Goal: Contribute content: Add original content to the website for others to see

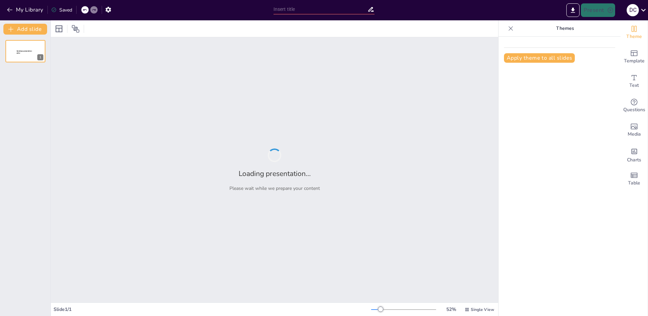
type input "Etapas del Ciclo de Vida de un Proyecto: Un Análisis Detallado"
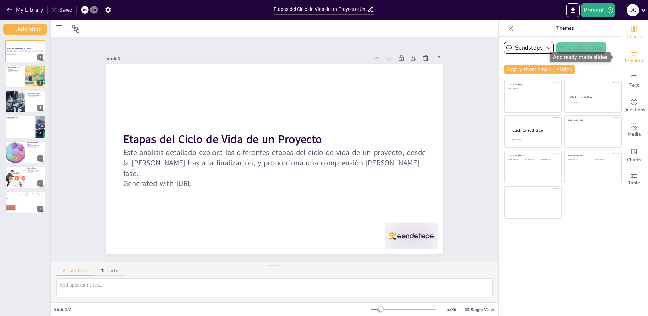
click at [630, 56] on icon "Add ready made slides" at bounding box center [634, 53] width 8 height 8
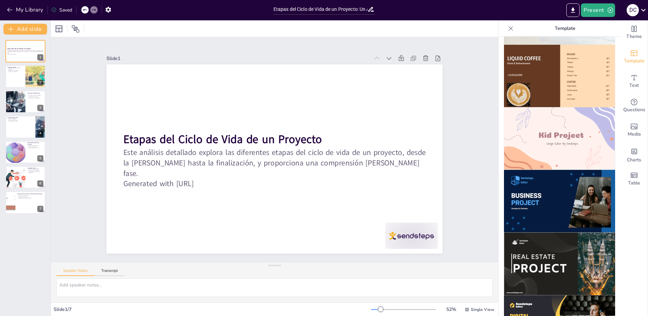
scroll to position [441, 0]
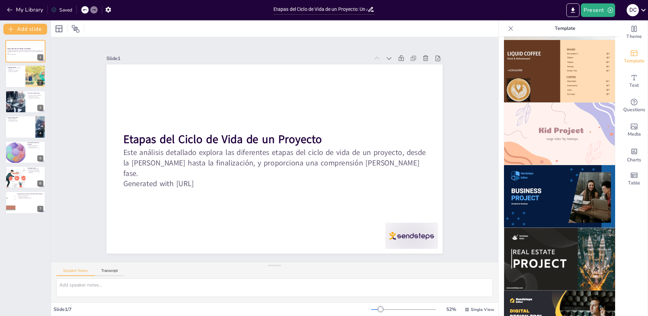
click at [549, 183] on img at bounding box center [559, 196] width 111 height 63
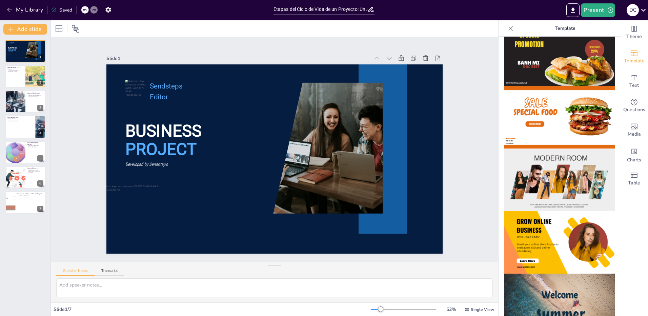
scroll to position [0, 0]
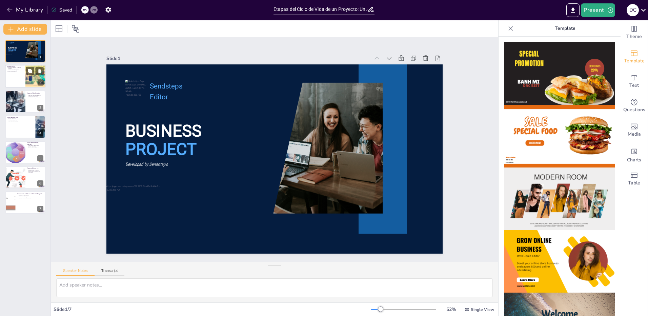
click at [11, 74] on div at bounding box center [25, 76] width 41 height 23
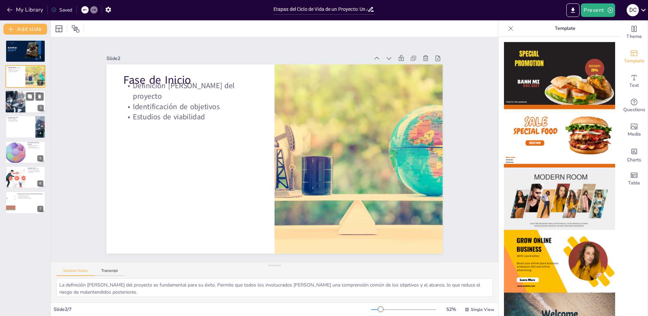
click at [19, 99] on div at bounding box center [15, 101] width 34 height 23
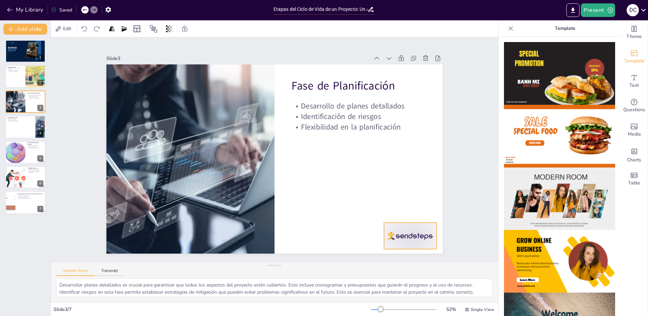
click at [393, 261] on div at bounding box center [363, 283] width 59 height 45
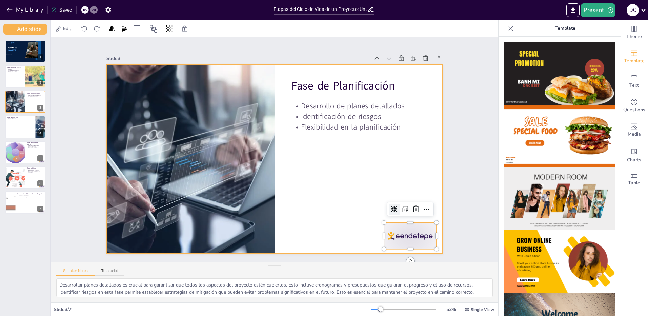
click at [398, 173] on div at bounding box center [271, 159] width 378 height 284
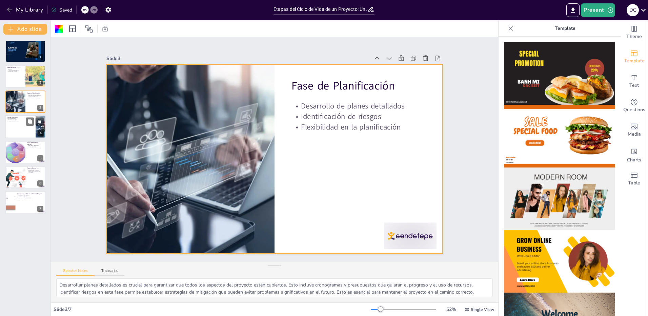
click at [21, 126] on div at bounding box center [25, 126] width 41 height 23
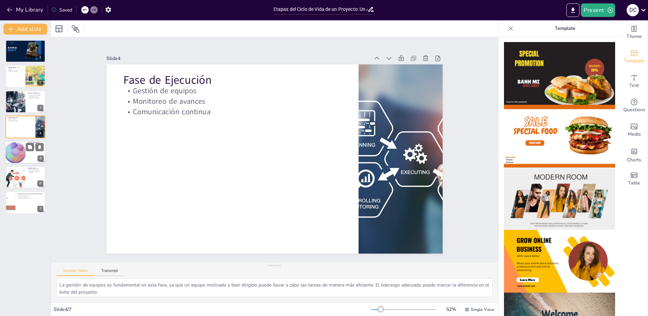
click at [13, 156] on div at bounding box center [15, 152] width 23 height 23
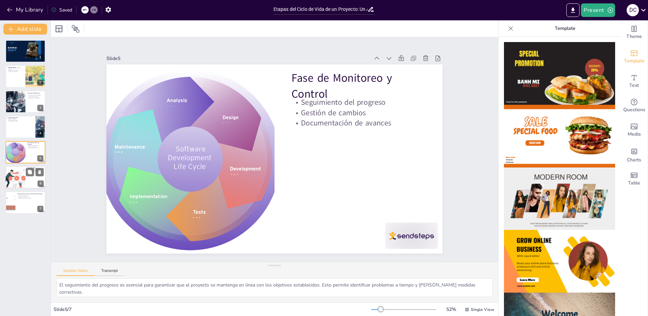
click at [18, 178] on div at bounding box center [15, 177] width 35 height 23
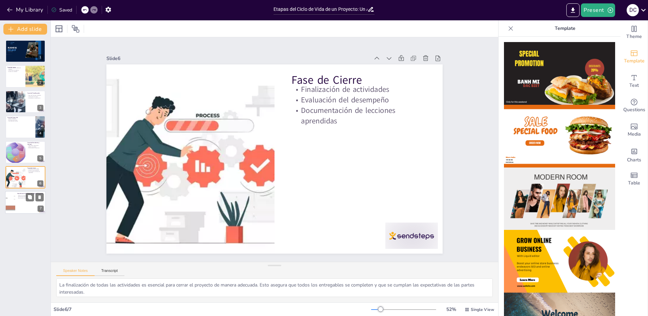
click at [21, 198] on p "Maximización de oportunidades" at bounding box center [30, 198] width 26 height 1
type textarea "La mejora en la planificación es uno de los beneficios clave de comprender el c…"
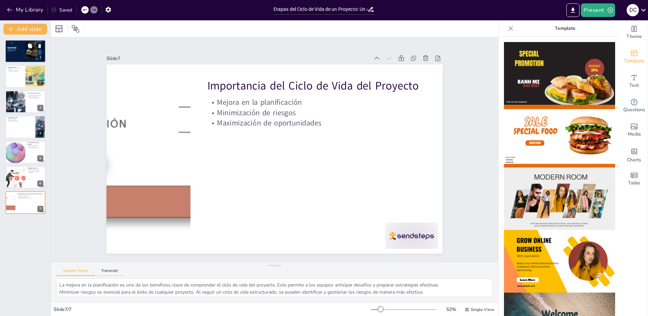
click at [18, 52] on p "Developed by Sendsteps" at bounding box center [13, 52] width 12 height 1
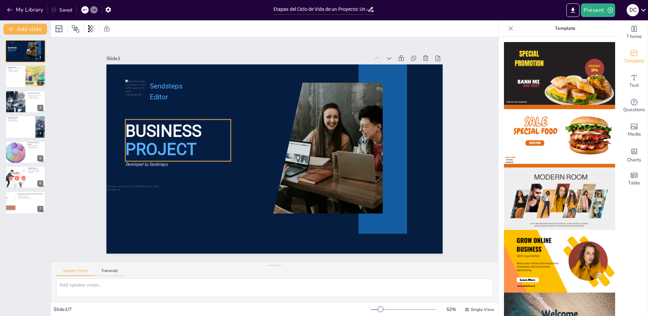
click at [171, 137] on span "PROJECT" at bounding box center [164, 126] width 74 height 34
click at [191, 143] on span "PROJECT" at bounding box center [164, 126] width 74 height 34
click at [183, 135] on span "PROJECT" at bounding box center [167, 114] width 74 height 41
click at [183, 143] on span "PROJECT" at bounding box center [164, 126] width 74 height 34
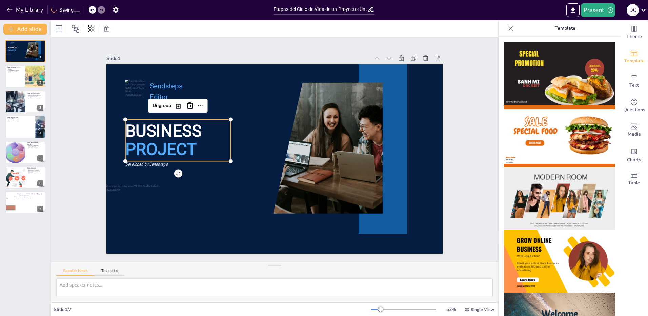
click at [180, 149] on span "PROJECT" at bounding box center [161, 137] width 73 height 27
click at [180, 126] on span "PROJECT" at bounding box center [170, 103] width 73 height 47
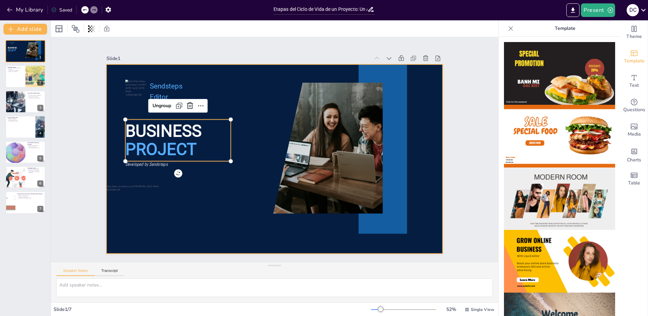
click at [199, 197] on div at bounding box center [271, 159] width 378 height 284
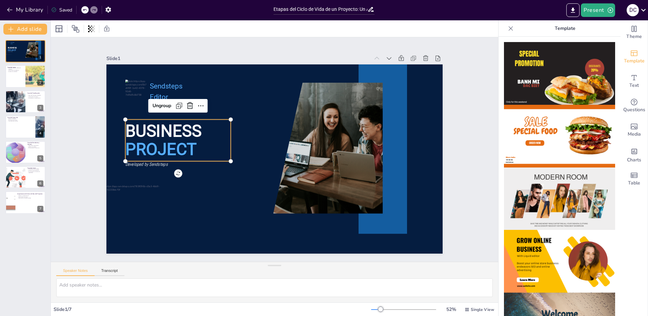
click at [170, 126] on span "BUSINESS" at bounding box center [169, 108] width 79 height 35
click at [197, 103] on icon at bounding box center [201, 106] width 8 height 8
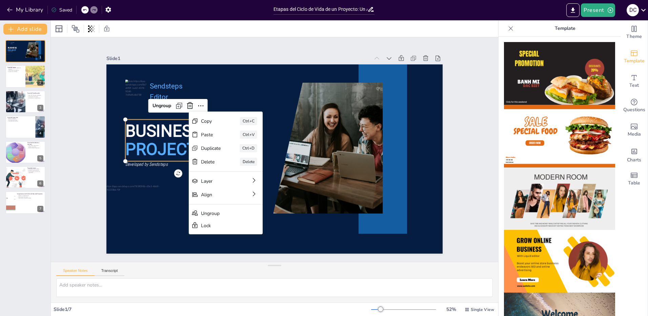
click at [166, 126] on span "PROJECT" at bounding box center [170, 103] width 73 height 47
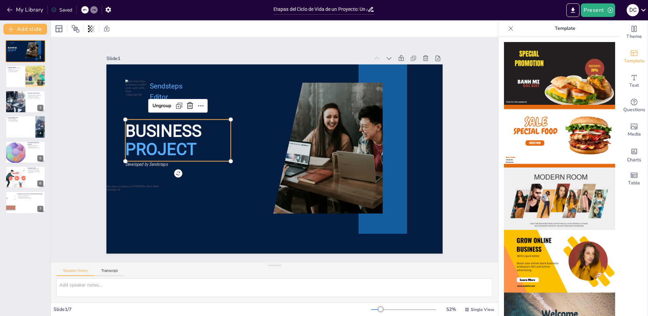
click at [183, 143] on span "PROJECT" at bounding box center [164, 126] width 74 height 34
click at [183, 135] on span "PROJECT" at bounding box center [167, 114] width 74 height 41
click at [159, 140] on span "PROJECT" at bounding box center [161, 149] width 72 height 19
click at [159, 140] on span "PROJECT" at bounding box center [161, 137] width 73 height 27
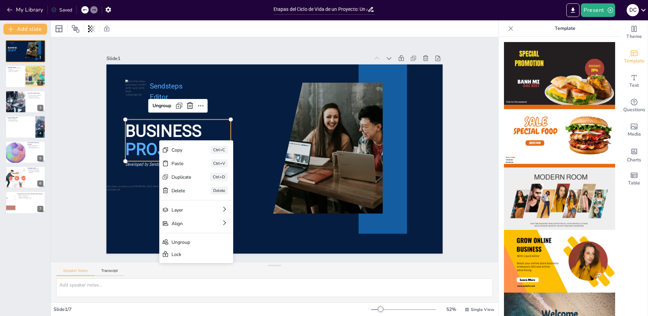
click at [130, 139] on span "PROJECT" at bounding box center [164, 126] width 74 height 34
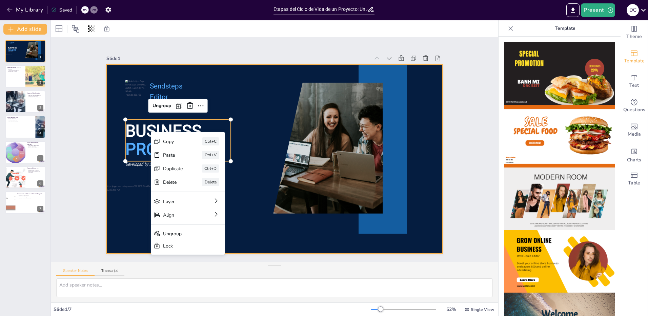
click at [247, 114] on div at bounding box center [274, 158] width 354 height 223
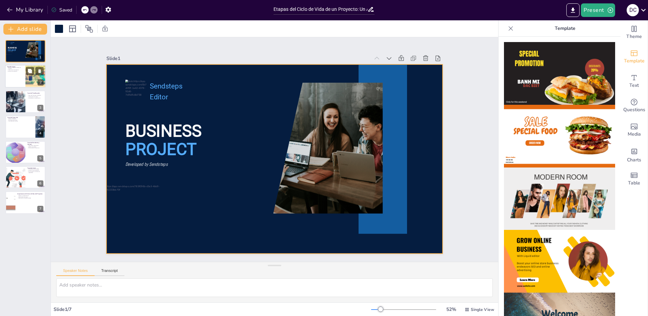
click at [23, 76] on div at bounding box center [25, 76] width 41 height 23
type textarea "La definición [PERSON_NAME] del proyecto es fundamental para su éxito. Permite …"
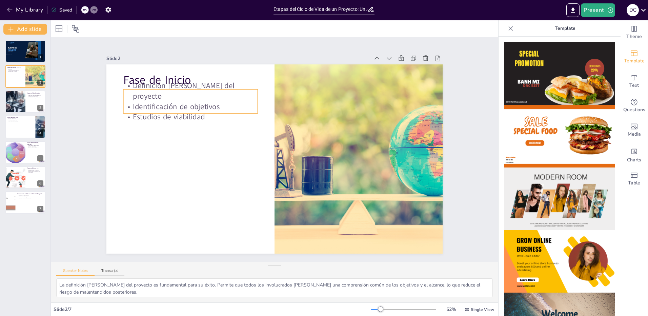
click at [202, 112] on p "Estudios de viabilidad" at bounding box center [190, 117] width 135 height 11
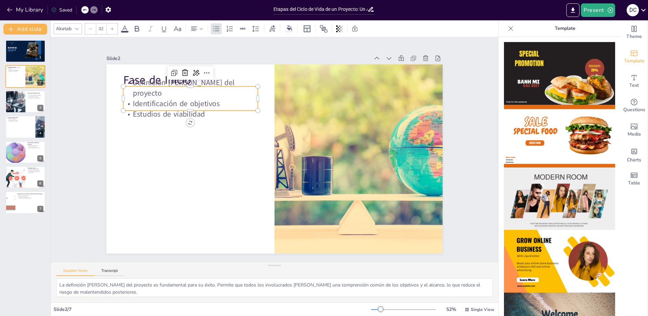
click at [202, 103] on p "Estudios de viabilidad" at bounding box center [200, 97] width 134 height 38
click at [202, 103] on p "Estudios de viabilidad" at bounding box center [205, 90] width 131 height 52
click at [190, 106] on p "Estudios de viabilidad" at bounding box center [205, 90] width 131 height 52
click at [207, 105] on p "Estudios de viabilidad" at bounding box center [200, 97] width 134 height 38
click at [16, 49] on p "PROJECT" at bounding box center [13, 50] width 13 height 3
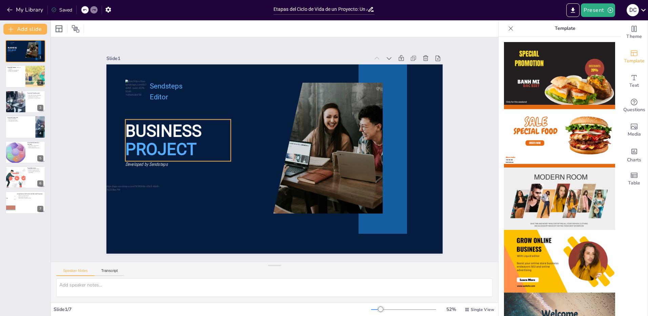
click at [168, 119] on span "PROJECT" at bounding box center [177, 92] width 72 height 53
click at [143, 133] on span "Developed by Sendsteps" at bounding box center [148, 124] width 42 height 19
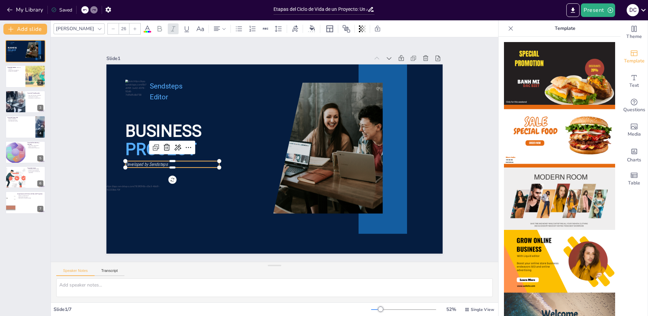
click at [149, 144] on span "Developed by Sendsteps" at bounding box center [146, 137] width 43 height 15
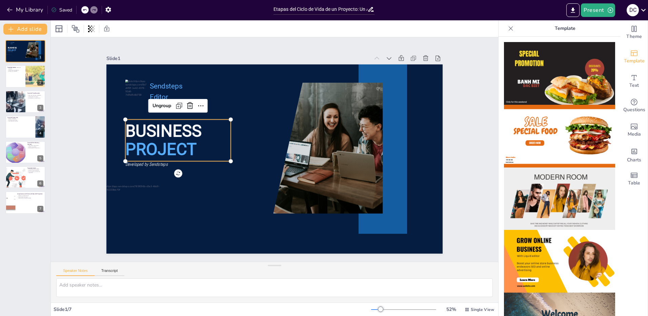
click at [170, 126] on span "BUSINESS" at bounding box center [169, 108] width 79 height 35
click at [210, 110] on p "BUSINESS" at bounding box center [232, 60] width 81 height 99
click at [270, 50] on icon at bounding box center [275, 44] width 11 height 11
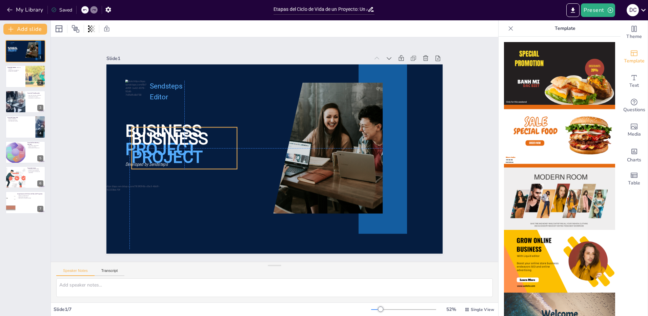
drag, startPoint x: 209, startPoint y: 160, endPoint x: 223, endPoint y: 202, distance: 44.9
click at [222, 139] on p "PROJECT" at bounding box center [202, 95] width 94 height 88
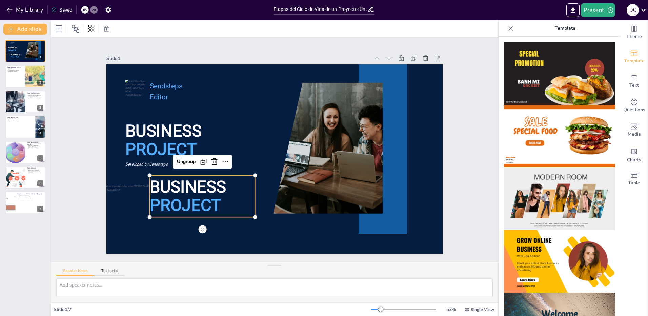
click at [219, 208] on p "PROJECT" at bounding box center [192, 189] width 108 height 45
click at [219, 205] on p "PROJECT" at bounding box center [202, 205] width 105 height 23
click at [218, 205] on p "PROJECT" at bounding box center [196, 197] width 107 height 34
click at [211, 201] on span "PROJECT" at bounding box center [176, 185] width 74 height 34
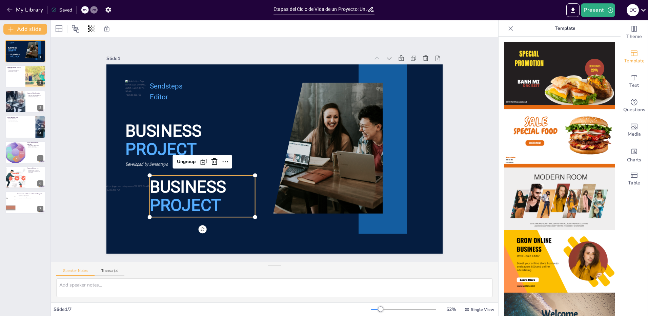
click at [211, 201] on span "PROJECT" at bounding box center [176, 185] width 74 height 34
drag, startPoint x: 202, startPoint y: 199, endPoint x: 179, endPoint y: 195, distance: 23.7
click at [196, 195] on span "PROJECT" at bounding box center [173, 175] width 74 height 41
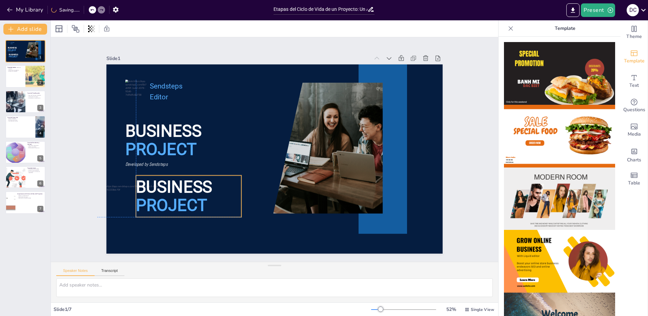
drag, startPoint x: 179, startPoint y: 195, endPoint x: 174, endPoint y: 194, distance: 5.6
click at [178, 195] on span "PROJECT" at bounding box center [166, 194] width 73 height 27
click at [174, 194] on span "PROJECT" at bounding box center [162, 183] width 74 height 34
click at [191, 182] on span "PROJECT" at bounding box center [157, 158] width 73 height 47
click at [192, 200] on span "PROJECT" at bounding box center [162, 183] width 74 height 34
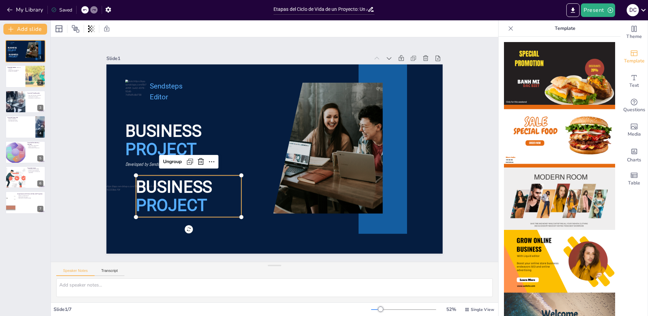
click at [199, 200] on span "PROJECT" at bounding box center [162, 183] width 74 height 34
click at [203, 200] on p "PROJECT" at bounding box center [179, 186] width 108 height 45
click at [212, 198] on p "PROJECT" at bounding box center [179, 186] width 108 height 45
click at [225, 201] on p "PROJECT" at bounding box center [188, 205] width 105 height 23
click at [210, 199] on p "PROJECT" at bounding box center [188, 205] width 105 height 23
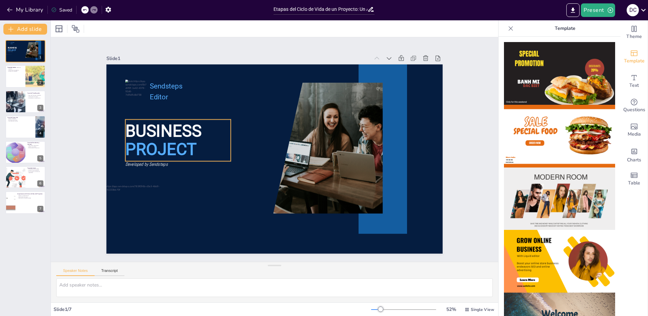
click at [163, 138] on p "PROJECT" at bounding box center [177, 149] width 105 height 23
click at [637, 80] on div "Text" at bounding box center [633, 81] width 27 height 24
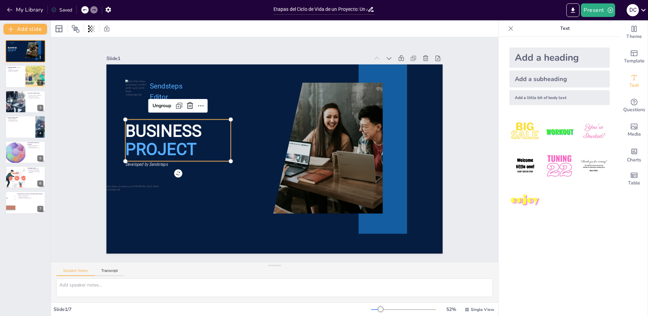
click at [192, 137] on p "PROJECT" at bounding box center [187, 110] width 106 height 64
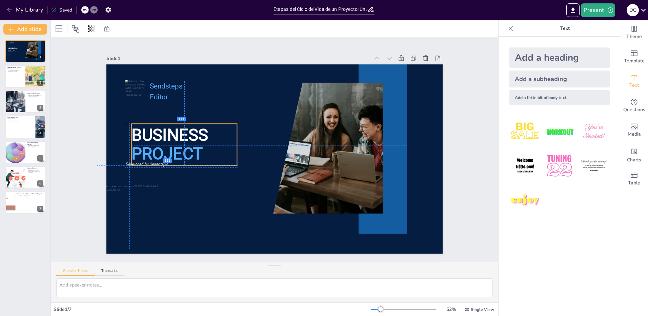
drag, startPoint x: 203, startPoint y: 138, endPoint x: 213, endPoint y: 144, distance: 11.7
click at [213, 144] on p "PROJECT" at bounding box center [194, 108] width 103 height 73
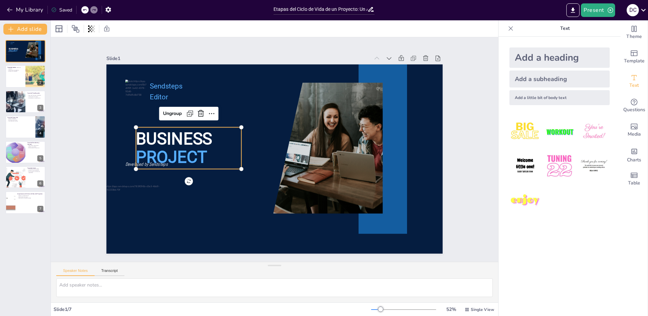
click at [220, 135] on p "BUSINESS" at bounding box center [188, 138] width 105 height 23
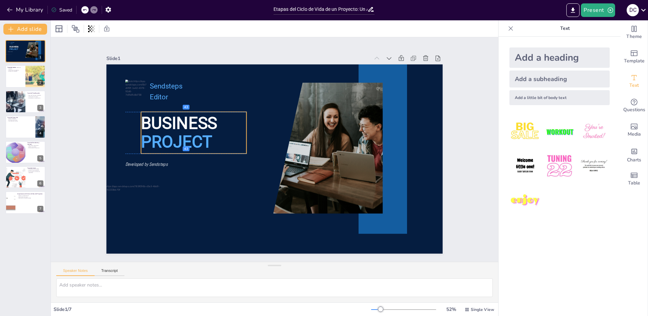
drag, startPoint x: 221, startPoint y: 133, endPoint x: 226, endPoint y: 120, distance: 14.2
click at [226, 120] on p "BUSINESS" at bounding box center [201, 107] width 108 height 45
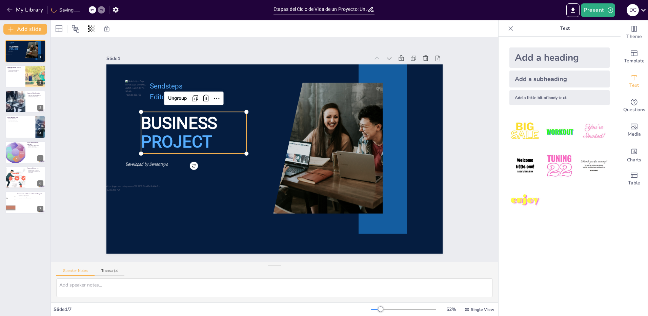
click at [231, 119] on p "BUSINESS" at bounding box center [201, 107] width 108 height 45
click at [174, 95] on div "Ungroup" at bounding box center [183, 88] width 25 height 13
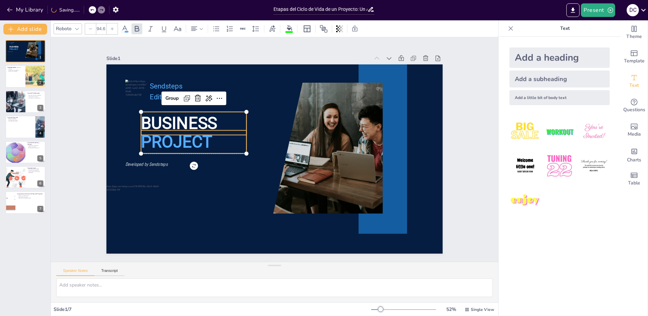
click at [225, 141] on p "PROJECT" at bounding box center [193, 141] width 105 height 23
click at [213, 114] on p "BUSINESS" at bounding box center [196, 115] width 107 height 34
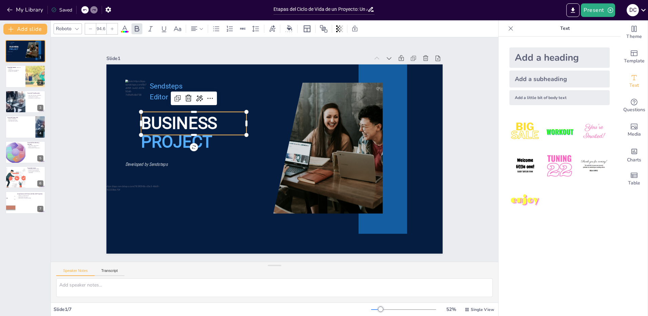
drag, startPoint x: 225, startPoint y: 118, endPoint x: 234, endPoint y: 118, distance: 8.8
click at [234, 118] on p "BUSINESS" at bounding box center [193, 123] width 105 height 23
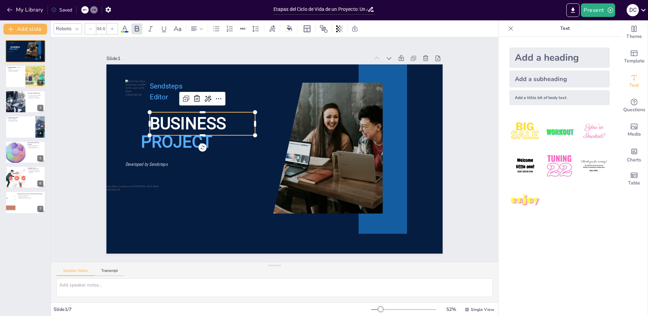
click at [204, 115] on span "BUSINESS" at bounding box center [191, 114] width 78 height 27
click at [204, 105] on span "BUSINESS" at bounding box center [227, 71] width 70 height 65
click at [190, 122] on span "BUSINESS" at bounding box center [188, 123] width 76 height 19
click at [226, 125] on p "BUSINESS" at bounding box center [219, 97] width 106 height 64
click at [166, 122] on span "BUSINESS" at bounding box center [191, 114] width 78 height 27
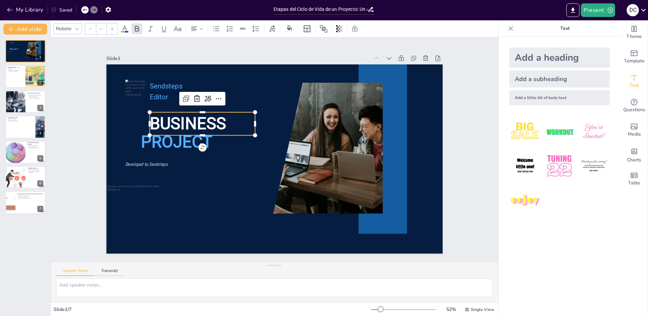
type input "94.6"
click at [228, 125] on p "PROJECT" at bounding box center [249, 73] width 64 height 106
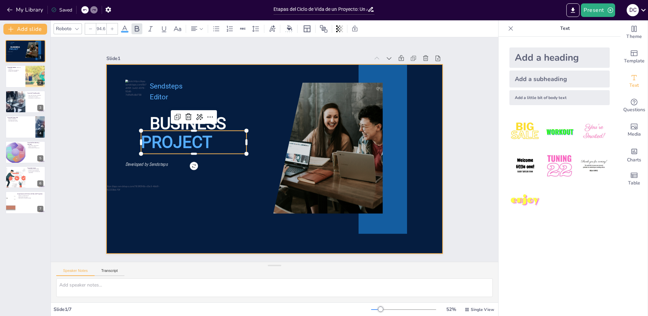
click at [227, 177] on div at bounding box center [274, 158] width 336 height 189
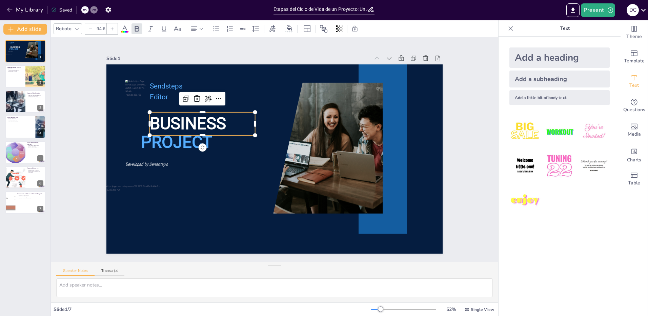
click at [251, 98] on span "BUSINESS" at bounding box center [272, 59] width 42 height 79
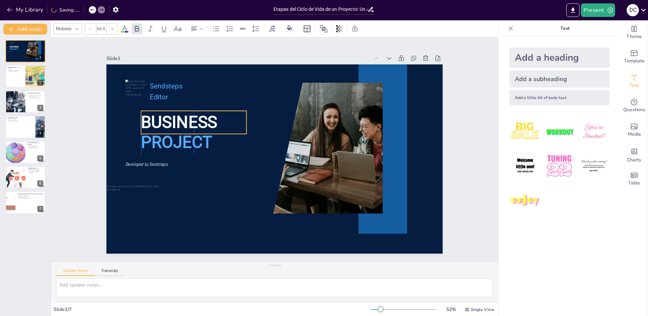
drag, startPoint x: 186, startPoint y: 110, endPoint x: 176, endPoint y: 109, distance: 9.6
click at [176, 111] on p "BUSINESS" at bounding box center [193, 122] width 105 height 23
click at [212, 117] on span "BUSINESS" at bounding box center [179, 122] width 76 height 19
click at [216, 119] on p "BUSINESS" at bounding box center [212, 92] width 106 height 64
click at [215, 118] on p "BUSINESS" at bounding box center [248, 68] width 81 height 99
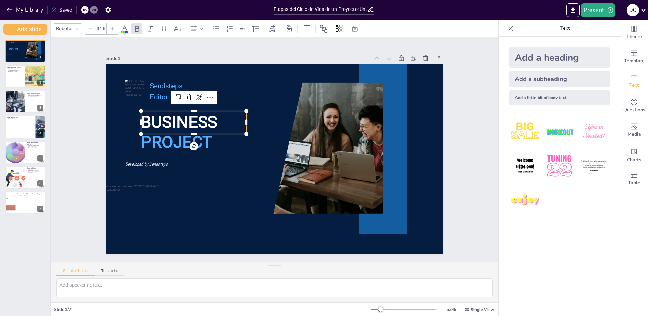
click at [210, 93] on span "BUSINESS" at bounding box center [240, 56] width 61 height 73
click at [300, 120] on p "BUSINESS" at bounding box center [332, 87] width 64 height 106
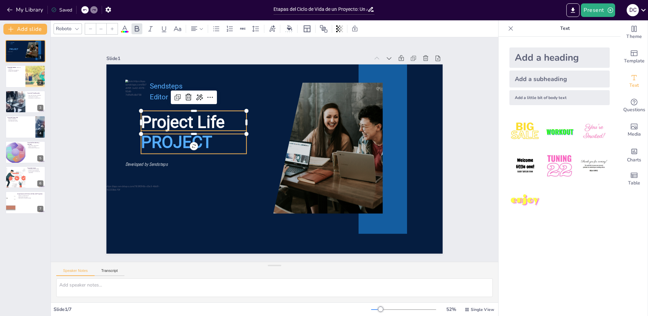
type input "94.6"
click at [319, 121] on span "PROJECT" at bounding box center [352, 89] width 66 height 62
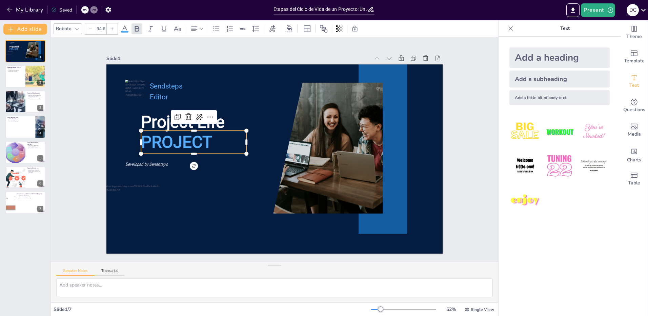
click at [202, 110] on span "PROJECT" at bounding box center [207, 78] width 66 height 62
click at [202, 140] on span "PROJECT" at bounding box center [178, 132] width 73 height 27
click at [206, 139] on span "PROJECT" at bounding box center [180, 122] width 74 height 34
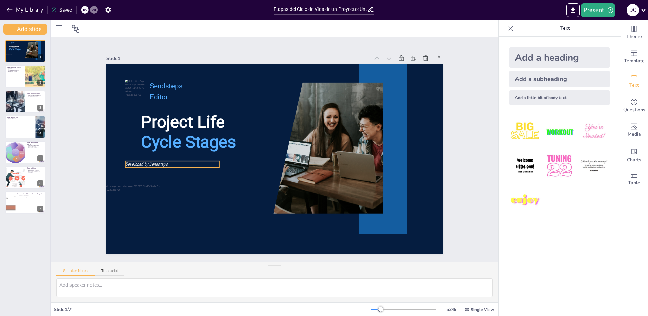
click at [244, 163] on div "Project Life Cycle Stages Sendsteps Editor Developed by Sendsteps" at bounding box center [343, 99] width 198 height 272
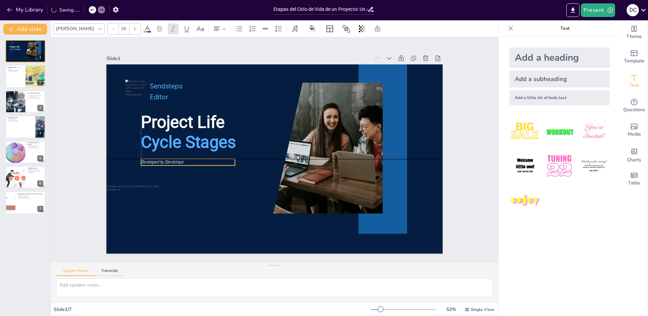
drag, startPoint x: 149, startPoint y: 160, endPoint x: 164, endPoint y: 162, distance: 15.8
click at [164, 162] on span "Developed by Sendsteps" at bounding box center [162, 162] width 42 height 6
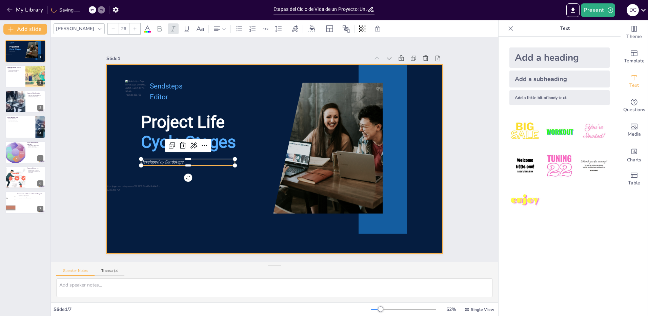
click at [215, 214] on div at bounding box center [274, 158] width 354 height 223
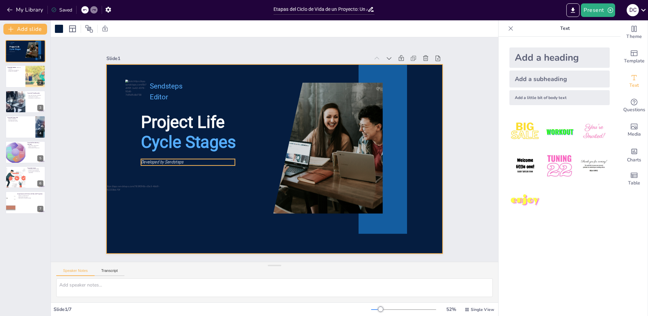
click at [167, 136] on span "Developed by Sendsteps" at bounding box center [164, 126] width 42 height 19
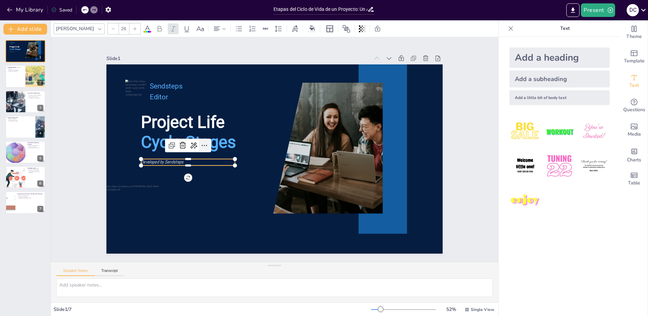
click at [202, 136] on icon at bounding box center [206, 130] width 9 height 9
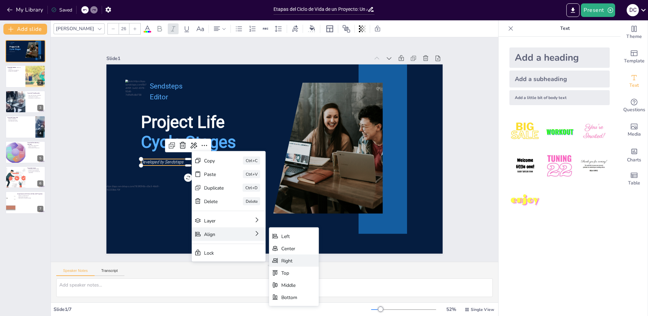
click at [283, 305] on div "Right" at bounding box center [273, 311] width 17 height 12
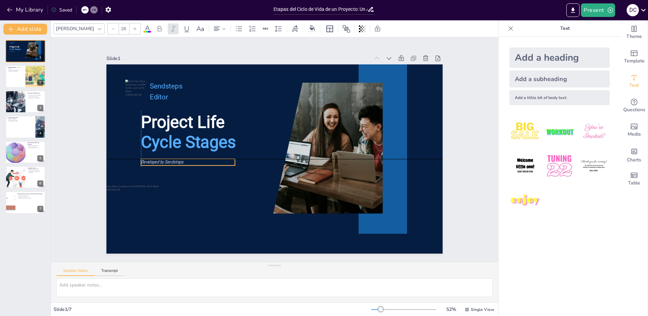
drag, startPoint x: 314, startPoint y: 163, endPoint x: 207, endPoint y: 159, distance: 106.5
click at [207, 159] on p "Developed by Sendsteps" at bounding box center [187, 153] width 94 height 16
click at [190, 143] on p "Developed by Sendsteps" at bounding box center [193, 117] width 84 height 53
click at [196, 157] on p "Developed by Sendsteps" at bounding box center [187, 144] width 93 height 26
click at [192, 127] on p "Developed by Sendsteps" at bounding box center [213, 87] width 60 height 80
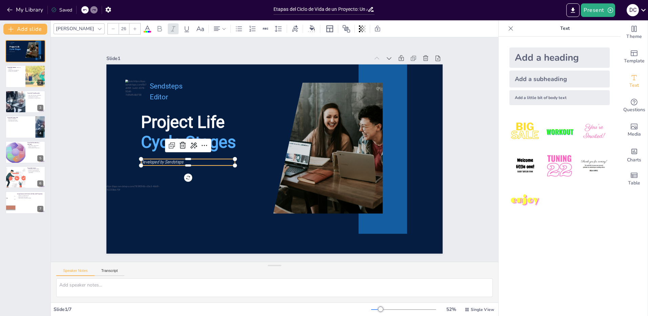
click at [192, 157] on p "Developed by Sendsteps" at bounding box center [187, 144] width 93 height 26
click at [189, 152] on p "Developed by Sendsteps" at bounding box center [188, 134] width 91 height 35
click at [263, 109] on p "Developed by Sendsteps" at bounding box center [271, 62] width 16 height 94
click at [197, 143] on p "Developed by Sendsteps" at bounding box center [193, 117] width 84 height 53
click at [276, 109] on p "Developed by Sendsteps" at bounding box center [298, 65] width 44 height 88
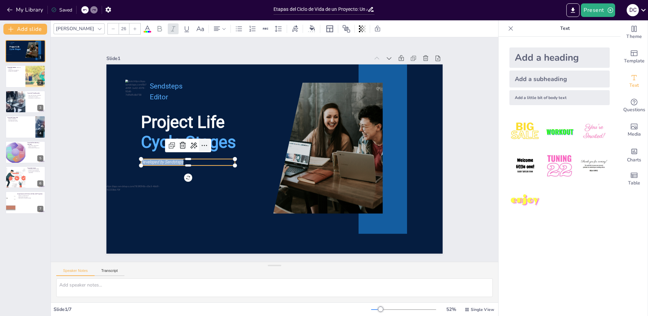
click at [281, 84] on icon at bounding box center [285, 80] width 9 height 9
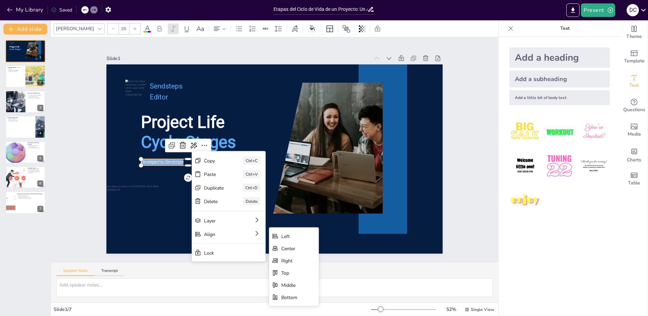
drag, startPoint x: 289, startPoint y: 264, endPoint x: 279, endPoint y: 252, distance: 15.6
click at [320, 292] on div "Right" at bounding box center [345, 298] width 50 height 12
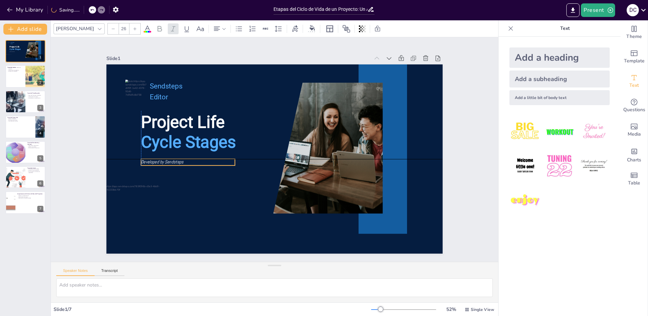
drag, startPoint x: 357, startPoint y: 159, endPoint x: 159, endPoint y: 161, distance: 197.9
click at [159, 146] on span "Developed by Sendsteps" at bounding box center [162, 138] width 43 height 15
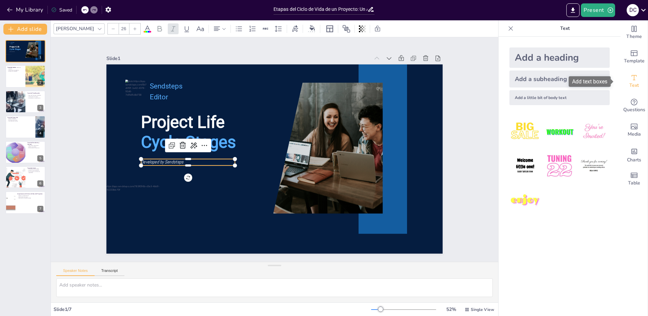
click at [632, 78] on icon "Add text boxes" at bounding box center [634, 77] width 5 height 5
click at [133, 28] on icon at bounding box center [135, 29] width 4 height 4
click at [133, 27] on icon at bounding box center [135, 29] width 4 height 4
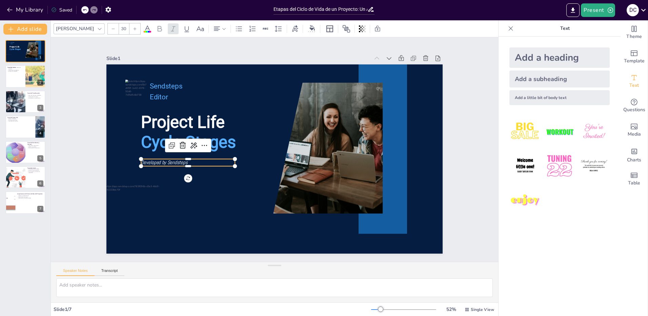
click at [133, 27] on icon at bounding box center [135, 29] width 4 height 4
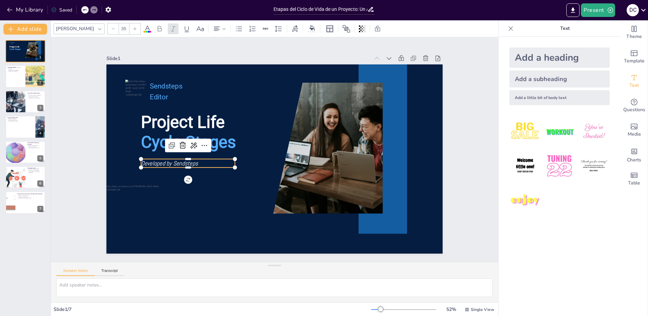
click at [133, 27] on icon at bounding box center [135, 29] width 4 height 4
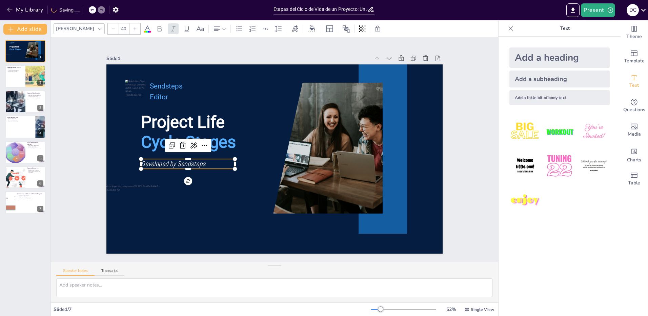
click at [133, 27] on icon at bounding box center [135, 29] width 4 height 4
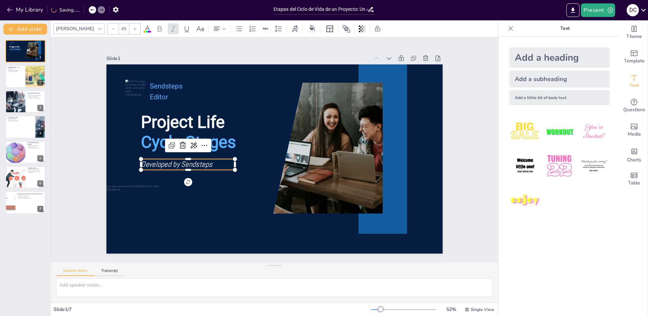
click at [133, 27] on icon at bounding box center [135, 29] width 4 height 4
type input "48"
drag, startPoint x: 229, startPoint y: 161, endPoint x: 233, endPoint y: 162, distance: 3.5
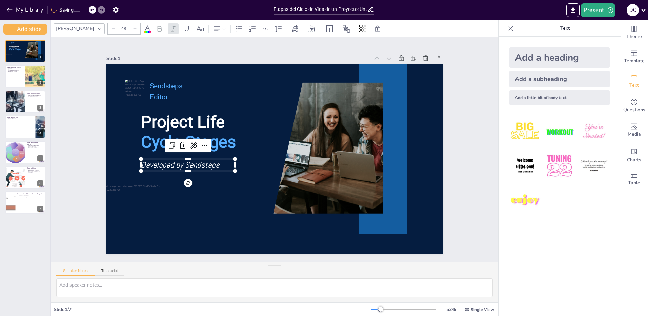
click at [233, 162] on div "Project Life Cycle Stages Sendsteps Editor Developed by Sendsteps" at bounding box center [274, 158] width 354 height 223
click at [230, 162] on div "Project Life Cycle Stages Sendsteps Editor Developed by Sendsteps" at bounding box center [271, 159] width 378 height 284
click at [133, 192] on div at bounding box center [123, 201] width 70 height 70
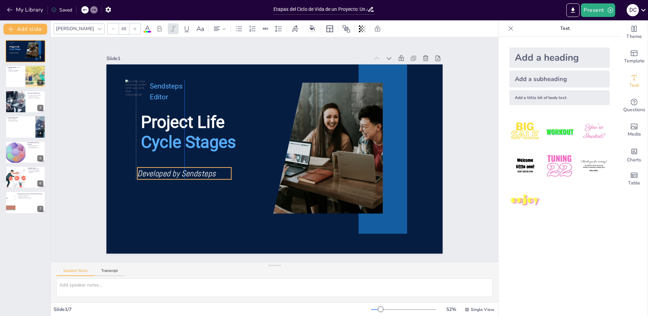
drag, startPoint x: 184, startPoint y: 164, endPoint x: 179, endPoint y: 173, distance: 9.9
click at [179, 172] on span "Developed by Sendsteps" at bounding box center [174, 163] width 79 height 19
click at [193, 169] on span "Developed by Sendsteps" at bounding box center [174, 160] width 79 height 19
click at [205, 124] on span "Developed by Sendsteps" at bounding box center [193, 91] width 60 height 65
click at [205, 169] on span "Developed by Sendsteps" at bounding box center [174, 160] width 79 height 19
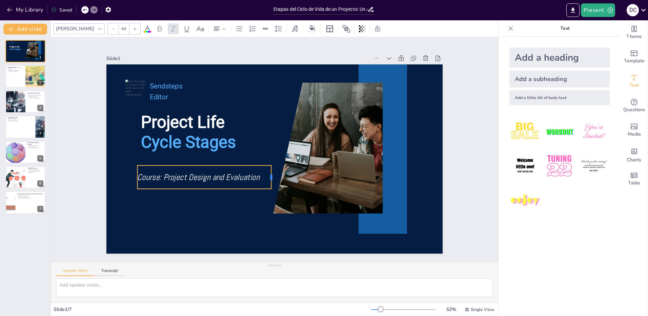
drag, startPoint x: 228, startPoint y: 174, endPoint x: 264, endPoint y: 175, distance: 35.9
click at [265, 175] on div at bounding box center [265, 176] width 13 height 24
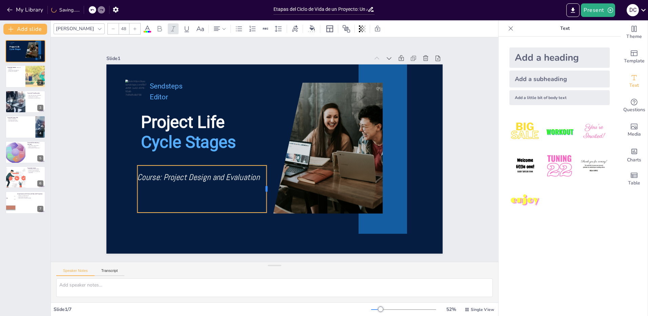
drag, startPoint x: 227, startPoint y: 187, endPoint x: 262, endPoint y: 192, distance: 35.6
click at [267, 192] on div at bounding box center [269, 188] width 5 height 47
click at [179, 190] on p at bounding box center [199, 180] width 130 height 25
click at [173, 195] on p at bounding box center [192, 184] width 129 height 38
click at [167, 195] on p at bounding box center [186, 157] width 118 height 75
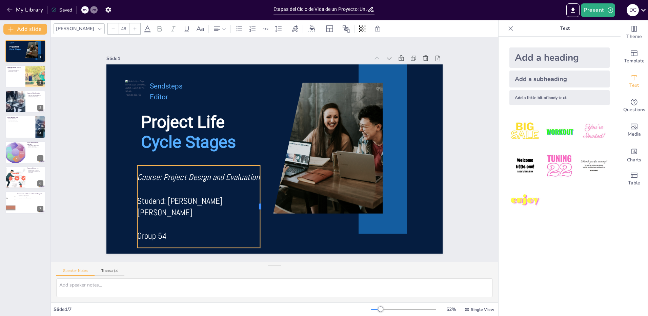
drag, startPoint x: 230, startPoint y: 204, endPoint x: 237, endPoint y: 187, distance: 18.9
click at [255, 210] on div at bounding box center [245, 200] width 30 height 80
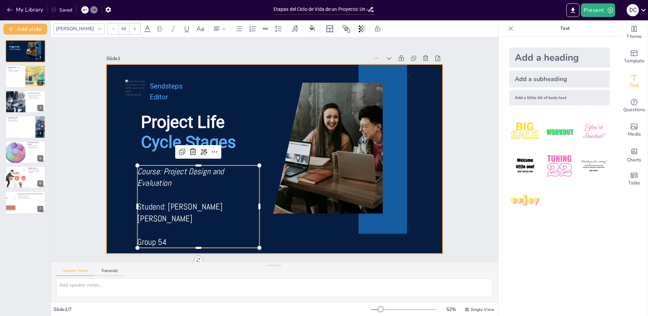
drag, startPoint x: 219, startPoint y: 164, endPoint x: 220, endPoint y: 158, distance: 6.6
click at [220, 158] on div "Project Life Cycle Stages Sendsteps Editor Course: Project Design and Evaluatio…" at bounding box center [266, 143] width 350 height 383
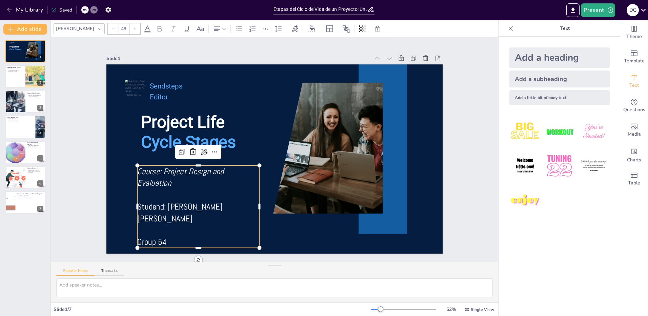
drag, startPoint x: 223, startPoint y: 169, endPoint x: 222, endPoint y: 161, distance: 7.8
click at [222, 161] on div "Project Life Cycle Stages Sendsteps Editor Course: Project Design and Evaluatio…" at bounding box center [265, 149] width 223 height 354
click at [219, 169] on div "Course: Project Design and Evaluation Studend: [PERSON_NAME] [PERSON_NAME] Grou…" at bounding box center [181, 170] width 145 height 125
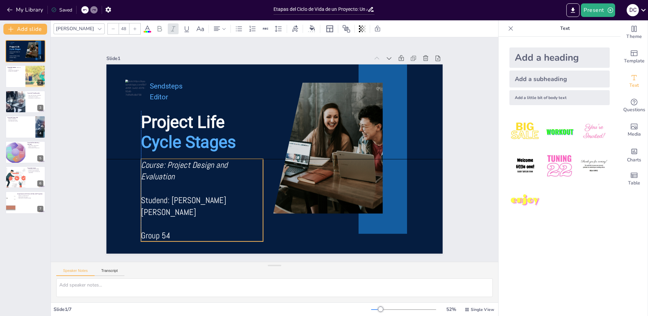
drag, startPoint x: 234, startPoint y: 174, endPoint x: 237, endPoint y: 168, distance: 6.5
click at [237, 168] on p "Course: Project Design and Evaluation" at bounding box center [198, 147] width 123 height 60
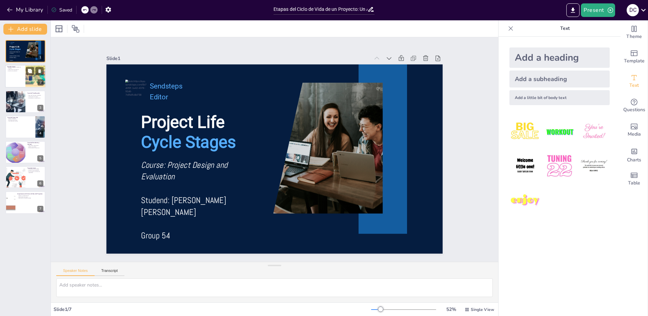
click at [20, 77] on div at bounding box center [25, 76] width 41 height 23
type textarea "La definición [PERSON_NAME] del proyecto es fundamental para su éxito. Permite …"
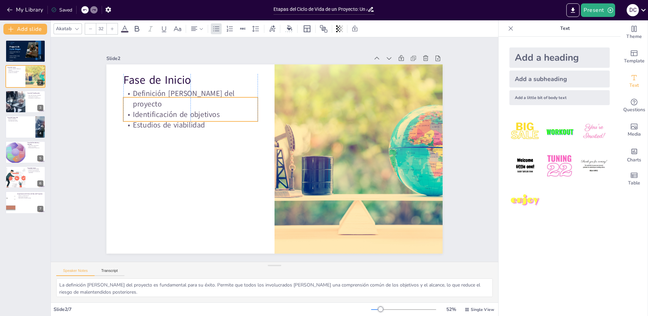
drag, startPoint x: 177, startPoint y: 101, endPoint x: 177, endPoint y: 108, distance: 6.4
click at [177, 108] on p "Identificación de objetivos" at bounding box center [200, 98] width 134 height 38
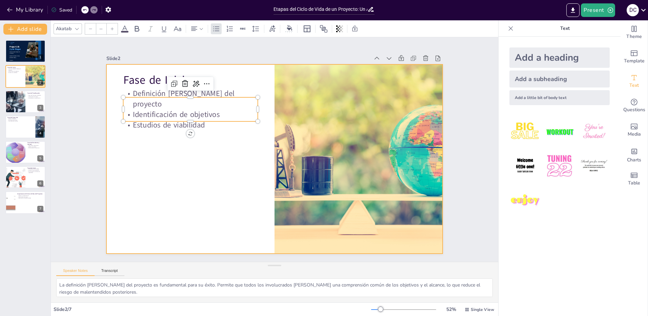
type input "48"
click at [162, 84] on div "Fase de Inicio Definición [PERSON_NAME] del proyecto Identificación de objetivo…" at bounding box center [272, 158] width 368 height 255
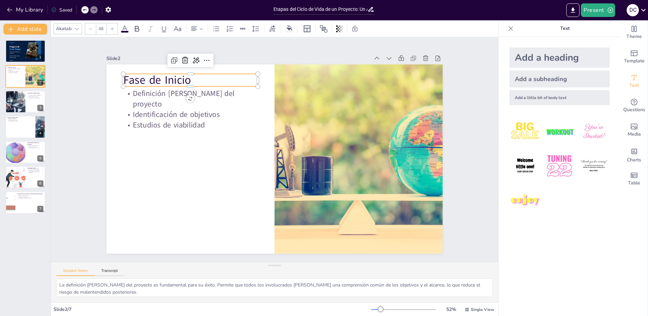
click at [189, 76] on p "Fase de Inicio" at bounding box center [215, 57] width 133 height 57
click at [189, 76] on p "Fase de Inicio" at bounding box center [197, 71] width 135 height 29
click at [219, 76] on p "Fase de Inicio" at bounding box center [270, 40] width 102 height 110
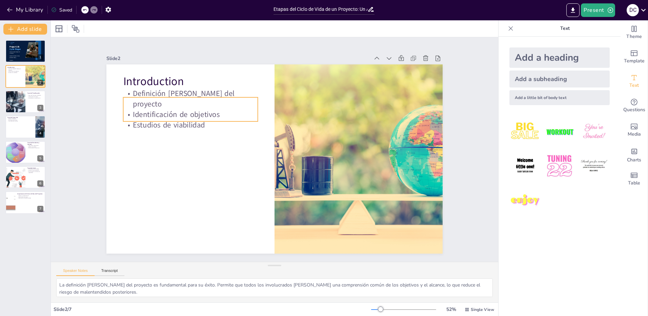
click at [212, 106] on p "Identificación de objetivos" at bounding box center [200, 98] width 134 height 38
click at [188, 105] on p "Identificación de objetivos" at bounding box center [194, 106] width 135 height 24
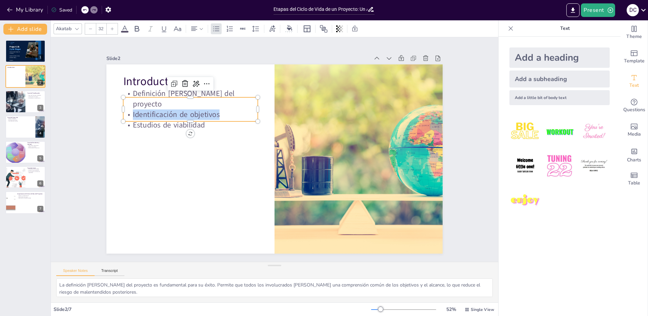
click at [188, 105] on span "Identificación de objetivos" at bounding box center [185, 95] width 87 height 28
click at [209, 114] on p "Estudios de viabilidad" at bounding box center [193, 116] width 135 height 24
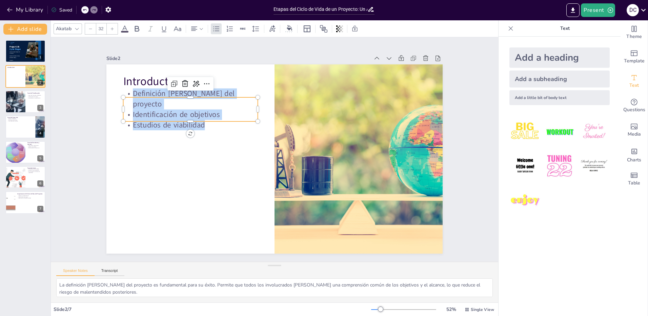
drag, startPoint x: 204, startPoint y: 114, endPoint x: 119, endPoint y: 91, distance: 87.9
click at [126, 91] on div "Definición [PERSON_NAME] del proyecto Identificación de objetivos Estudios de v…" at bounding box center [195, 101] width 138 height 56
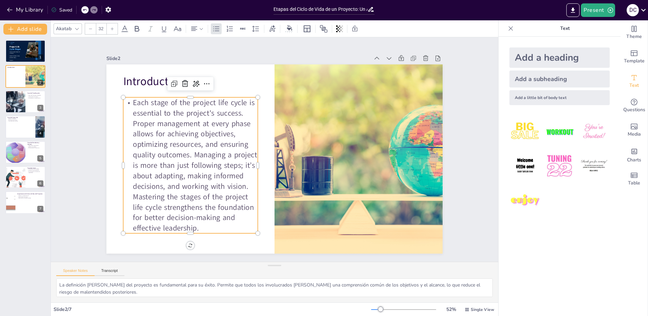
click at [129, 101] on p "Each stage of the project life cycle is essential to the project's success. Pro…" at bounding box center [189, 156] width 148 height 149
click at [22, 106] on div at bounding box center [15, 101] width 34 height 23
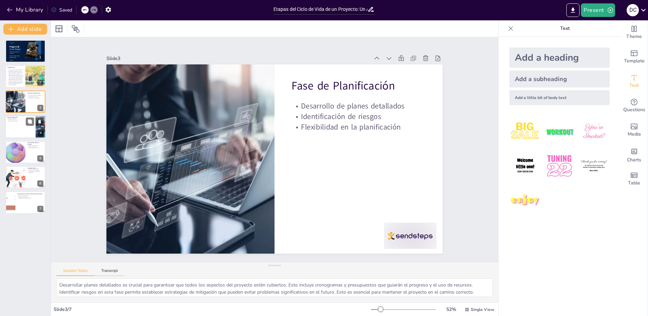
click at [25, 130] on div at bounding box center [25, 126] width 41 height 23
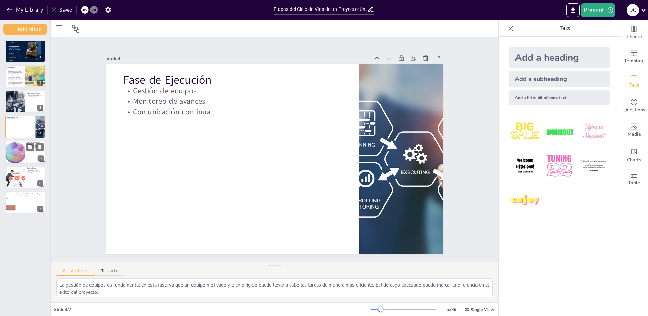
click at [25, 155] on div at bounding box center [15, 152] width 23 height 23
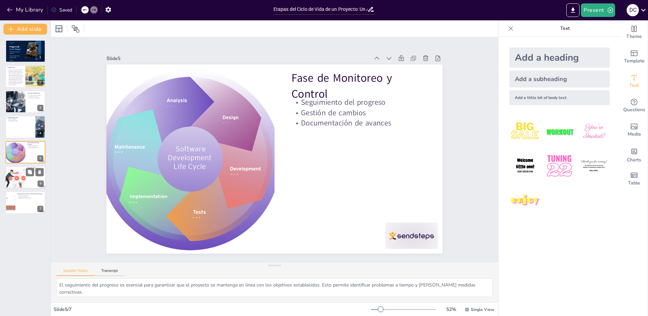
click at [22, 184] on div at bounding box center [15, 177] width 35 height 23
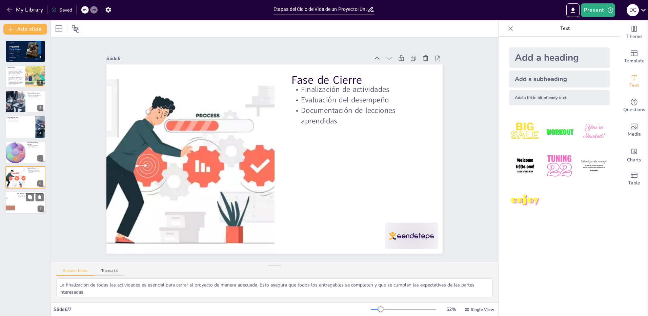
click at [21, 205] on div at bounding box center [25, 202] width 41 height 23
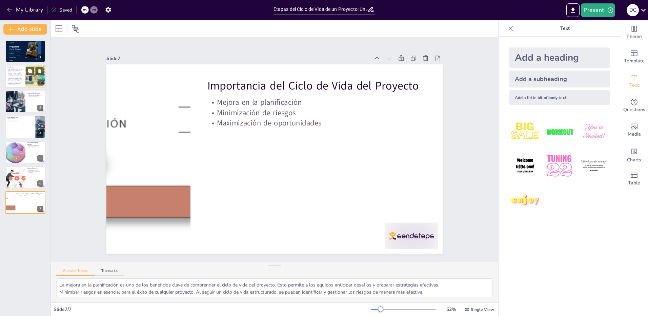
click at [10, 75] on p "Each stage of the project life cycle is essential to the project's success. Pro…" at bounding box center [15, 77] width 16 height 17
type textarea "La definición [PERSON_NAME] del proyecto es fundamental para su éxito. Permite …"
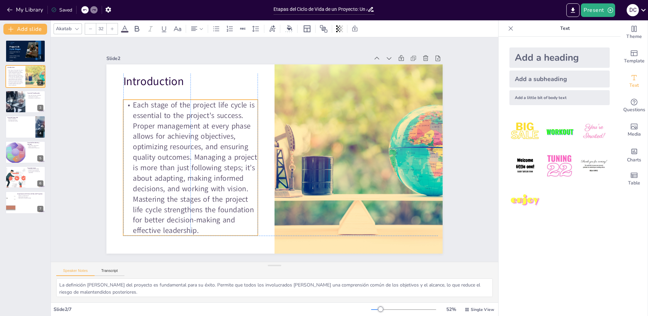
click at [145, 100] on p "Each stage of the project life cycle is essential to the project's success. Pro…" at bounding box center [189, 149] width 160 height 161
click at [215, 30] on icon at bounding box center [216, 28] width 6 height 5
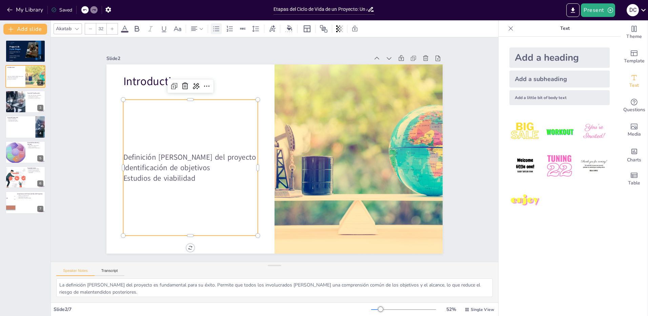
click at [217, 31] on icon at bounding box center [216, 28] width 6 height 5
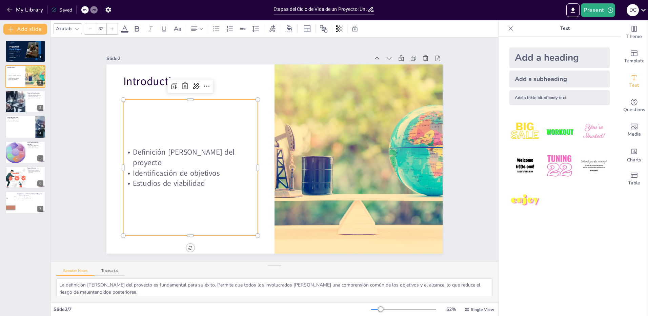
click at [83, 11] on div at bounding box center [84, 9] width 7 height 7
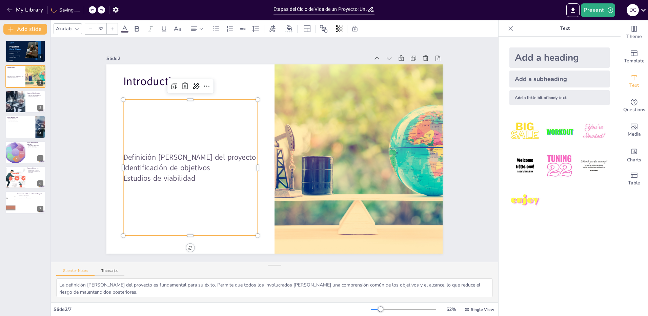
click at [83, 11] on div "My Library Saving......" at bounding box center [61, 9] width 122 height 12
click at [90, 8] on div at bounding box center [89, 9] width 16 height 7
click at [88, 8] on div at bounding box center [84, 9] width 7 height 7
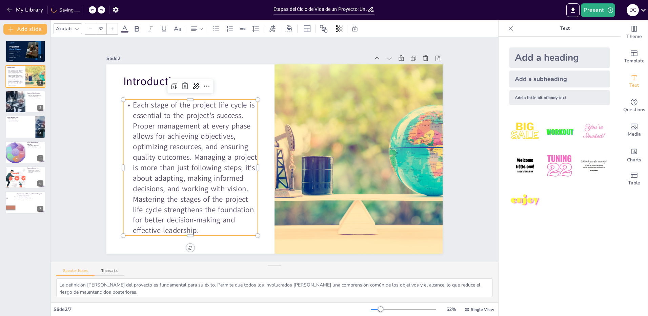
click at [208, 139] on span "Each stage of the project life cycle is essential to the project's success. Pro…" at bounding box center [191, 144] width 147 height 146
click at [191, 185] on span "Each stage of the project life cycle is essential to the project's success. Pro…" at bounding box center [191, 144] width 147 height 146
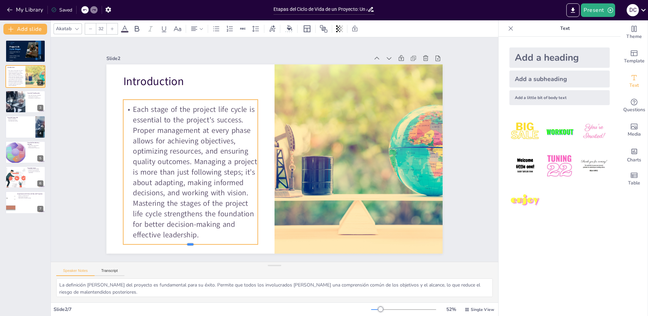
drag, startPoint x: 186, startPoint y: 234, endPoint x: 189, endPoint y: 243, distance: 9.2
click at [189, 243] on div at bounding box center [181, 237] width 134 height 19
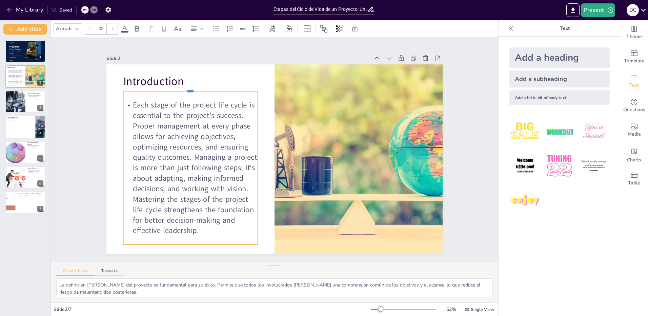
drag, startPoint x: 185, startPoint y: 97, endPoint x: 185, endPoint y: 88, distance: 8.5
click at [185, 88] on div at bounding box center [205, 72] width 133 height 33
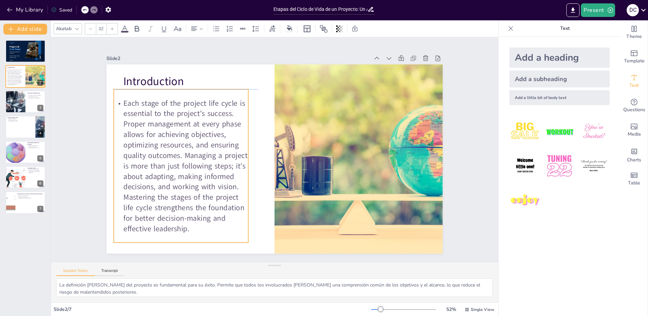
drag, startPoint x: 198, startPoint y: 94, endPoint x: 190, endPoint y: 95, distance: 7.1
click at [190, 95] on div "Each stage of the project life cycle is essential to the project's success. Pro…" at bounding box center [179, 146] width 163 height 178
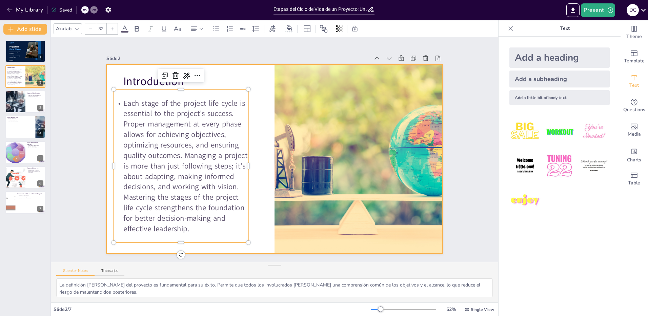
click at [241, 59] on div "Slide 2" at bounding box center [284, 58] width 335 height 45
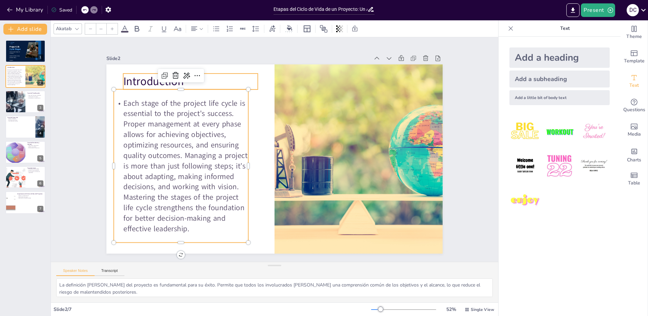
type input "48"
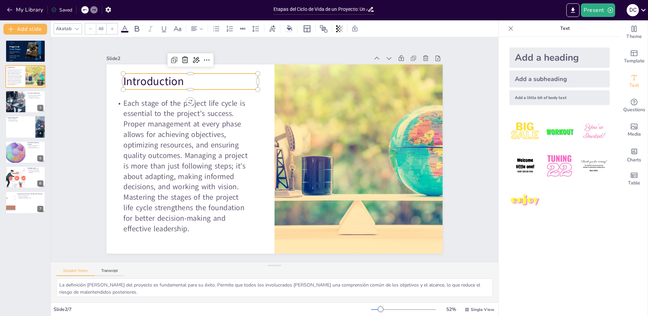
click at [285, 44] on span "Introduction" at bounding box center [301, 13] width 33 height 62
drag, startPoint x: 253, startPoint y: 79, endPoint x: 184, endPoint y: 82, distance: 69.2
click at [203, 74] on div at bounding box center [207, 65] width 8 height 17
click at [226, 40] on div "Slide 1 Project Life Cycle Stages Sendsteps Editor Course: Project Design and E…" at bounding box center [274, 150] width 418 height 500
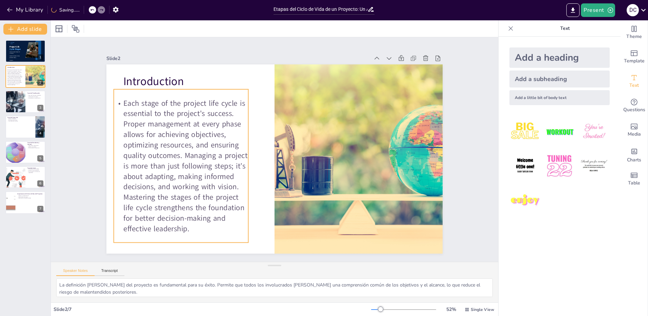
click at [172, 137] on span "Each stage of the project life cycle is essential to the project's success. Pro…" at bounding box center [183, 153] width 135 height 142
click at [121, 101] on span "Each stage of the project life cycle is essential to the project's success. Pro…" at bounding box center [184, 129] width 158 height 151
click at [145, 102] on span "Each stage of the project life cycle is essential to the project's success. Pro…" at bounding box center [185, 166] width 124 height 136
click at [170, 113] on span "Each stage of the project life cycle is essential to the project's success. Pro…" at bounding box center [182, 141] width 147 height 146
click at [196, 222] on p "Each stage of the project life cycle is essential to the project's success. Pro…" at bounding box center [181, 136] width 170 height 171
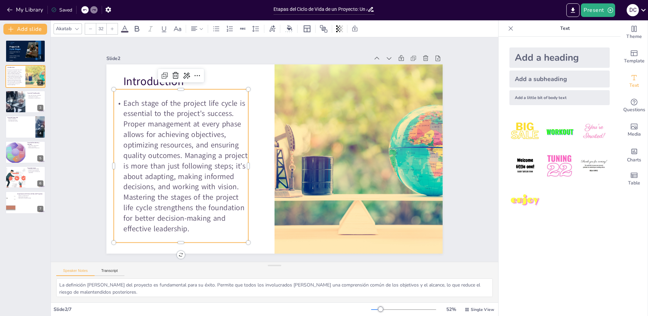
click at [196, 202] on p "Each stage of the project life cycle is essential to the project's success. Pro…" at bounding box center [189, 107] width 189 height 189
click at [196, 227] on p "Each stage of the project life cycle is essential to the project's success. Pro…" at bounding box center [180, 155] width 148 height 149
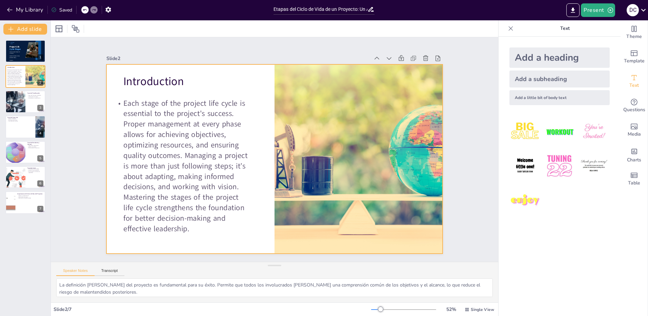
click at [207, 76] on div at bounding box center [274, 158] width 336 height 189
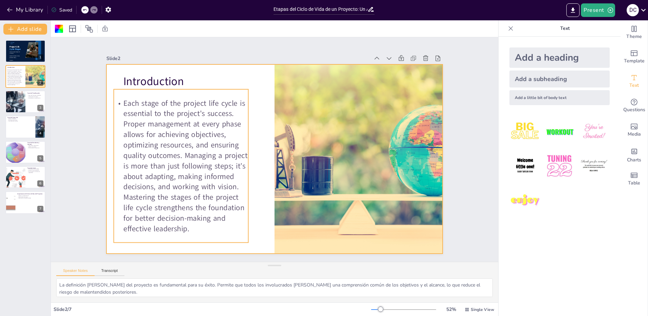
drag, startPoint x: 21, startPoint y: 70, endPoint x: 68, endPoint y: 57, distance: 48.8
click at [70, 56] on div "Slide 1 Project Life Cycle Stages Sendsteps Editor Course: Project Design and E…" at bounding box center [274, 149] width 494 height 444
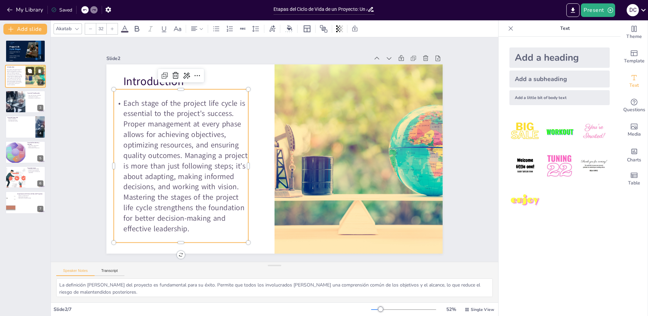
click at [29, 70] on icon at bounding box center [30, 71] width 4 height 4
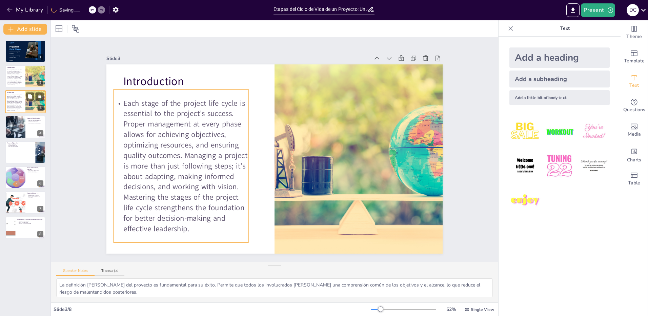
click at [13, 94] on div "Each stage of the project life cycle is essential to the project's success. Pro…" at bounding box center [14, 102] width 16 height 19
click at [200, 135] on span "Each stage of the project life cycle is essential to the project's success. Pro…" at bounding box center [183, 153] width 135 height 142
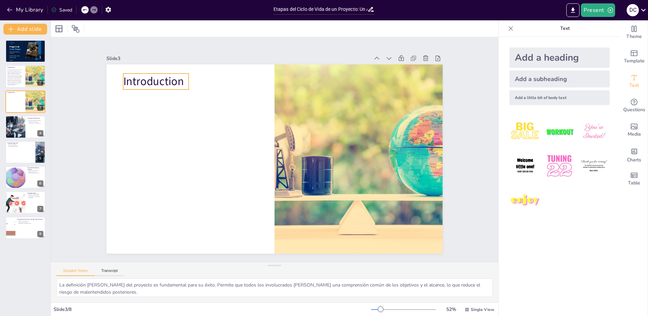
click at [149, 64] on span "Introduction" at bounding box center [180, 47] width 62 height 33
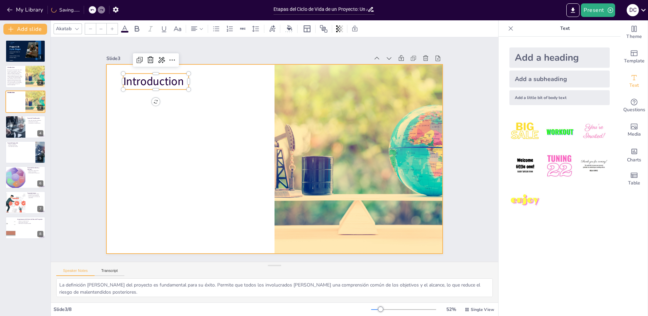
type input "48"
click at [182, 144] on div at bounding box center [271, 157] width 384 height 309
click at [156, 72] on span "Introduction" at bounding box center [170, 57] width 62 height 27
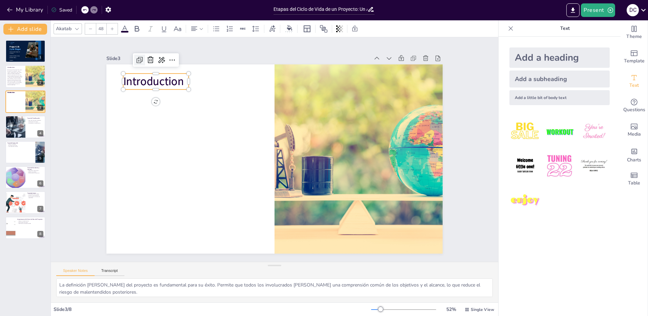
click at [182, 18] on icon at bounding box center [187, 12] width 11 height 11
type input "48"
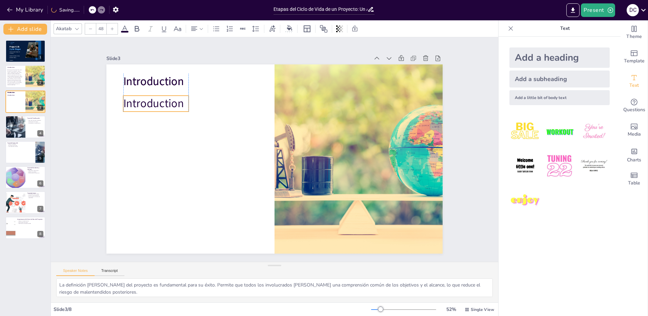
drag, startPoint x: 169, startPoint y: 87, endPoint x: 167, endPoint y: 107, distance: 20.5
click at [167, 93] on span "Introduction" at bounding box center [166, 78] width 62 height 27
click at [29, 77] on div at bounding box center [35, 76] width 34 height 23
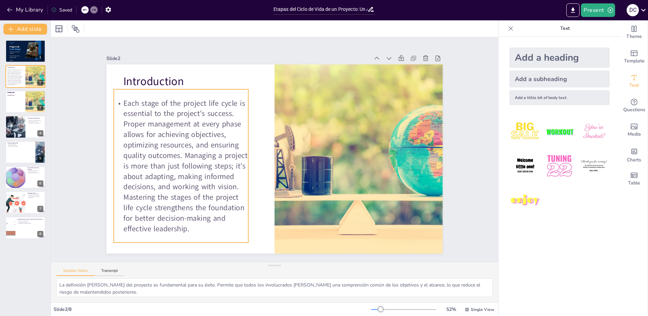
click at [184, 170] on span "Each stage of the project life cycle is essential to the project's success. Pro…" at bounding box center [182, 141] width 147 height 146
click at [183, 230] on div "Each stage of the project life cycle is essential to the project's success. Pro…" at bounding box center [180, 136] width 175 height 187
click at [192, 229] on p "Each stage of the project life cycle is essential to the project's success. Pro…" at bounding box center [180, 155] width 148 height 149
click at [192, 227] on p "Each stage of the project life cycle is essential to the project's success. Pro…" at bounding box center [180, 146] width 160 height 161
click at [188, 226] on p "Each stage of the project life cycle is essential to the project's success. Pro…" at bounding box center [180, 155] width 148 height 149
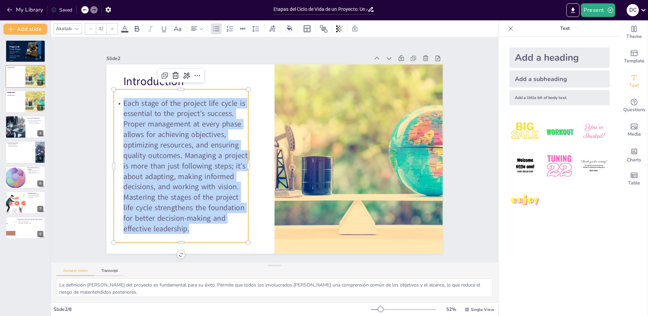
drag, startPoint x: 187, startPoint y: 225, endPoint x: 118, endPoint y: 103, distance: 139.8
click at [118, 103] on p "Each stage of the project life cycle is essential to the project's success. Pro…" at bounding box center [182, 126] width 178 height 179
copy span "Each stage of the project life cycle is essential to the project's success. Pro…"
click at [15, 100] on div at bounding box center [25, 101] width 41 height 23
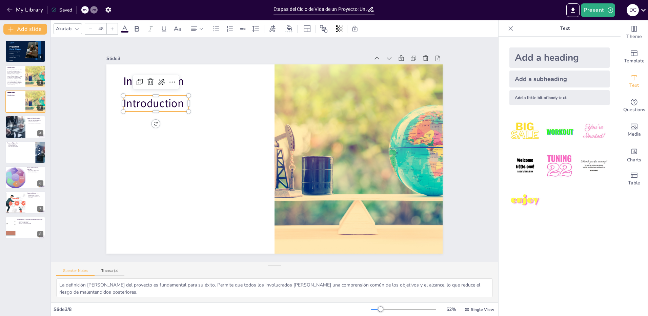
click at [148, 102] on span "Introduction" at bounding box center [159, 90] width 62 height 21
click at [148, 93] on span "Introduction" at bounding box center [166, 78] width 62 height 27
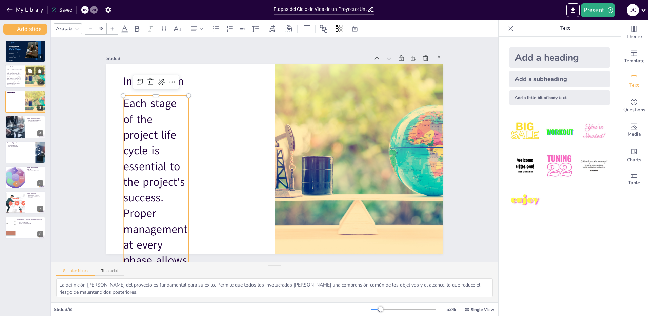
click at [23, 77] on div at bounding box center [25, 76] width 41 height 23
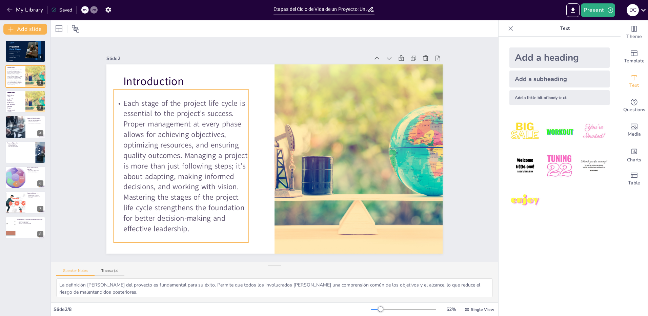
click at [189, 151] on span "Each stage of the project life cycle is essential to the project's success. Pro…" at bounding box center [183, 153] width 135 height 142
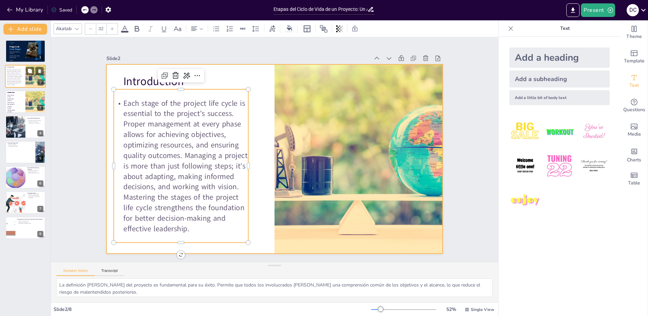
click at [15, 65] on div at bounding box center [25, 76] width 41 height 23
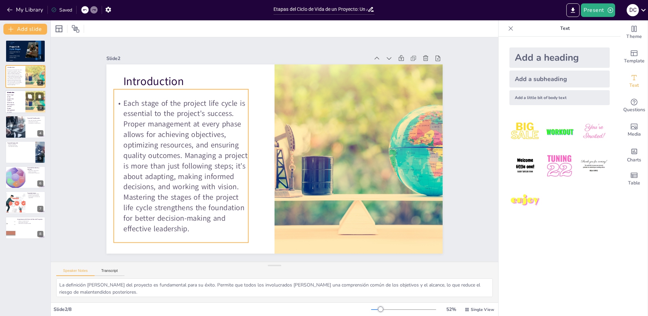
click at [18, 95] on div at bounding box center [25, 101] width 41 height 23
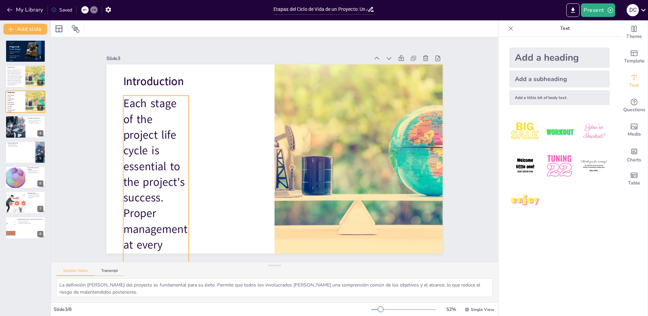
click at [92, 33] on div at bounding box center [90, 28] width 11 height 11
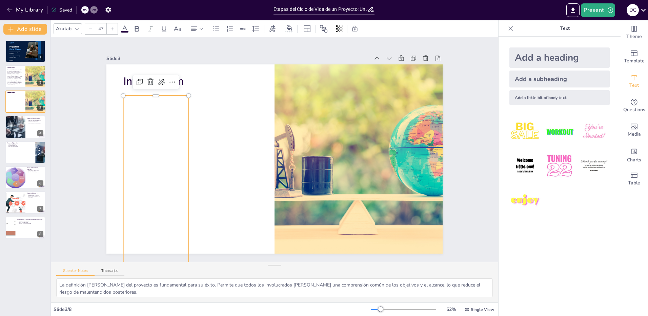
click at [92, 33] on div at bounding box center [90, 28] width 11 height 11
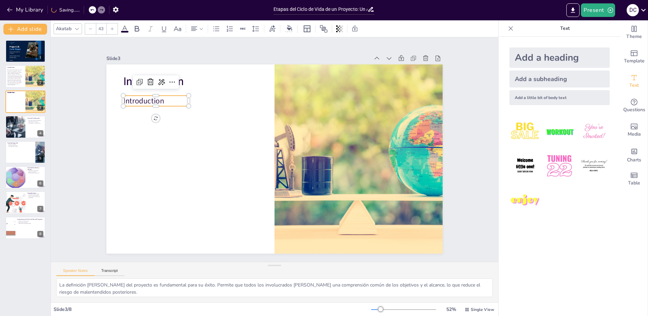
click at [92, 33] on div at bounding box center [90, 28] width 11 height 11
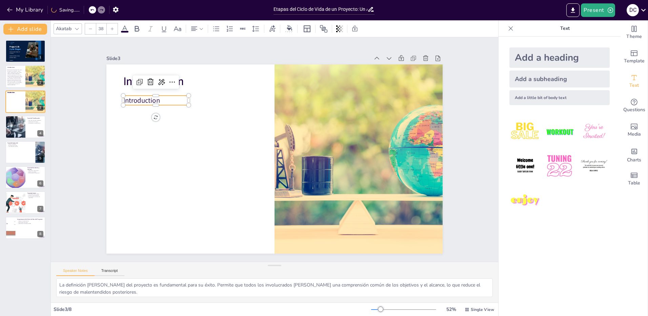
click at [92, 33] on div at bounding box center [90, 28] width 11 height 11
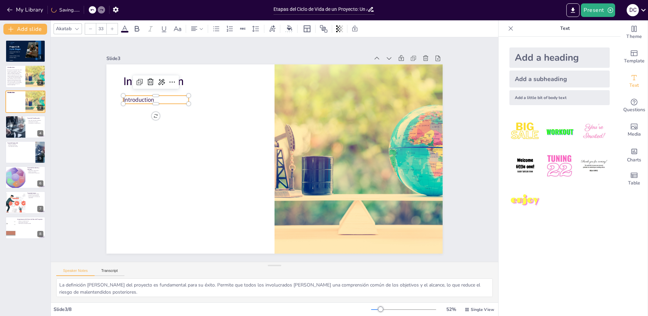
click at [92, 33] on div at bounding box center [90, 28] width 11 height 11
type input "32"
click at [16, 80] on span "Each stage of the project life cycle is essential to the project's success. Pro…" at bounding box center [14, 77] width 15 height 17
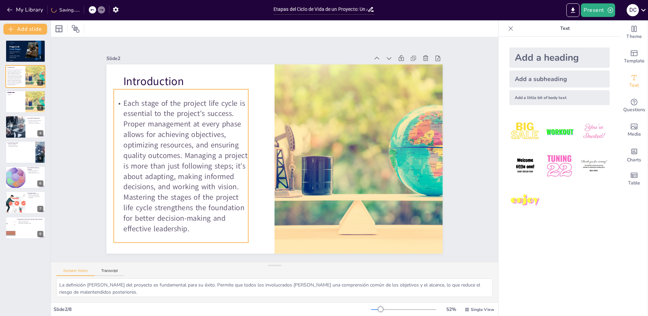
click at [176, 157] on span "Each stage of the project life cycle is essential to the project's success. Pro…" at bounding box center [183, 153] width 135 height 142
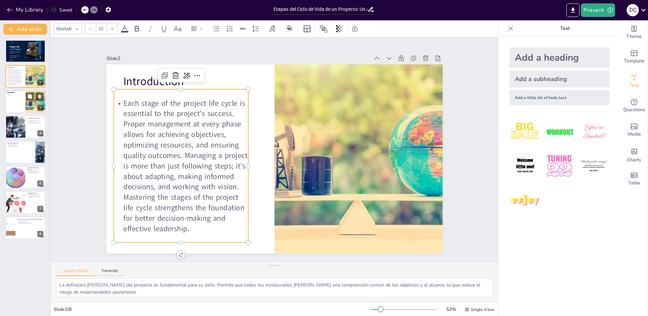
click at [24, 97] on div at bounding box center [25, 101] width 41 height 23
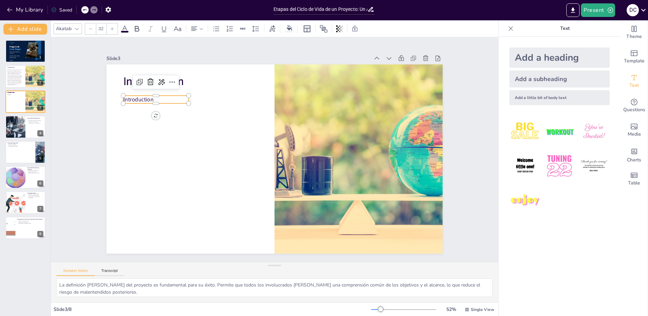
click at [141, 91] on span "Introduction" at bounding box center [144, 85] width 31 height 11
click at [141, 79] on span "Introduction" at bounding box center [151, 72] width 31 height 14
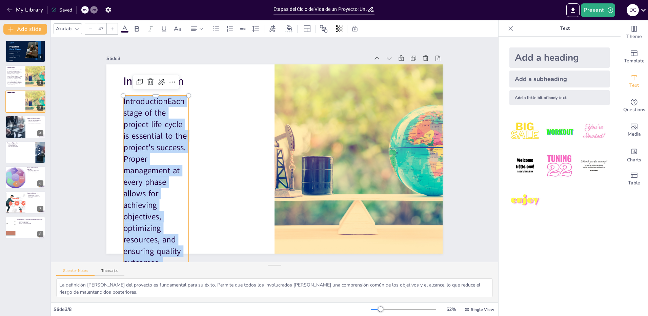
drag, startPoint x: 168, startPoint y: 235, endPoint x: 119, endPoint y: 100, distance: 143.8
click at [119, 100] on p "Introduction Each stage of the project life cycle is essential to the project's…" at bounding box center [142, 272] width 105 height 385
click at [92, 30] on icon at bounding box center [90, 29] width 4 height 4
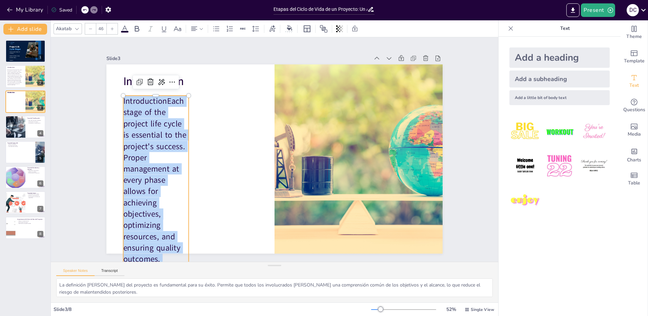
click at [92, 30] on icon at bounding box center [90, 29] width 4 height 4
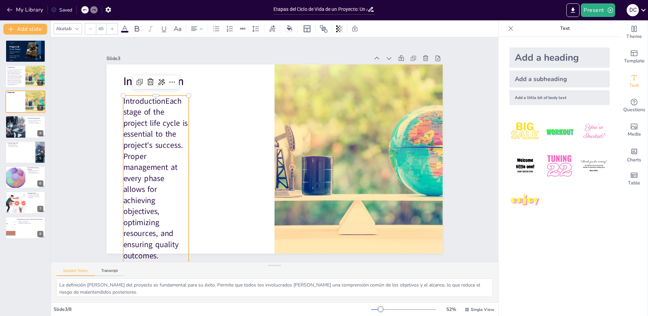
click at [92, 30] on icon at bounding box center [90, 29] width 4 height 4
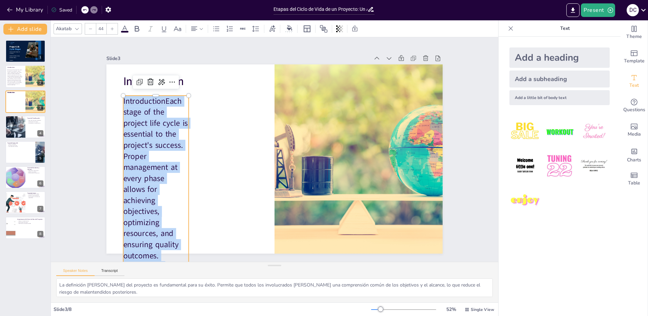
click at [92, 30] on icon at bounding box center [90, 29] width 4 height 4
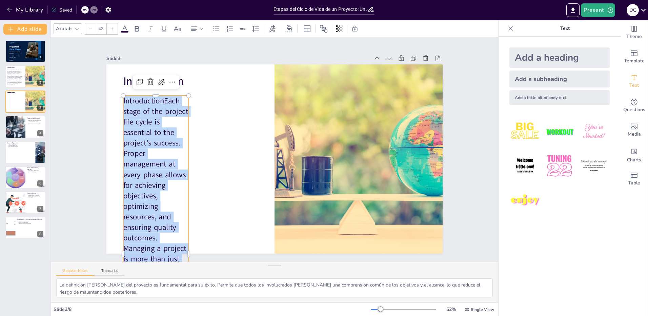
click at [92, 30] on icon at bounding box center [90, 29] width 4 height 4
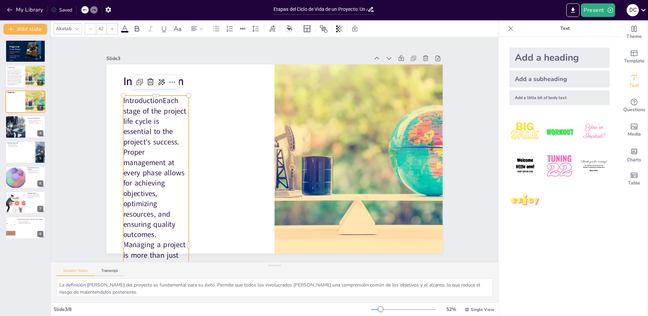
click at [92, 30] on icon at bounding box center [90, 29] width 4 height 4
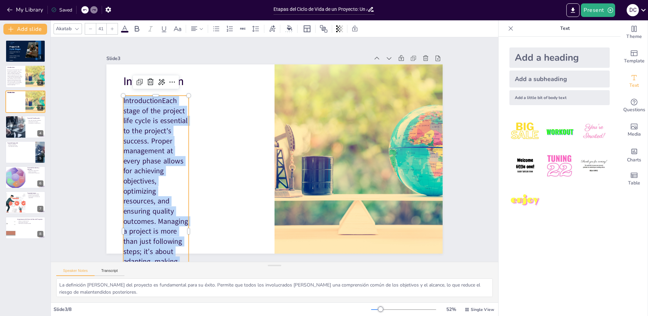
click at [92, 30] on icon at bounding box center [90, 29] width 4 height 4
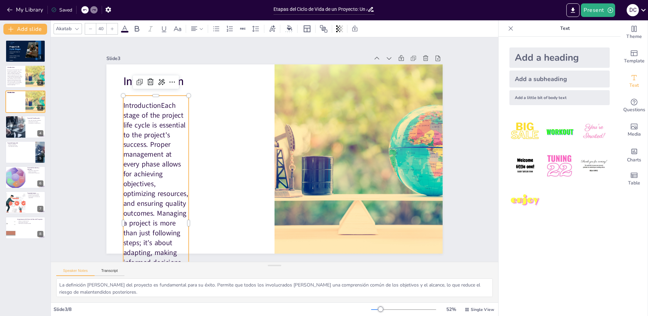
click at [92, 30] on icon at bounding box center [90, 29] width 4 height 4
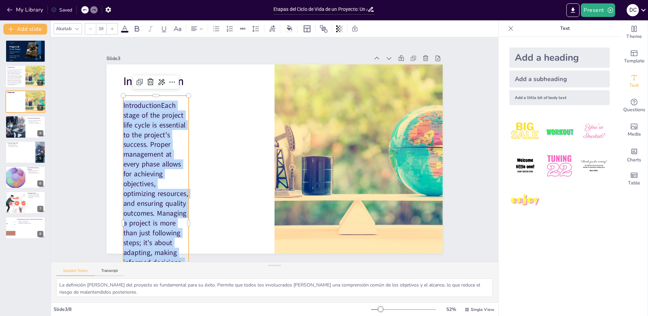
click at [92, 30] on icon at bounding box center [90, 29] width 4 height 4
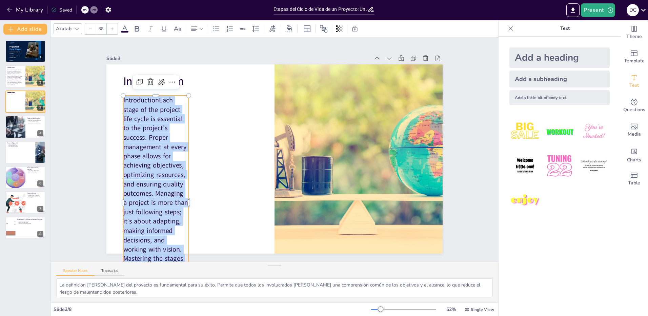
click at [92, 30] on icon at bounding box center [90, 29] width 4 height 4
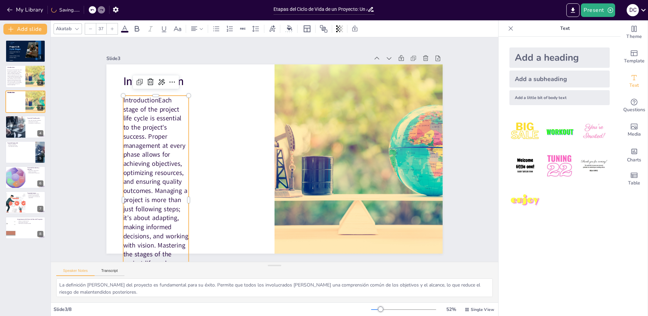
click at [92, 30] on icon at bounding box center [90, 29] width 4 height 4
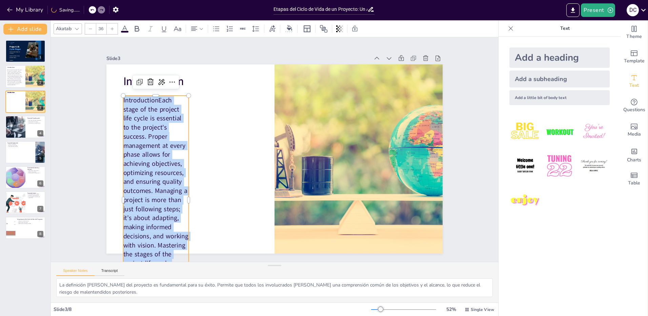
click at [92, 30] on icon at bounding box center [90, 29] width 4 height 4
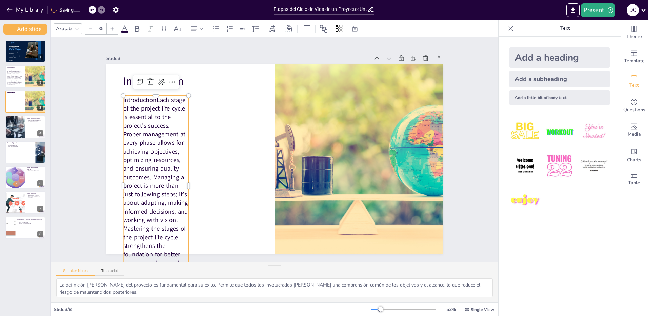
click at [92, 30] on icon at bounding box center [90, 29] width 4 height 4
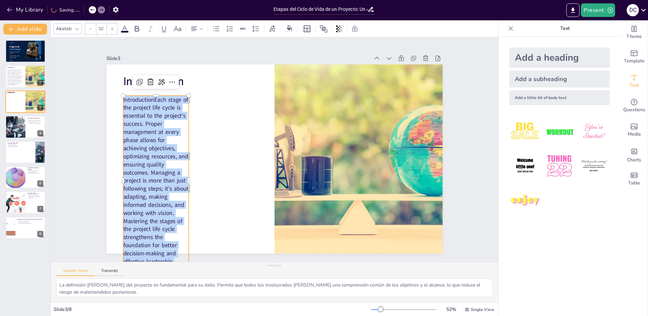
click at [92, 30] on icon at bounding box center [90, 29] width 4 height 4
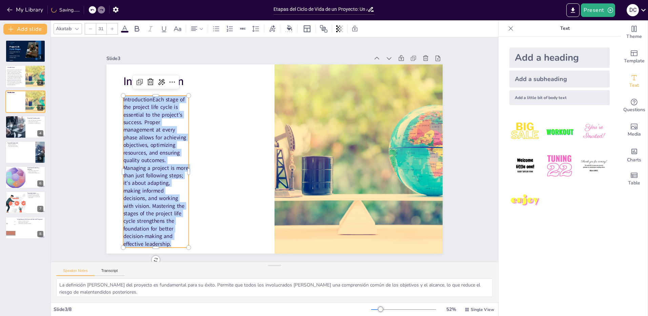
click at [114, 29] on icon at bounding box center [112, 29] width 4 height 4
type input "32"
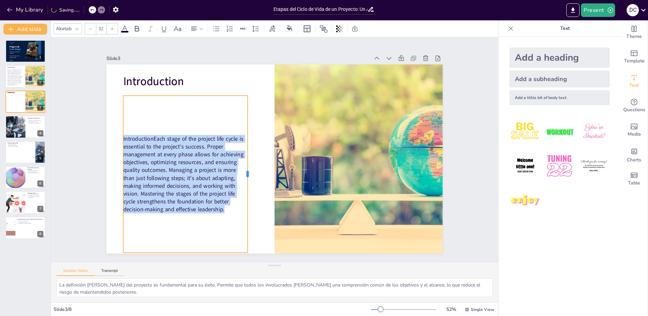
drag, startPoint x: 185, startPoint y: 172, endPoint x: 244, endPoint y: 171, distance: 59.0
click at [244, 171] on div at bounding box center [246, 168] width 38 height 155
drag, startPoint x: 200, startPoint y: 230, endPoint x: 212, endPoint y: 208, distance: 25.3
click at [200, 229] on div "Introduction Each stage of the project life cycle is essential to the project's…" at bounding box center [182, 154] width 154 height 179
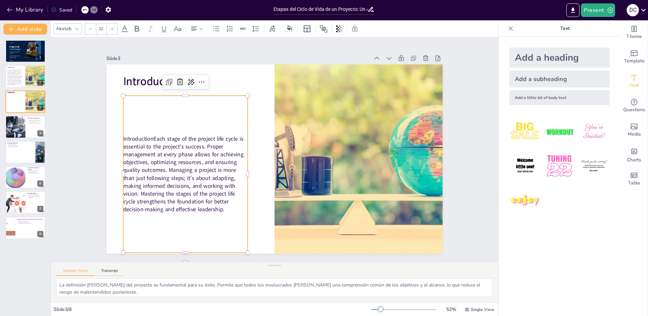
click at [231, 197] on p "Introduction Each stage of the project life cycle is essential to the project's…" at bounding box center [182, 136] width 145 height 122
click at [15, 74] on span "Each stage of the project life cycle is essential to the project's success. Pro…" at bounding box center [14, 77] width 15 height 17
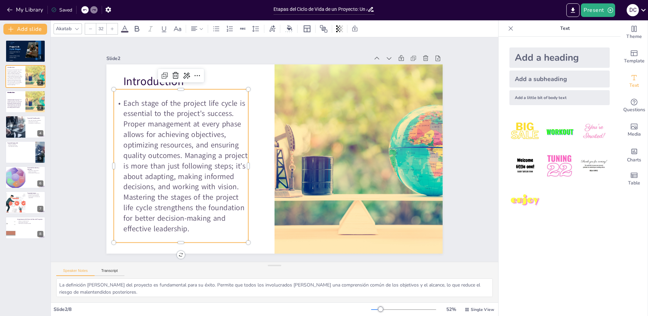
click at [180, 154] on span "Each stage of the project life cycle is essential to the project's success. Pro…" at bounding box center [188, 109] width 173 height 160
click at [11, 101] on p "Introduction Each stage of the project life cycle is essential to the project's…" at bounding box center [14, 103] width 15 height 9
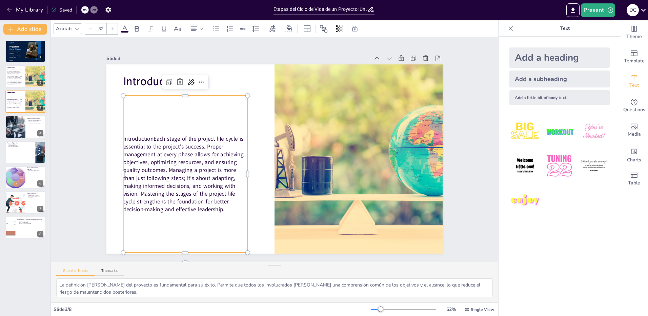
click at [194, 170] on p "Introduction Each stage of the project life cycle is essential to the project's…" at bounding box center [182, 145] width 142 height 113
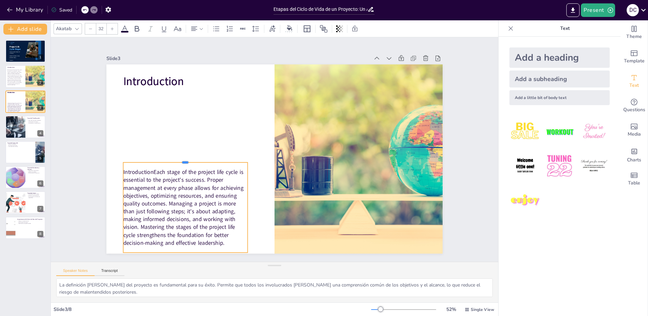
drag, startPoint x: 180, startPoint y: 93, endPoint x: 180, endPoint y: 160, distance: 66.8
click at [180, 154] on div at bounding box center [187, 132] width 120 height 44
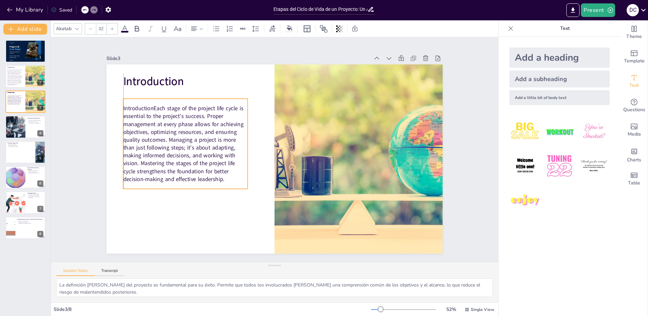
drag, startPoint x: 192, startPoint y: 162, endPoint x: 192, endPoint y: 98, distance: 63.7
click at [192, 98] on div "Introduction Each stage of the project life cycle is essential to the project's…" at bounding box center [186, 134] width 133 height 103
click at [197, 137] on p "Introduction Each stage of the project life cycle is essential to the project's…" at bounding box center [187, 134] width 132 height 91
click at [229, 177] on p "Introduction Each stage of the project life cycle is essential to the project's…" at bounding box center [185, 143] width 124 height 78
click at [165, 138] on p "Introduction Each stage of the project life cycle is essential to the project's…" at bounding box center [189, 124] width 138 height 103
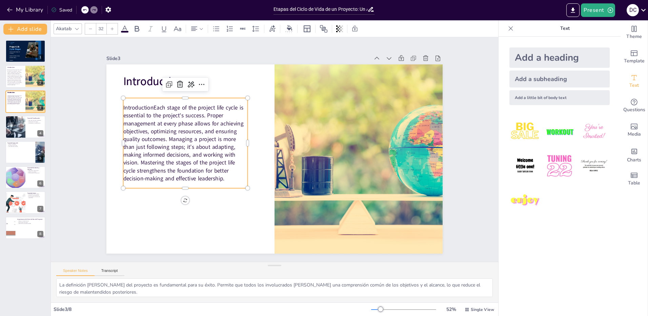
click at [165, 138] on p "Introduction Each stage of the project life cycle is essential to the project's…" at bounding box center [187, 133] width 132 height 91
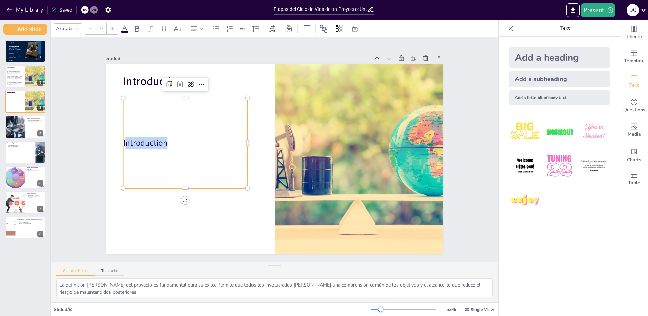
drag, startPoint x: 166, startPoint y: 143, endPoint x: 120, endPoint y: 142, distance: 46.8
click at [228, 123] on p "Introduction" at bounding box center [252, 63] width 49 height 122
click at [86, 12] on icon at bounding box center [85, 10] width 4 height 4
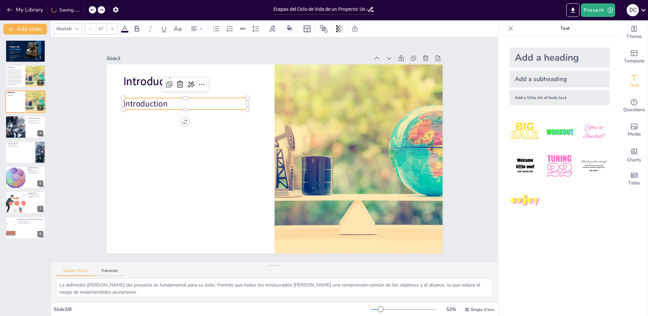
click at [94, 9] on icon at bounding box center [92, 10] width 4 height 4
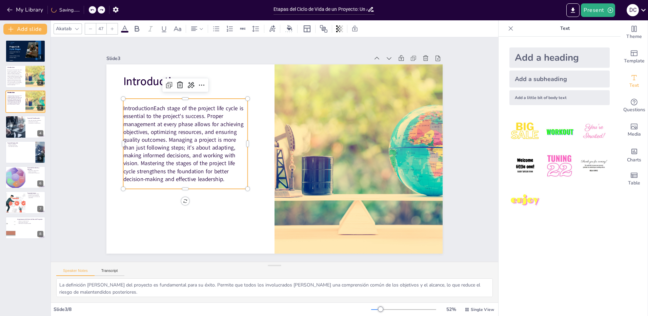
drag, startPoint x: 191, startPoint y: 165, endPoint x: 191, endPoint y: 161, distance: 4.7
click at [191, 165] on p "Introduction Each stage of the project life cycle is essential to the project's…" at bounding box center [191, 116] width 142 height 113
click at [180, 142] on p "Introduction Each stage of the project life cycle is essential to the project's…" at bounding box center [191, 116] width 142 height 113
click at [232, 177] on p "Introduction Each stage of the project life cycle is essential to the project's…" at bounding box center [187, 133] width 132 height 91
click at [232, 172] on p "Introduction Each stage of the project life cycle is essential to the project's…" at bounding box center [192, 115] width 142 height 113
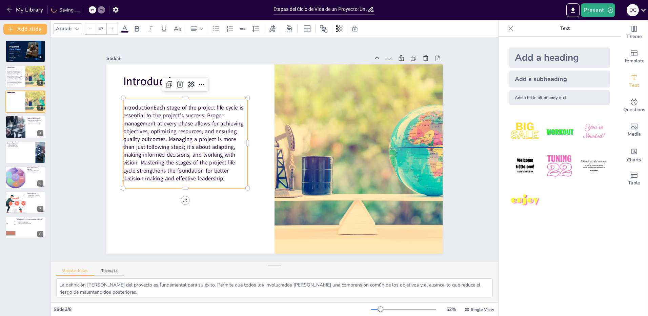
click at [227, 168] on p "IntroductionEach stage of the project life cycle is essential to the project's …" at bounding box center [195, 107] width 145 height 122
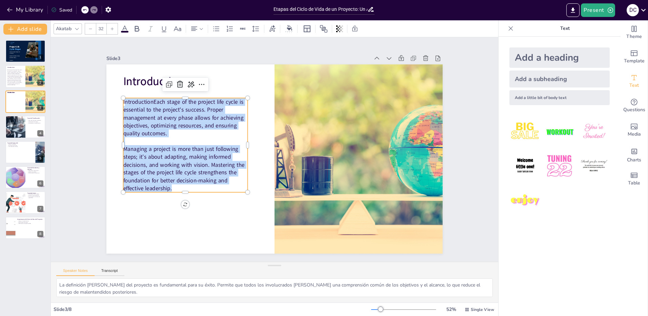
drag, startPoint x: 207, startPoint y: 184, endPoint x: 118, endPoint y: 100, distance: 122.5
click at [118, 100] on div "Introduction Introduction Introduction IntroductionEach stage of the project li…" at bounding box center [270, 158] width 386 height 332
click at [111, 29] on icon at bounding box center [112, 29] width 4 height 4
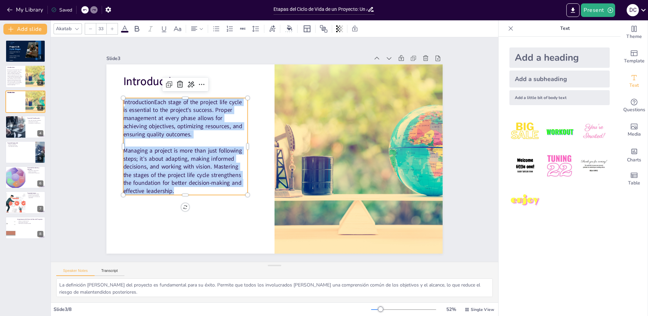
click at [111, 30] on icon at bounding box center [112, 29] width 4 height 4
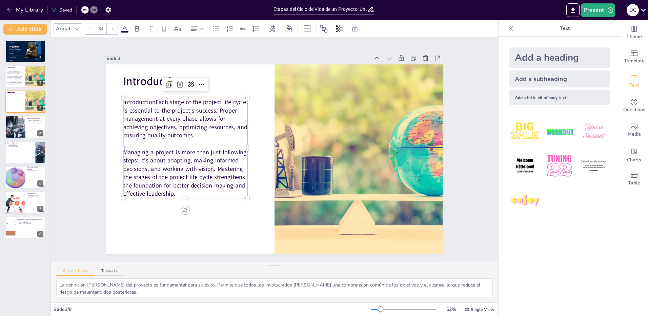
click at [111, 30] on icon at bounding box center [112, 29] width 4 height 4
type input "35"
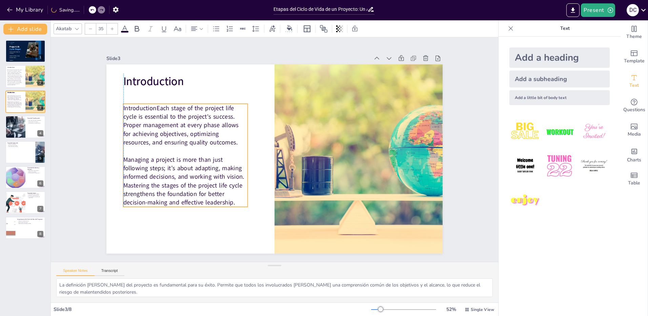
drag, startPoint x: 212, startPoint y: 141, endPoint x: 215, endPoint y: 145, distance: 4.3
click at [215, 145] on p at bounding box center [186, 132] width 123 height 34
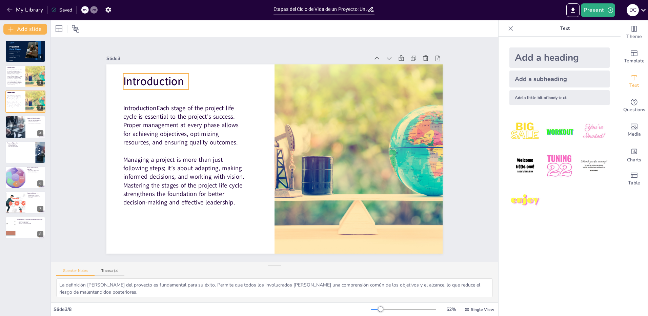
click at [165, 71] on span "Introduction" at bounding box center [170, 57] width 62 height 27
click at [77, 32] on div at bounding box center [77, 29] width 8 height 8
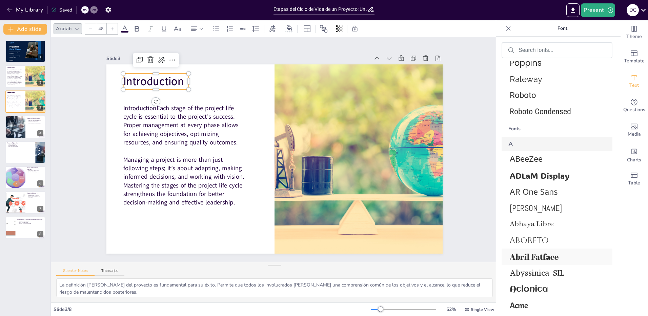
scroll to position [271, 0]
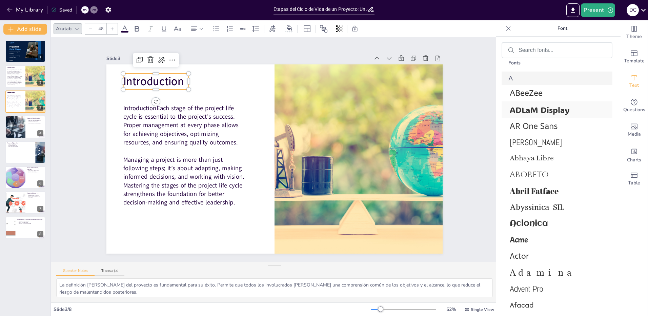
click at [549, 109] on span "ADLaM Display" at bounding box center [556, 109] width 92 height 11
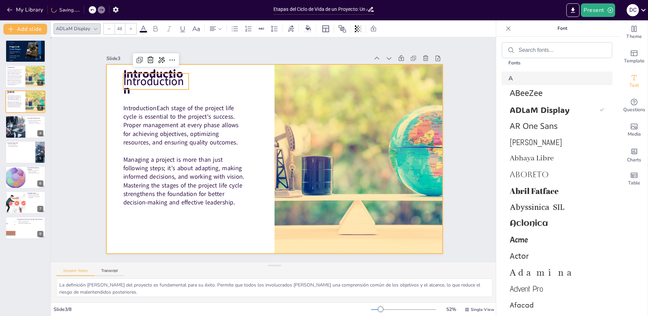
click at [205, 85] on div at bounding box center [274, 158] width 336 height 189
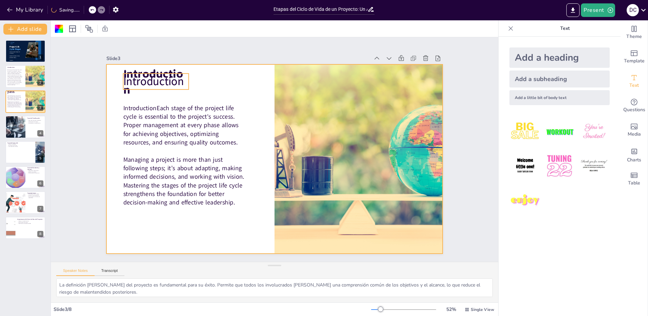
click at [170, 83] on p "Introduction" at bounding box center [155, 82] width 65 height 32
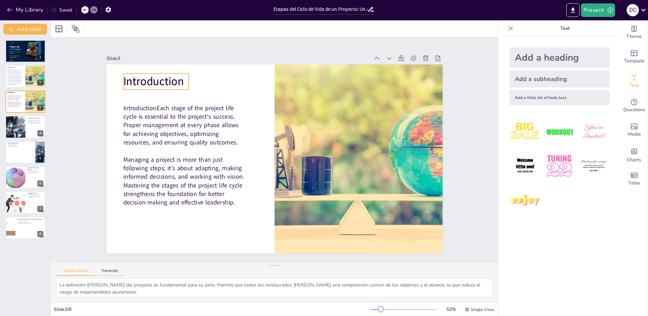
click at [150, 72] on span "Introduction" at bounding box center [170, 57] width 62 height 27
click at [78, 31] on icon at bounding box center [76, 28] width 5 height 5
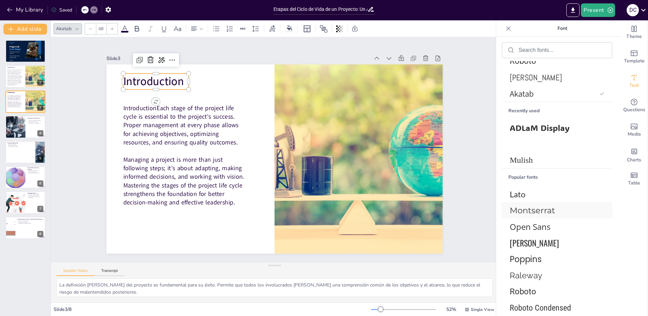
scroll to position [102, 0]
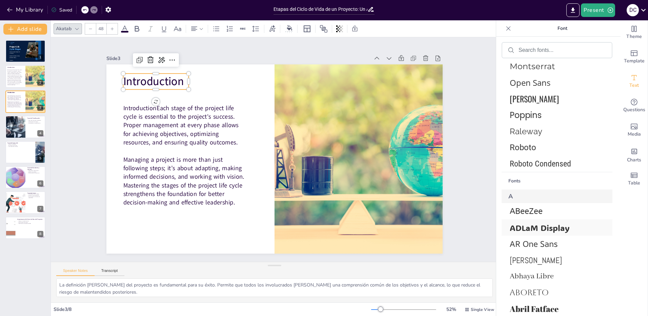
click at [540, 226] on span "ADLaM Display" at bounding box center [556, 227] width 92 height 11
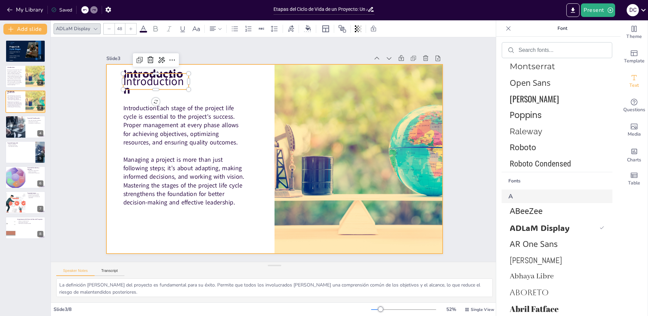
click at [238, 92] on div at bounding box center [272, 158] width 368 height 255
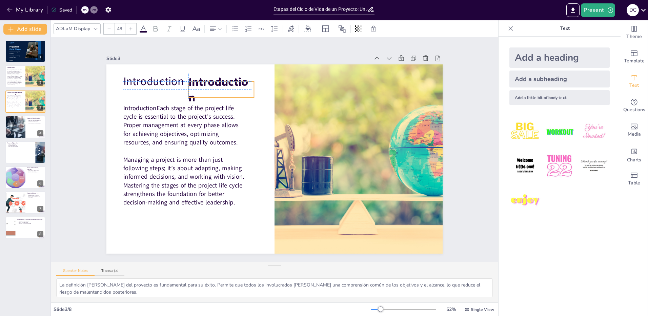
drag, startPoint x: 174, startPoint y: 85, endPoint x: 161, endPoint y: 78, distance: 14.4
click at [229, 90] on p "Introduction" at bounding box center [242, 76] width 72 height 50
type input "48"
click at [149, 64] on span "Introduction" at bounding box center [180, 47] width 62 height 33
click at [220, 84] on span "Introduction" at bounding box center [240, 67] width 66 height 33
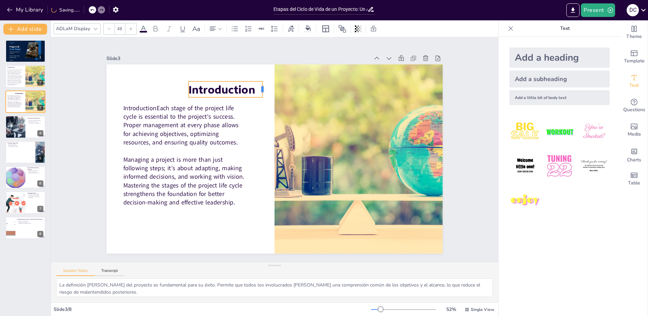
drag, startPoint x: 249, startPoint y: 88, endPoint x: 258, endPoint y: 90, distance: 8.8
click at [262, 90] on div at bounding box center [264, 89] width 5 height 16
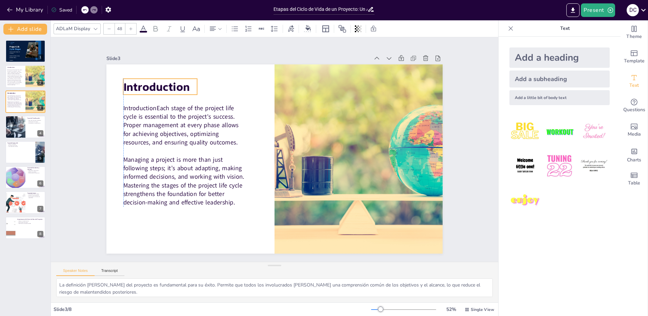
drag, startPoint x: 237, startPoint y: 85, endPoint x: 171, endPoint y: 82, distance: 65.8
click at [171, 82] on span "Introduction" at bounding box center [164, 75] width 68 height 22
click at [235, 43] on div "Slide 1 Project Life Cycle Stages Sendsteps Editor Course: Project Design and E…" at bounding box center [275, 149] width 356 height 242
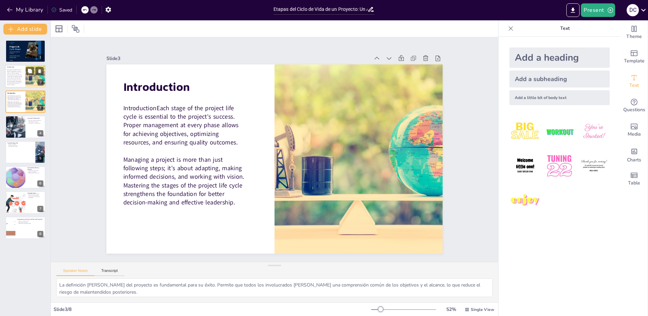
click at [17, 75] on span "Each stage of the project life cycle is essential to the project's success. Pro…" at bounding box center [14, 77] width 15 height 17
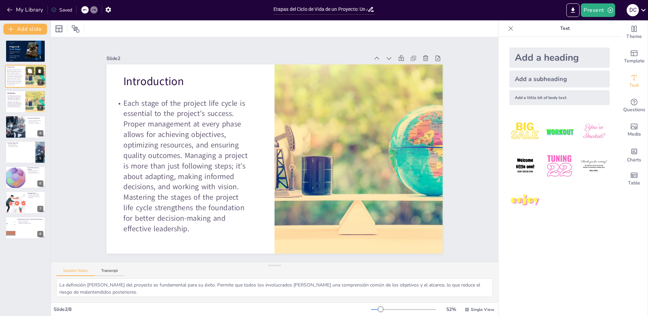
click at [41, 71] on icon at bounding box center [39, 71] width 5 height 5
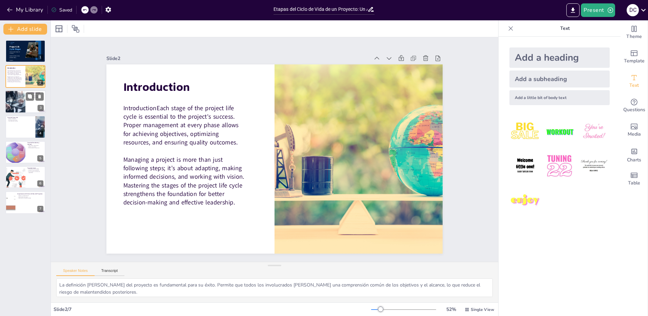
click at [14, 101] on div at bounding box center [15, 101] width 34 height 23
type textarea "Desarrollar planes detallados es crucial para garantizar que todos los aspectos…"
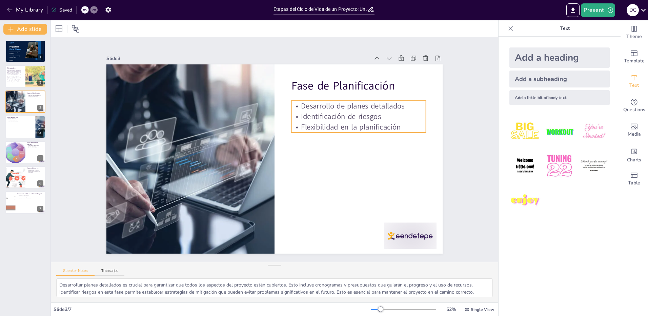
click at [338, 112] on p "Desarrollo de planes detallados" at bounding box center [368, 144] width 127 height 64
click at [400, 118] on p "Identificación de riesgos" at bounding box center [364, 144] width 131 height 52
click at [400, 126] on p "Flexibilidad en la planificación" at bounding box center [361, 145] width 134 height 38
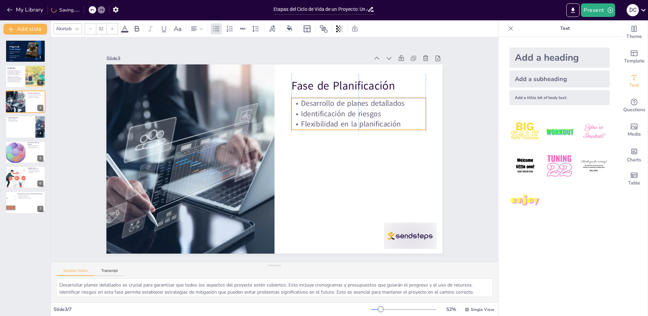
click at [397, 123] on p "Flexibilidad en la planificación" at bounding box center [358, 124] width 135 height 11
click at [402, 126] on p "Flexibilidad en la planificación" at bounding box center [362, 152] width 131 height 52
click at [298, 99] on p "Desarrollo de planes detallados" at bounding box center [358, 103] width 135 height 11
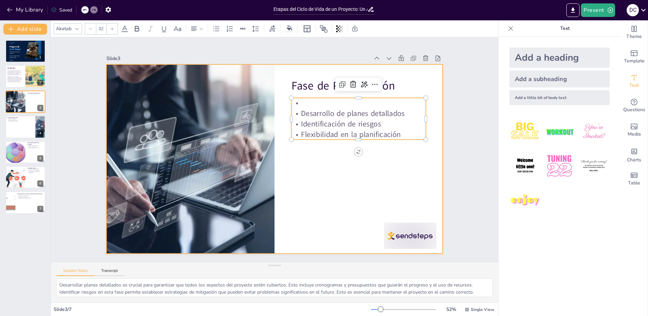
click at [332, 183] on div at bounding box center [270, 158] width 386 height 332
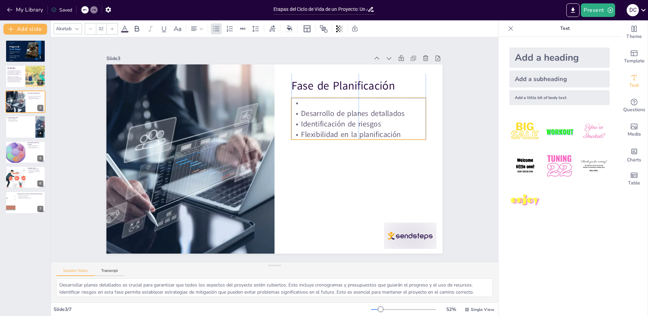
click at [370, 149] on p "Identificación de riesgos" at bounding box center [339, 210] width 76 height 122
click at [392, 100] on p at bounding box center [363, 112] width 135 height 24
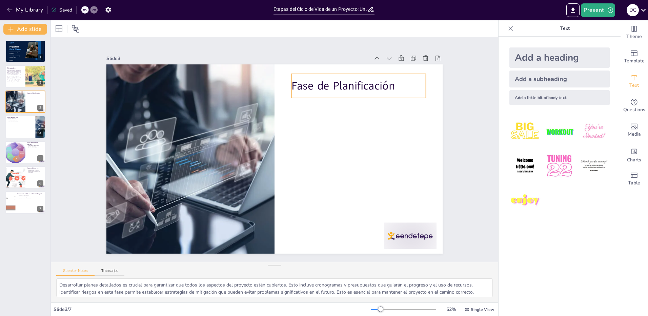
click at [335, 85] on p "Fase de Planificación" at bounding box center [364, 95] width 135 height 30
click at [335, 102] on p "Fase de Planificación" at bounding box center [380, 148] width 118 height 92
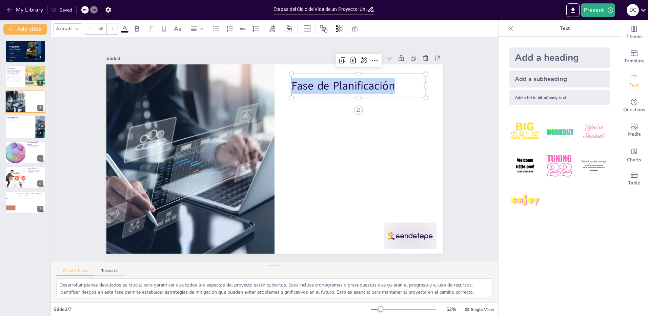
click at [335, 85] on p "Fase de Planificación" at bounding box center [370, 104] width 135 height 43
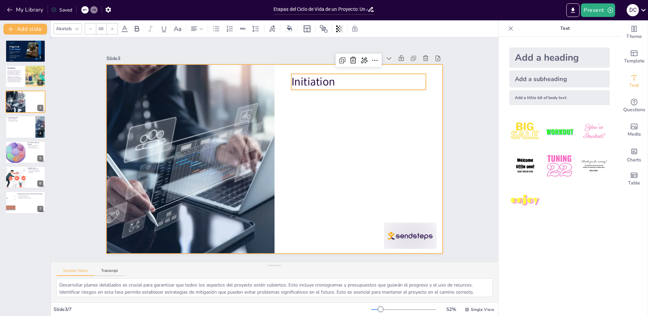
click at [404, 95] on div at bounding box center [266, 154] width 351 height 383
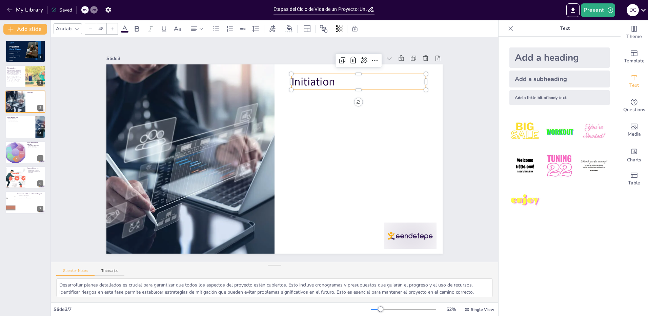
click at [396, 82] on p "Initiation" at bounding box center [365, 90] width 135 height 29
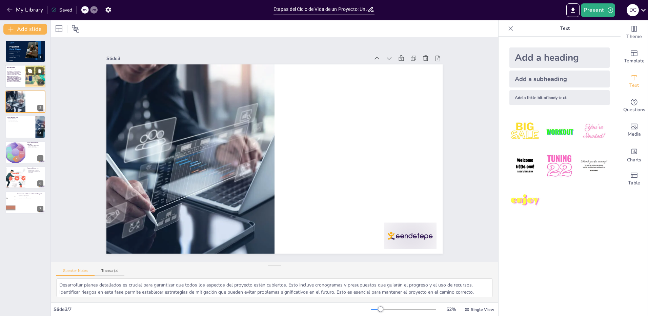
click at [15, 77] on span "Managing a project is more than just following steps; it’s about adapting, maki…" at bounding box center [14, 79] width 15 height 6
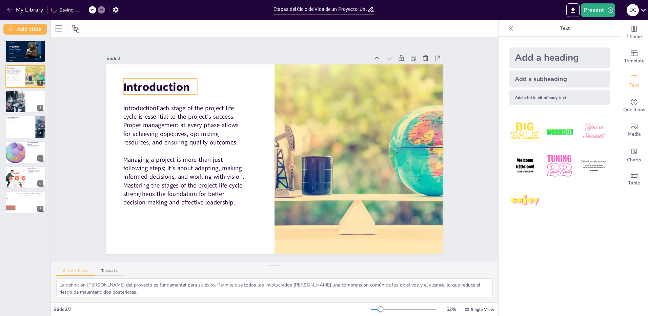
click at [163, 64] on span "Introduction" at bounding box center [192, 44] width 67 height 40
click at [25, 101] on div at bounding box center [15, 101] width 34 height 23
type textarea "Desarrollar planes detallados es crucial para garantizar que todos los aspectos…"
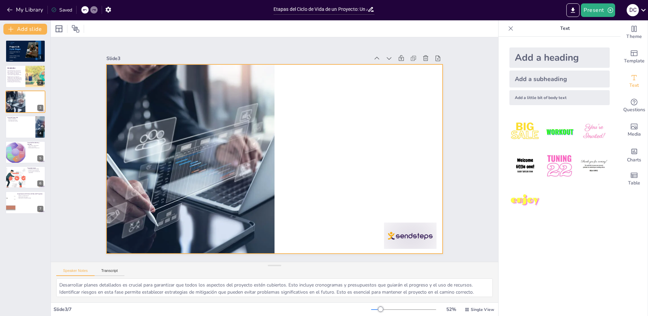
click at [350, 126] on div at bounding box center [272, 158] width 368 height 255
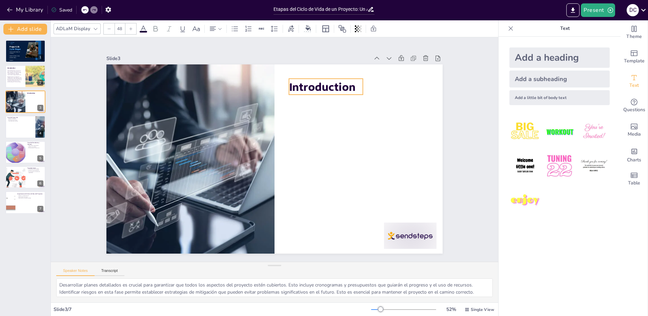
drag, startPoint x: 175, startPoint y: 87, endPoint x: 319, endPoint y: 86, distance: 143.7
click at [319, 86] on span "Introduction" at bounding box center [334, 98] width 68 height 28
click at [319, 86] on span "Introduction" at bounding box center [329, 92] width 68 height 22
click at [319, 87] on span "Introduction" at bounding box center [339, 104] width 68 height 35
click at [319, 101] on span "Introduction" at bounding box center [350, 126] width 62 height 51
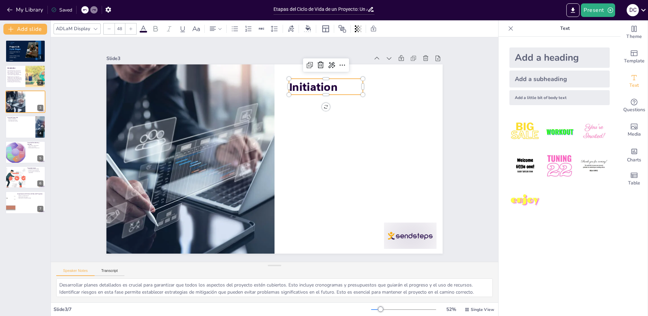
click at [348, 130] on div at bounding box center [274, 158] width 354 height 223
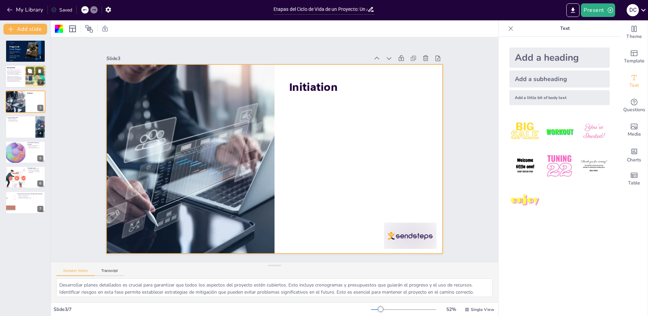
click at [19, 76] on span "Managing a project is more than just following steps; it’s about adapting, maki…" at bounding box center [14, 79] width 15 height 6
type textarea "La definición [PERSON_NAME] del proyecto es fundamental para su éxito. Permite …"
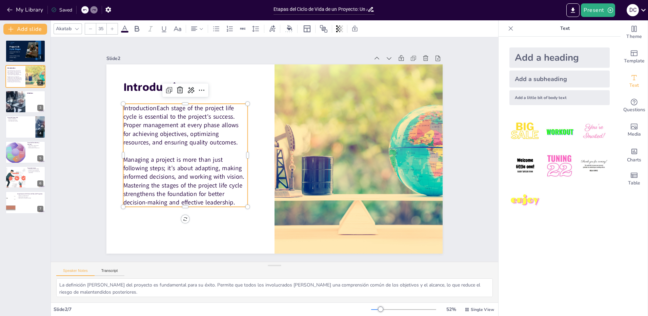
click at [185, 134] on span "IntroductionEach stage of the project life cycle is essential to the project's …" at bounding box center [183, 115] width 118 height 55
click at [206, 179] on span "Managing a project is more than just following steps; it’s about adapting, maki…" at bounding box center [176, 149] width 126 height 83
click at [206, 151] on span "Managing a project is more than just following steps; it’s about adapting, maki…" at bounding box center [192, 90] width 104 height 121
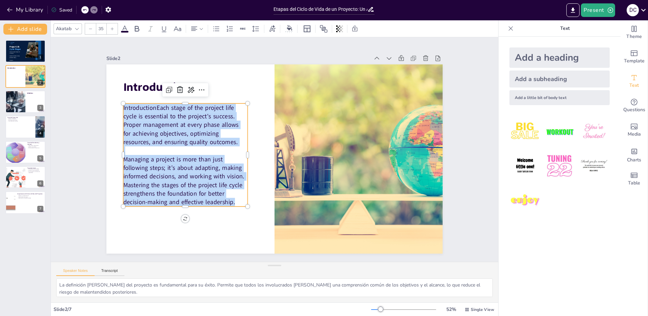
drag, startPoint x: 232, startPoint y: 200, endPoint x: 118, endPoint y: 106, distance: 147.6
click at [118, 106] on div "IntroductionEach stage of the project life cycle is essential to the project's …" at bounding box center [185, 146] width 135 height 116
drag, startPoint x: 231, startPoint y: 201, endPoint x: 117, endPoint y: 105, distance: 148.9
click at [117, 105] on div "Introduction Each stage of the project life cycle is essential to the project's…" at bounding box center [271, 157] width 384 height 309
click at [112, 28] on icon at bounding box center [112, 29] width 4 height 4
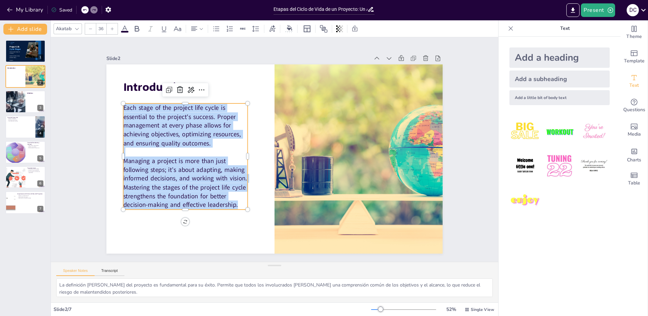
click at [112, 28] on icon at bounding box center [112, 29] width 4 height 4
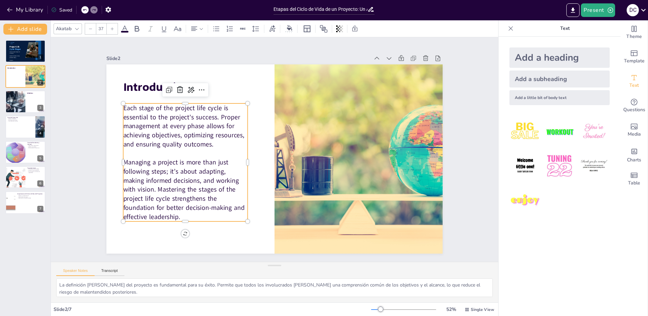
click at [112, 28] on icon at bounding box center [112, 29] width 4 height 4
type input "38"
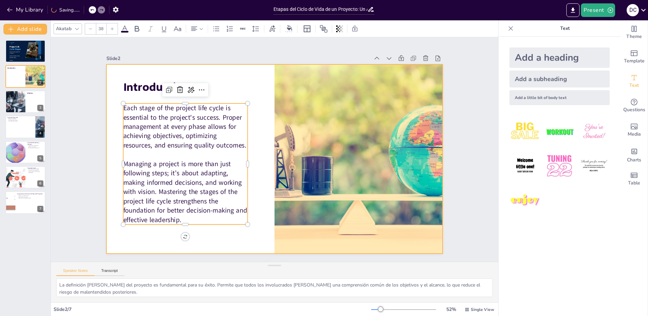
click at [232, 241] on div at bounding box center [274, 158] width 336 height 189
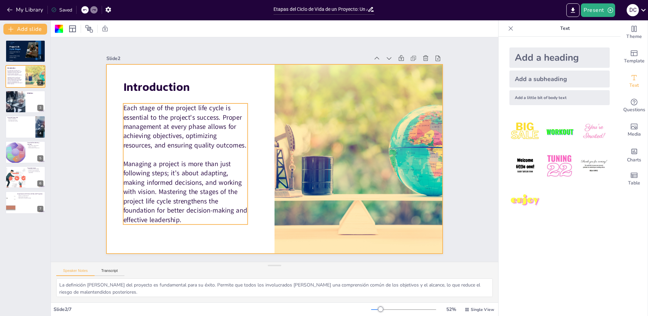
click at [195, 122] on span "Each stage of the project life cycle is essential to the project's success. Pro…" at bounding box center [211, 78] width 118 height 110
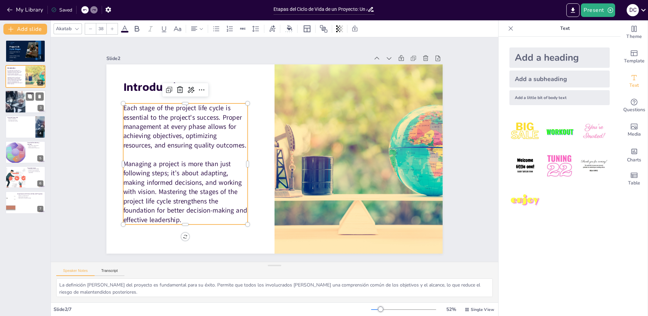
click at [16, 102] on div at bounding box center [15, 101] width 34 height 23
type textarea "Desarrollar planes detallados es crucial para garantizar que todos los aspectos…"
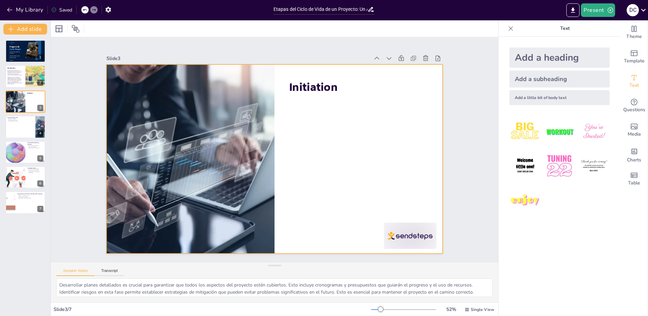
click at [328, 149] on div at bounding box center [270, 158] width 386 height 332
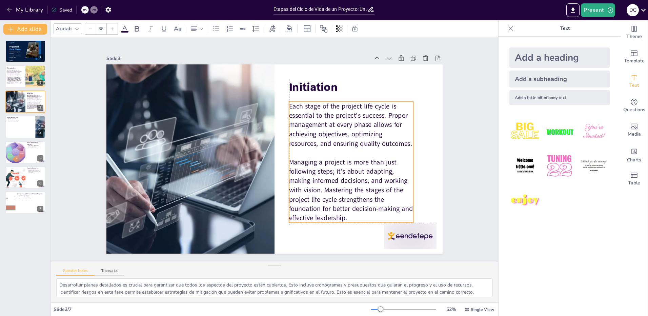
drag, startPoint x: 177, startPoint y: 141, endPoint x: 343, endPoint y: 141, distance: 166.7
click at [343, 141] on span "Each stage of the project life cycle is essential to the project's success. Pro…" at bounding box center [351, 140] width 124 height 71
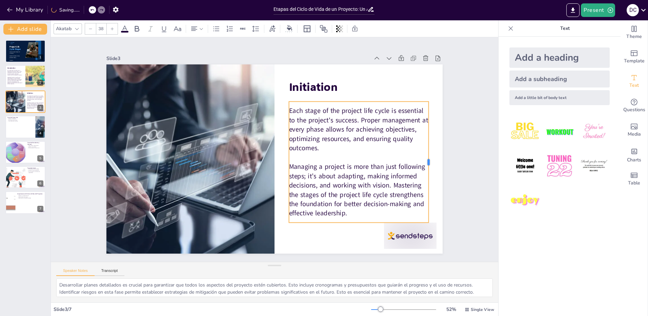
drag, startPoint x: 408, startPoint y: 160, endPoint x: 423, endPoint y: 162, distance: 15.4
click at [423, 162] on div at bounding box center [429, 178] width 18 height 121
click at [333, 159] on span "Each stage of the project life cycle is essential to the project's success. Pro…" at bounding box center [303, 229] width 60 height 140
click at [365, 143] on p "Each stage of the project life cycle is essential to the project's success. Pro…" at bounding box center [354, 183] width 140 height 120
click at [365, 143] on p "Each stage of the project life cycle is essential to the project's success. Pro…" at bounding box center [357, 174] width 144 height 110
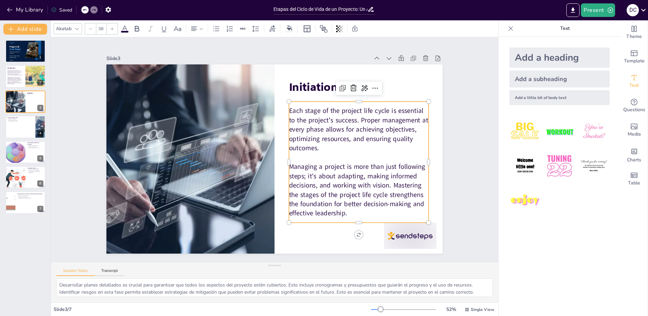
click at [366, 209] on p "Managing a project is more than just following steps; it’s about adapting, maki…" at bounding box center [354, 198] width 145 height 70
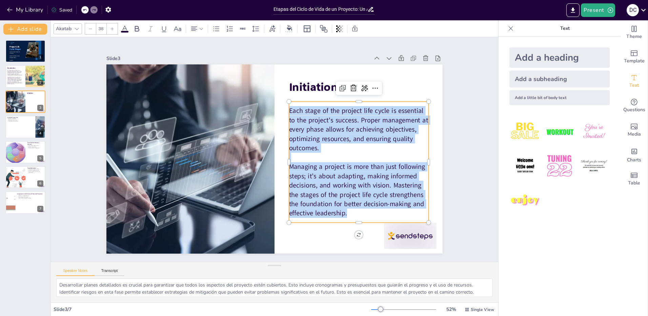
drag, startPoint x: 373, startPoint y: 211, endPoint x: 285, endPoint y: 110, distance: 134.3
click at [285, 110] on div "Each stage of the project life cycle is essential to the project's success. Pro…" at bounding box center [354, 179] width 160 height 138
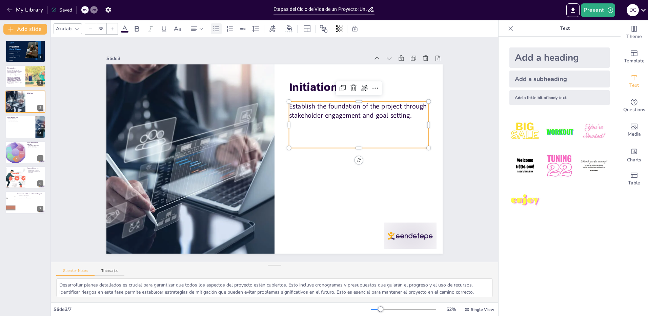
click at [215, 29] on icon at bounding box center [216, 29] width 8 height 8
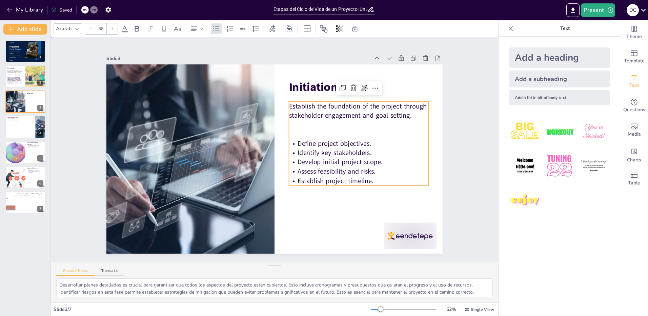
click at [465, 138] on div "Slide 1 Project Life Cycle Stages Sendsteps Editor Course: Project Design and E…" at bounding box center [274, 150] width 468 height 270
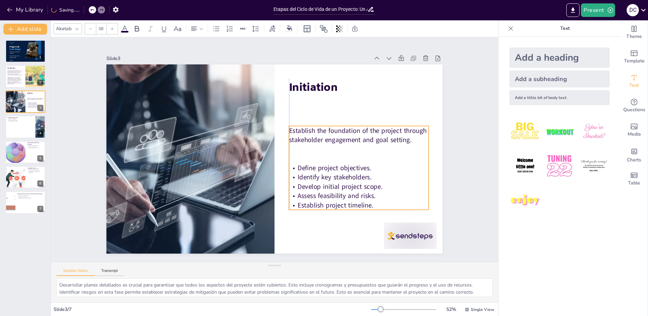
drag, startPoint x: 408, startPoint y: 163, endPoint x: 408, endPoint y: 188, distance: 24.7
click at [391, 188] on p "Develop initial project scope." at bounding box center [328, 224] width 125 height 78
type input "48"
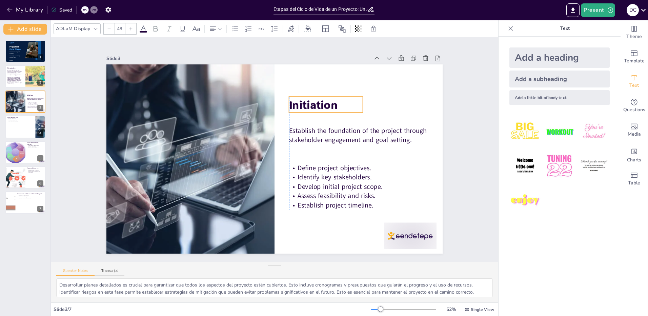
drag, startPoint x: 322, startPoint y: 87, endPoint x: 323, endPoint y: 105, distance: 18.0
click at [323, 105] on span "Initiation" at bounding box center [325, 118] width 51 height 29
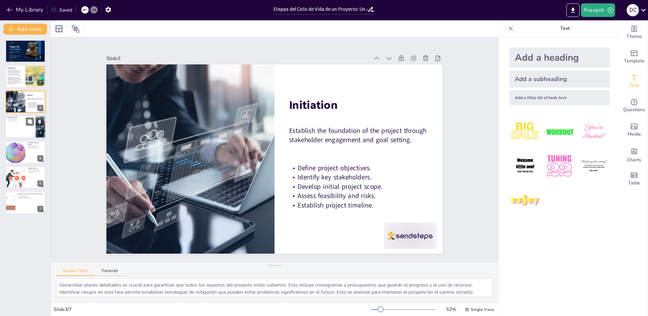
click at [14, 130] on div at bounding box center [25, 126] width 41 height 23
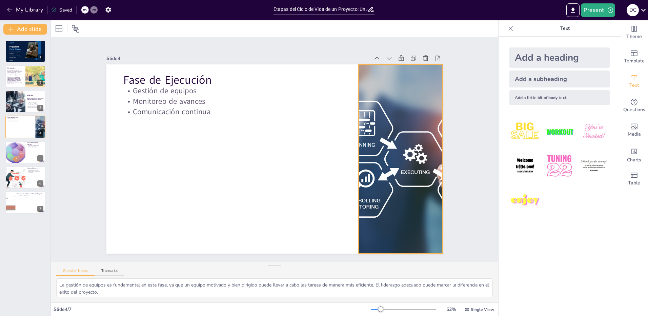
click at [391, 130] on div at bounding box center [370, 231] width 327 height 310
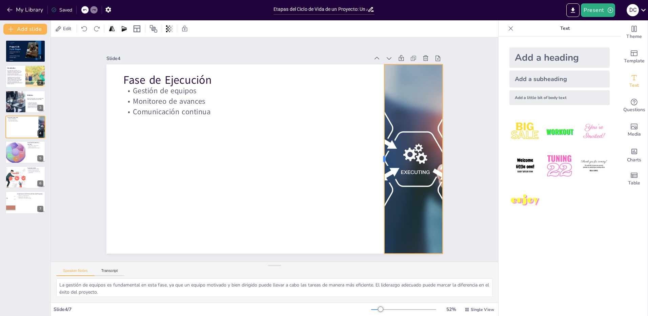
drag, startPoint x: 347, startPoint y: 159, endPoint x: 379, endPoint y: 168, distance: 32.7
click at [360, 254] on div at bounding box center [264, 256] width 189 height 5
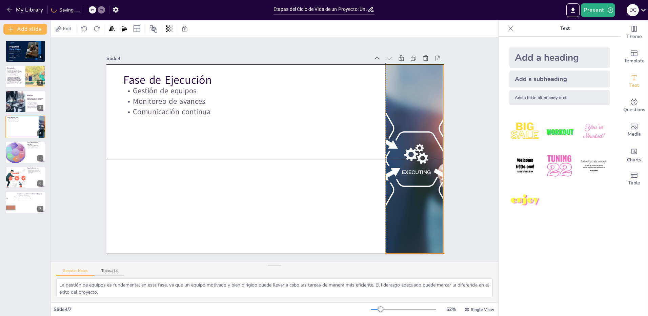
click at [405, 172] on div at bounding box center [397, 185] width 300 height 241
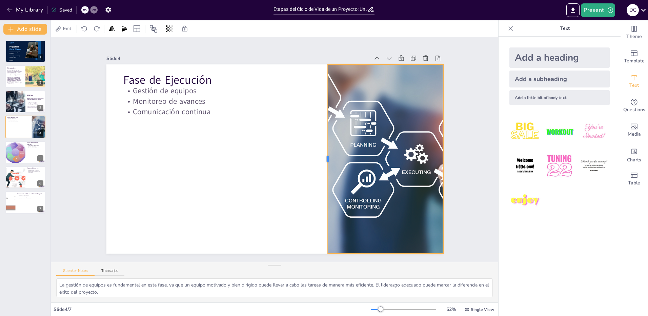
drag, startPoint x: 380, startPoint y: 159, endPoint x: 96, endPoint y: 133, distance: 285.2
click at [323, 169] on div at bounding box center [322, 169] width 45 height 186
click at [19, 78] on span "Managing a project is more than just following steps; it’s about adapting, maki…" at bounding box center [14, 81] width 15 height 8
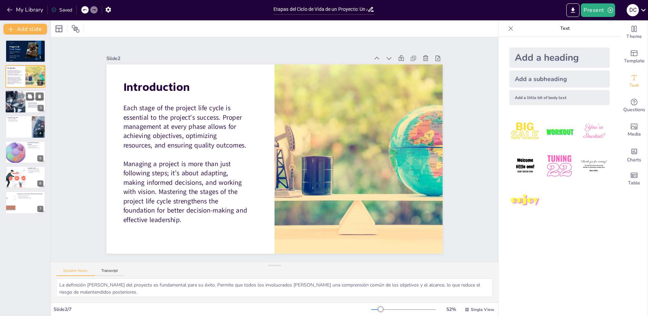
click at [13, 101] on div at bounding box center [15, 101] width 34 height 23
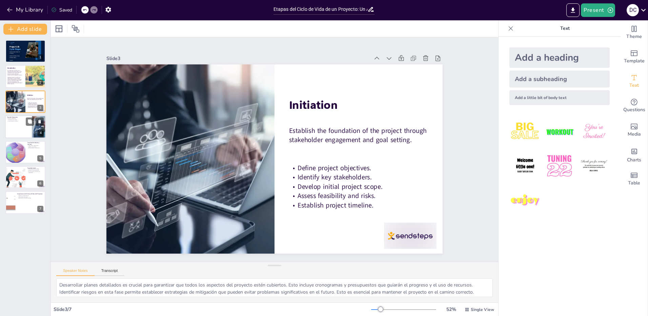
click at [16, 127] on div at bounding box center [25, 126] width 41 height 23
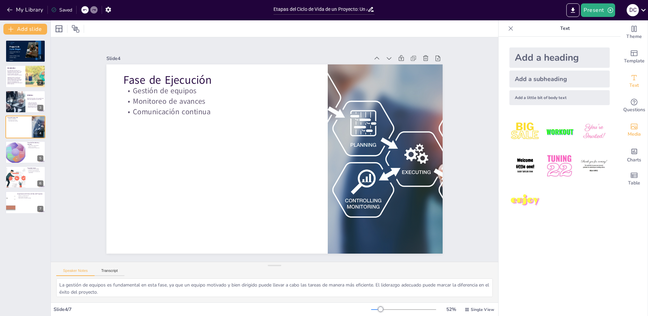
click at [633, 130] on span "Media" at bounding box center [634, 133] width 13 height 7
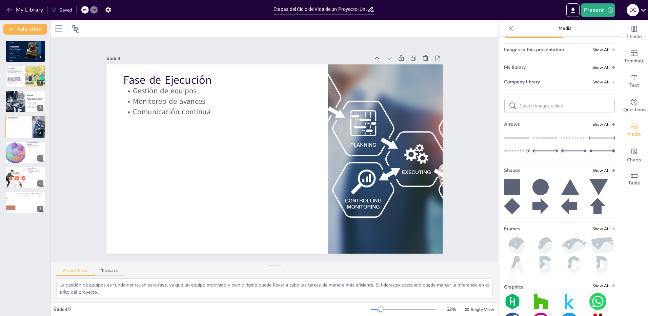
scroll to position [0, 0]
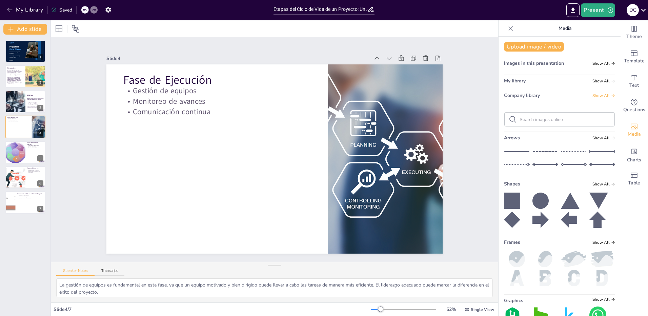
click at [600, 97] on span "Show All" at bounding box center [603, 95] width 23 height 5
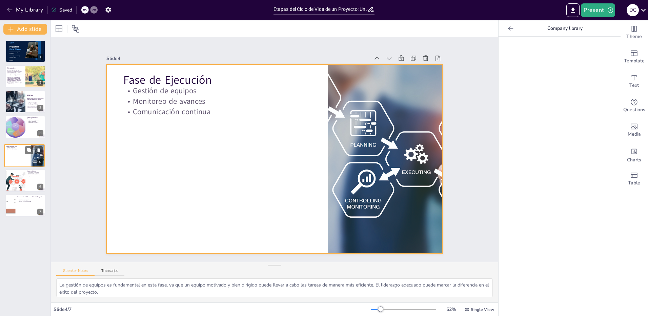
drag, startPoint x: 22, startPoint y: 125, endPoint x: 22, endPoint y: 154, distance: 29.5
click at [22, 154] on div at bounding box center [24, 155] width 40 height 22
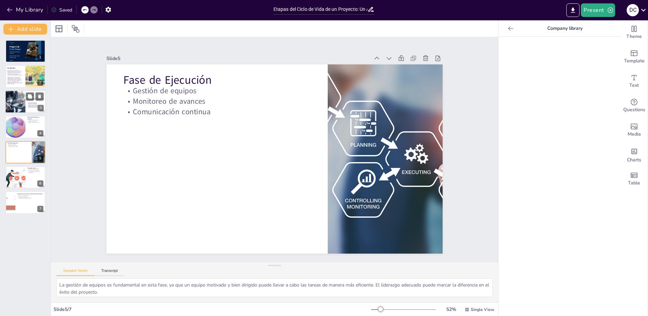
click at [8, 103] on div at bounding box center [15, 101] width 34 height 23
type textarea "Desarrollar planes detallados es crucial para garantizar que todos los aspectos…"
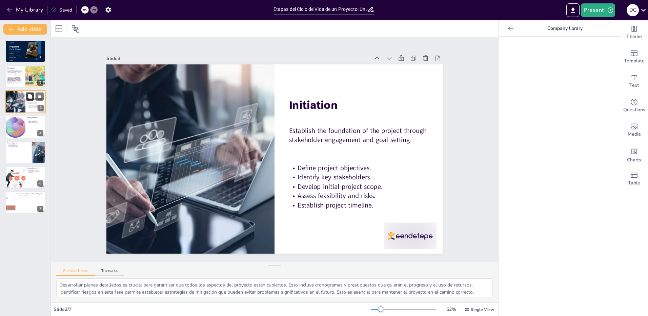
click at [32, 98] on icon at bounding box center [30, 96] width 4 height 4
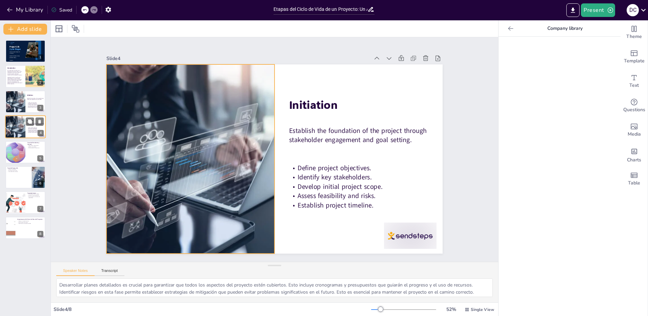
click at [14, 128] on div at bounding box center [15, 126] width 34 height 23
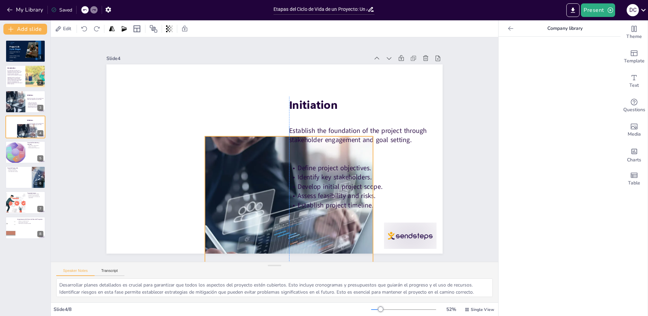
drag, startPoint x: 223, startPoint y: 160, endPoint x: 324, endPoint y: 157, distance: 101.4
click at [329, 237] on div at bounding box center [272, 232] width 316 height 244
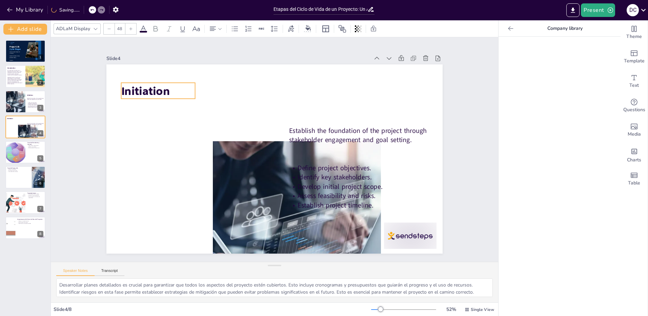
drag, startPoint x: 309, startPoint y: 102, endPoint x: 141, endPoint y: 88, distance: 168.3
click at [141, 88] on span "Initiation" at bounding box center [145, 90] width 48 height 15
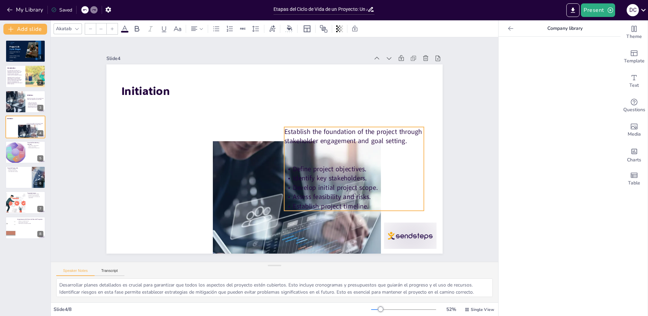
type input "38"
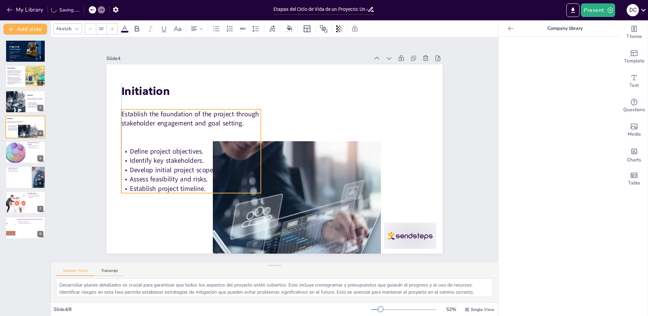
drag, startPoint x: 331, startPoint y: 134, endPoint x: 187, endPoint y: 114, distance: 145.4
click at [187, 114] on span "Establish the foundation of the project through stakeholder engagement and goal…" at bounding box center [224, 71] width 122 height 88
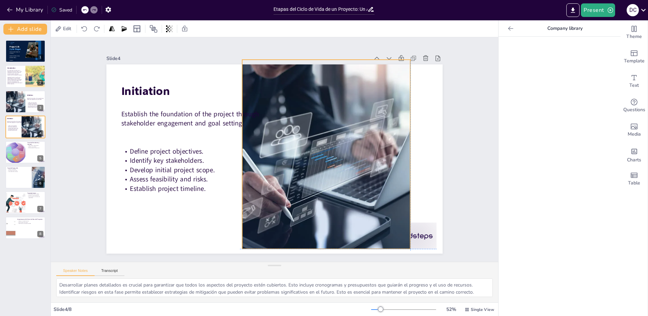
drag, startPoint x: 345, startPoint y: 182, endPoint x: 351, endPoint y: 112, distance: 70.5
click at [351, 112] on div at bounding box center [319, 175] width 335 height 288
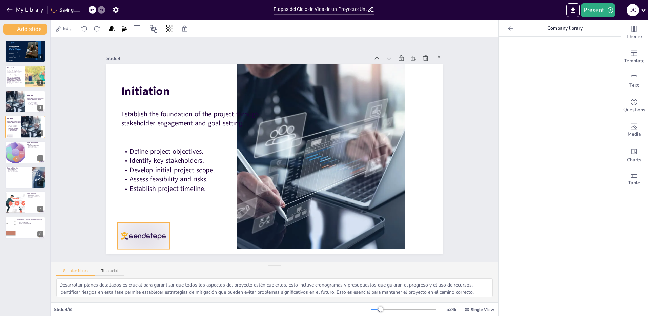
drag, startPoint x: 426, startPoint y: 235, endPoint x: 159, endPoint y: 232, distance: 266.7
click at [157, 225] on div at bounding box center [128, 206] width 57 height 37
drag, startPoint x: 137, startPoint y: 229, endPoint x: 135, endPoint y: 225, distance: 4.2
click at [135, 225] on div at bounding box center [133, 218] width 55 height 32
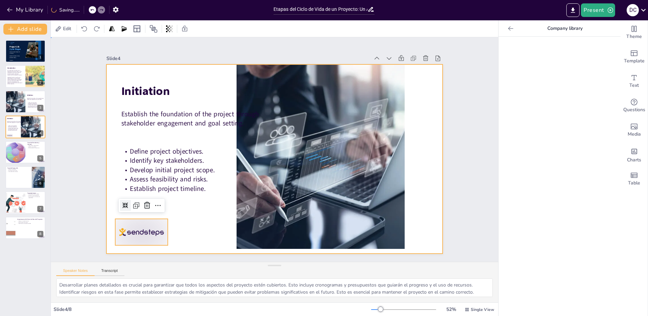
click at [200, 217] on div at bounding box center [274, 158] width 336 height 189
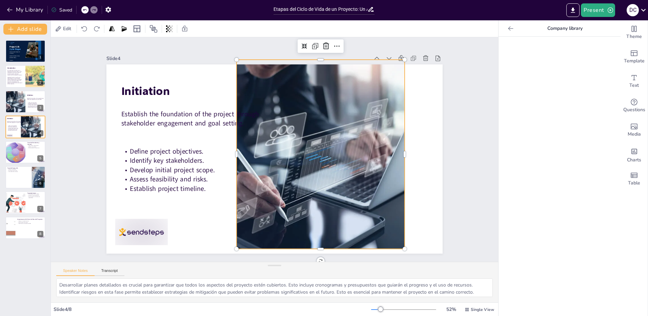
click at [330, 149] on div at bounding box center [319, 164] width 316 height 244
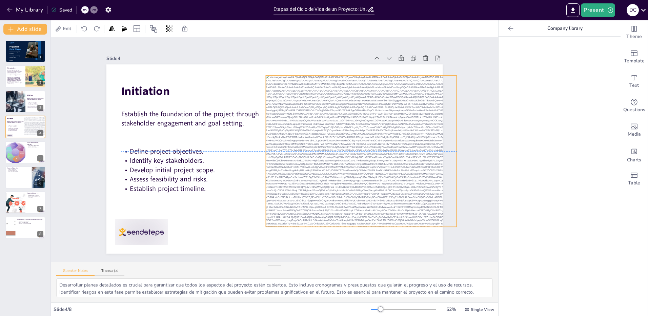
drag, startPoint x: 338, startPoint y: 174, endPoint x: 343, endPoint y: 173, distance: 5.8
click at [343, 173] on div at bounding box center [361, 160] width 206 height 170
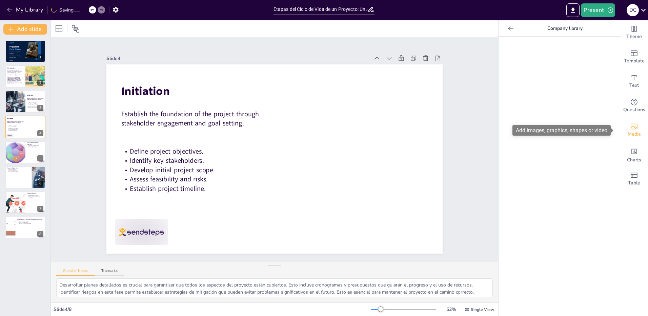
click at [635, 134] on span "Media" at bounding box center [634, 133] width 13 height 7
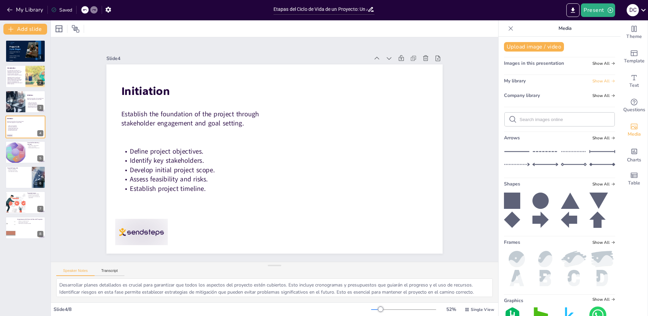
click at [592, 81] on span "Show All" at bounding box center [603, 81] width 23 height 5
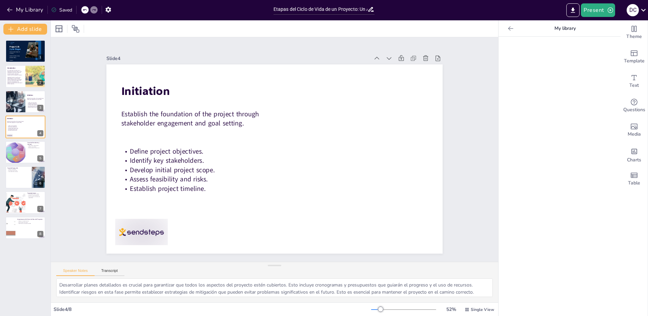
click at [507, 31] on icon at bounding box center [510, 28] width 7 height 7
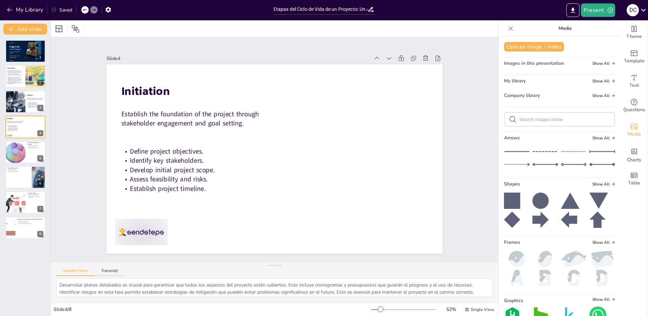
click at [464, 126] on div "Slide 1 Project Life Cycle Stages Sendsteps Editor Course: Project Design and E…" at bounding box center [275, 149] width 484 height 312
click at [595, 61] on span "Show All" at bounding box center [603, 63] width 23 height 5
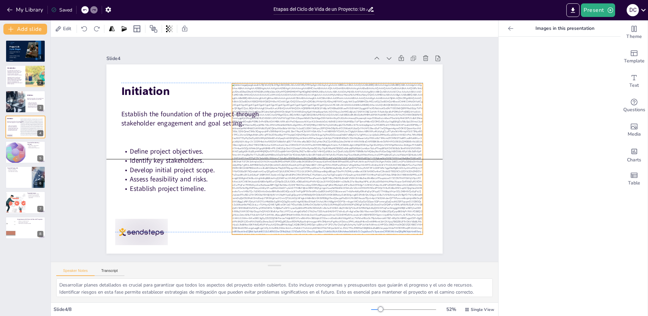
drag, startPoint x: 347, startPoint y: 187, endPoint x: 334, endPoint y: 192, distance: 14.6
click at [334, 192] on div at bounding box center [326, 164] width 206 height 170
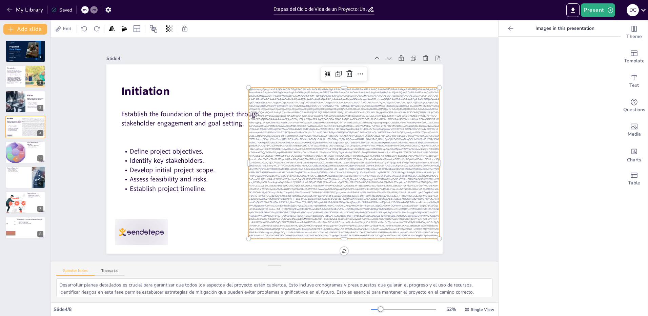
click at [362, 160] on div at bounding box center [336, 184] width 228 height 203
click at [362, 160] on div at bounding box center [339, 176] width 218 height 187
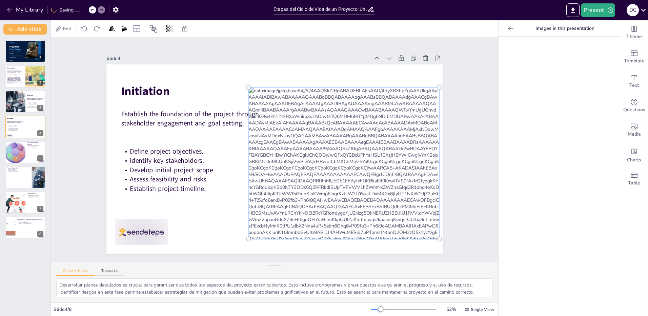
click at [367, 170] on div at bounding box center [343, 162] width 199 height 159
drag, startPoint x: 371, startPoint y: 175, endPoint x: 405, endPoint y: 162, distance: 36.6
click at [408, 161] on div at bounding box center [343, 162] width 199 height 159
drag, startPoint x: 363, startPoint y: 180, endPoint x: 418, endPoint y: 151, distance: 61.9
click at [418, 151] on div at bounding box center [342, 170] width 215 height 179
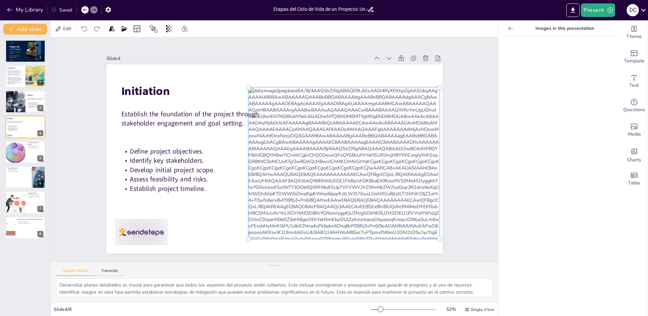
drag, startPoint x: 367, startPoint y: 124, endPoint x: 370, endPoint y: 121, distance: 3.6
click at [370, 121] on div at bounding box center [304, 213] width 246 height 254
click at [283, 66] on div at bounding box center [272, 158] width 368 height 255
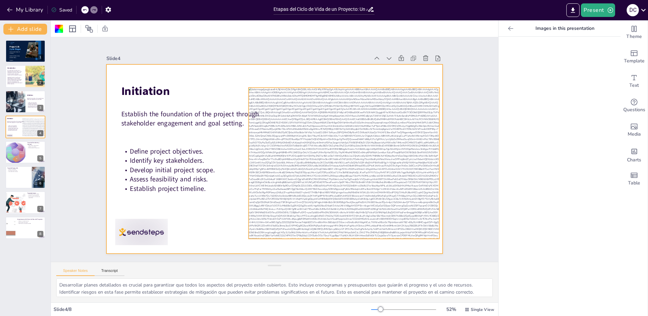
click at [310, 125] on div at bounding box center [336, 184] width 228 height 203
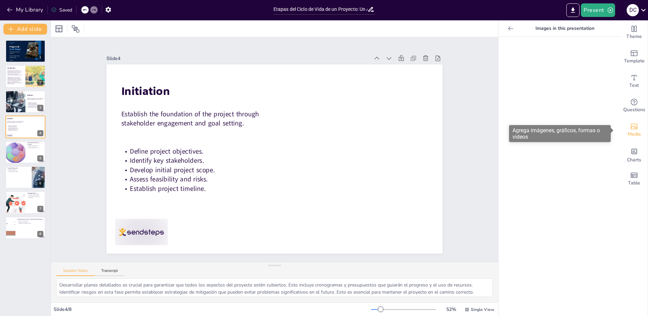
click at [632, 130] on span "Media" at bounding box center [634, 133] width 13 height 7
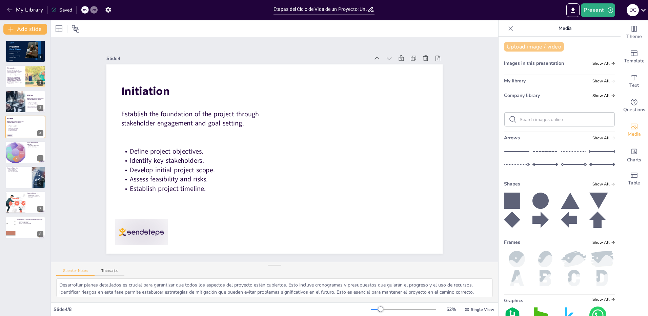
click at [526, 46] on button "Upload image / video" at bounding box center [534, 46] width 60 height 9
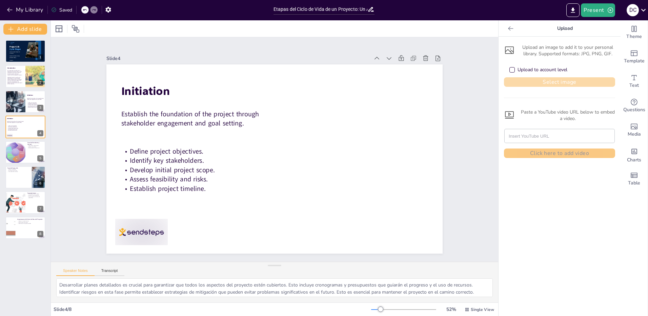
click at [553, 82] on button "Select image" at bounding box center [559, 81] width 111 height 9
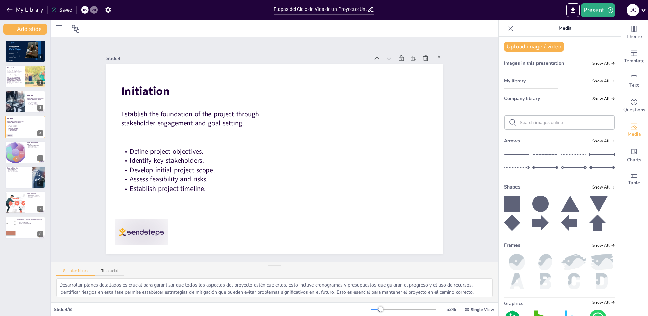
click at [531, 88] on img at bounding box center [531, 88] width 54 height 0
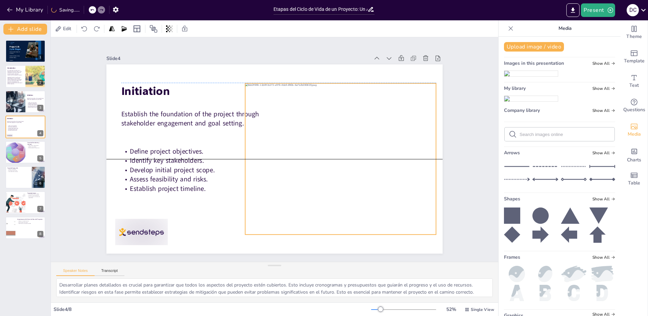
drag, startPoint x: 328, startPoint y: 164, endPoint x: 361, endPoint y: 162, distance: 33.2
click at [361, 162] on div at bounding box center [340, 158] width 191 height 151
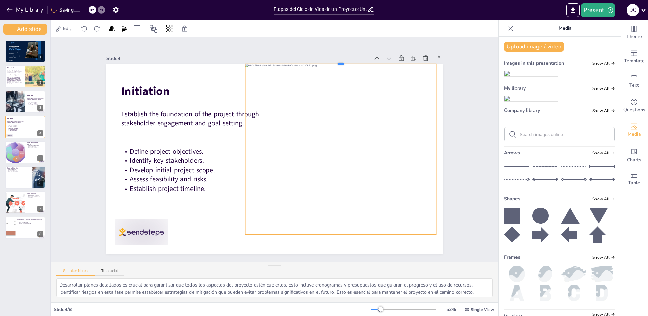
drag, startPoint x: 336, startPoint y: 80, endPoint x: 343, endPoint y: 61, distance: 20.6
click at [343, 61] on div at bounding box center [340, 61] width 191 height 5
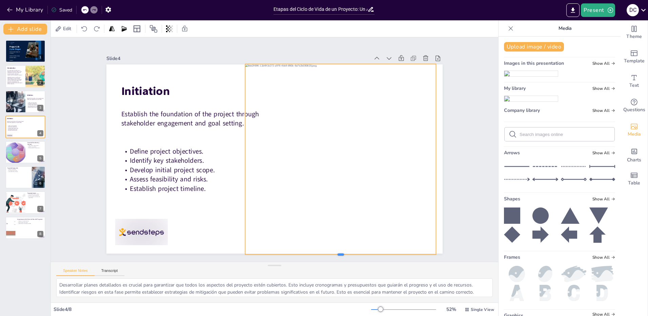
drag, startPoint x: 338, startPoint y: 232, endPoint x: 338, endPoint y: 252, distance: 20.0
click at [264, 252] on div at bounding box center [214, 261] width 100 height 168
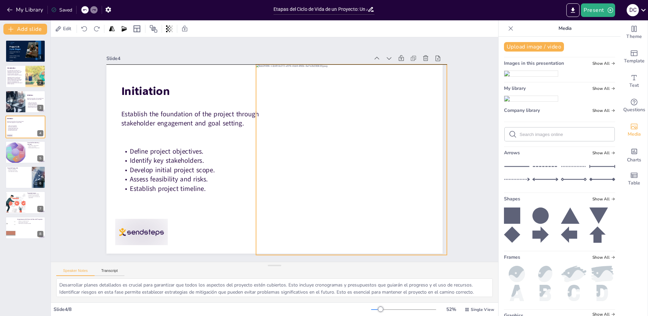
drag, startPoint x: 346, startPoint y: 183, endPoint x: 377, endPoint y: 171, distance: 33.0
click at [377, 171] on div at bounding box center [365, 169] width 241 height 213
drag, startPoint x: 253, startPoint y: 158, endPoint x: 245, endPoint y: 162, distance: 8.9
click at [241, 160] on div at bounding box center [358, 178] width 257 height 233
drag, startPoint x: 327, startPoint y: 181, endPoint x: 346, endPoint y: 183, distance: 19.1
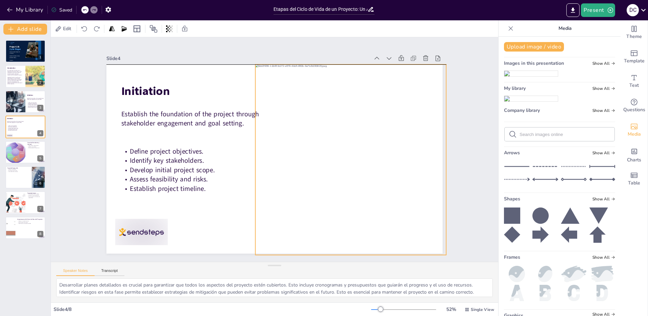
click at [346, 183] on div at bounding box center [362, 178] width 257 height 233
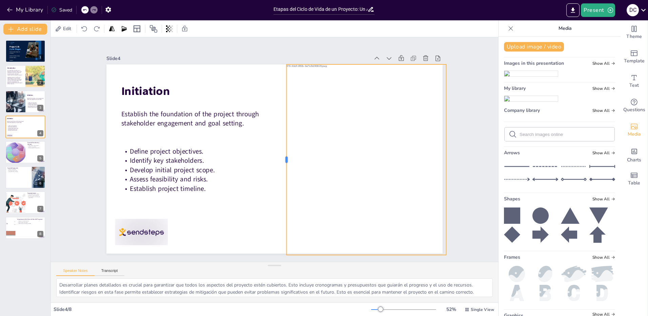
drag, startPoint x: 249, startPoint y: 157, endPoint x: 281, endPoint y: 166, distance: 32.5
click at [281, 166] on div at bounding box center [280, 161] width 64 height 183
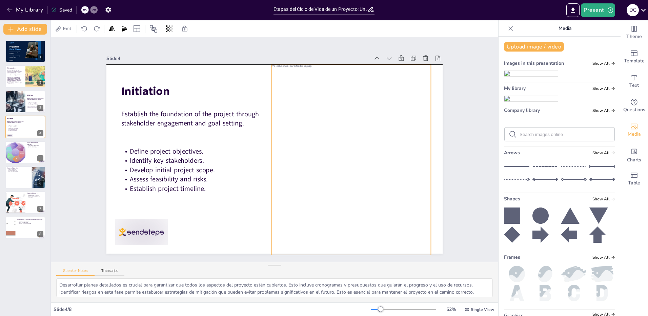
drag, startPoint x: 359, startPoint y: 177, endPoint x: 343, endPoint y: 177, distance: 15.2
click at [343, 177] on div at bounding box center [351, 159] width 223 height 190
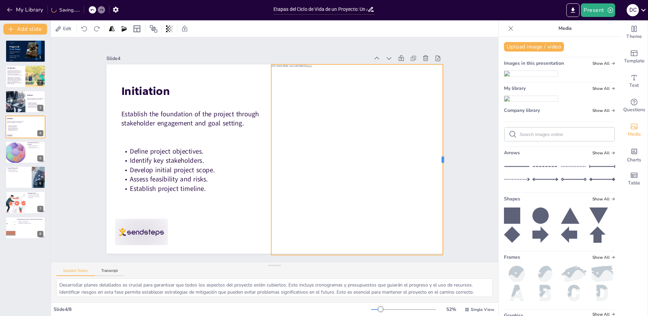
drag, startPoint x: 429, startPoint y: 159, endPoint x: 439, endPoint y: 161, distance: 9.8
click at [443, 161] on div at bounding box center [445, 159] width 5 height 190
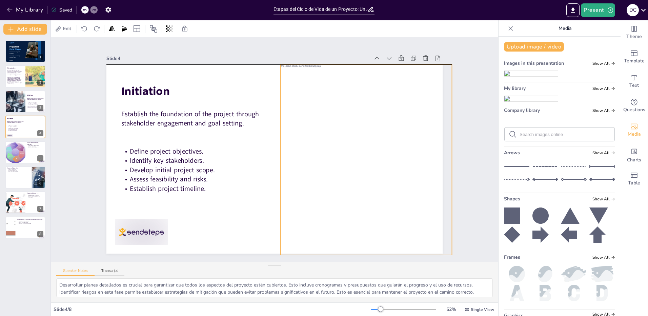
drag, startPoint x: 364, startPoint y: 175, endPoint x: 368, endPoint y: 176, distance: 4.9
click at [368, 176] on div at bounding box center [361, 159] width 223 height 190
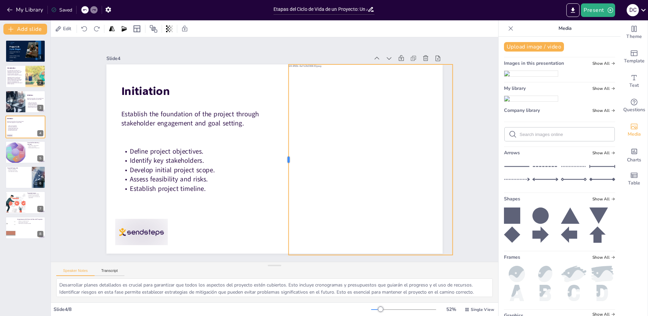
drag, startPoint x: 274, startPoint y: 158, endPoint x: 264, endPoint y: 168, distance: 14.1
click at [282, 160] on div at bounding box center [284, 161] width 25 height 190
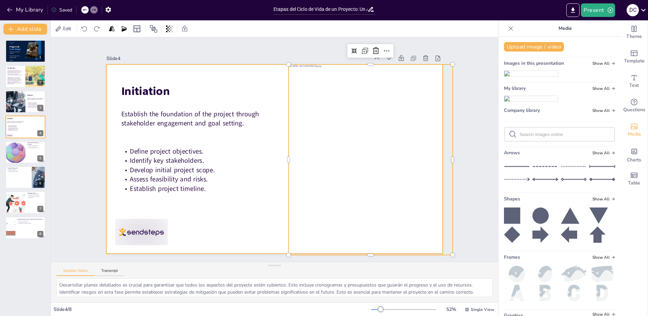
click at [243, 176] on p "Assess feasibility and risks." at bounding box center [185, 142] width 131 height 65
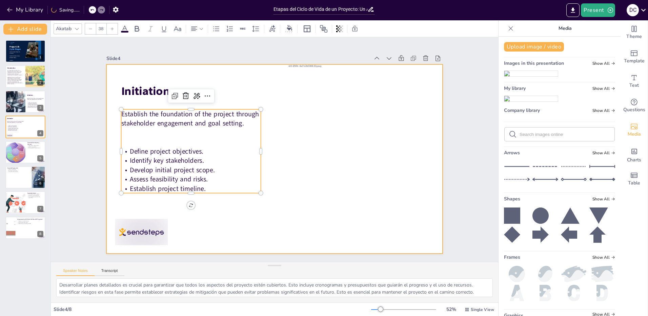
click at [245, 201] on div at bounding box center [274, 158] width 336 height 189
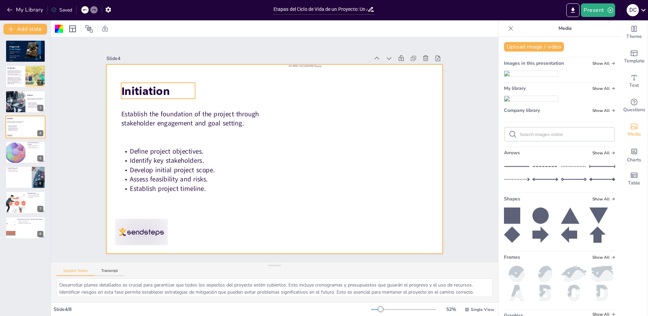
click at [147, 91] on span "Initiation" at bounding box center [145, 90] width 48 height 15
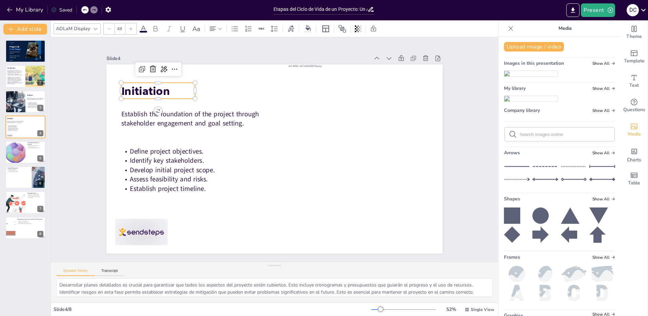
click at [147, 87] on span "Initiation" at bounding box center [152, 77] width 50 height 20
drag, startPoint x: 169, startPoint y: 87, endPoint x: 118, endPoint y: 87, distance: 51.5
click at [135, 83] on p "Initiation" at bounding box center [173, 67] width 76 height 31
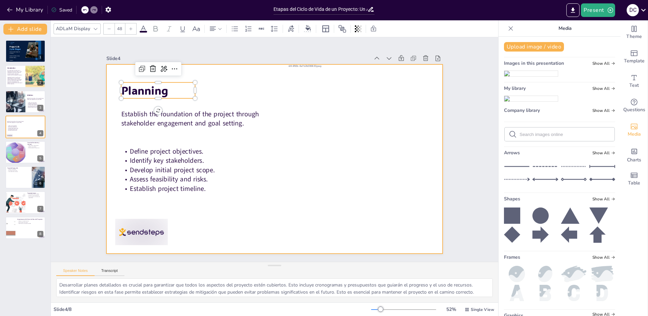
click at [239, 87] on div at bounding box center [274, 158] width 354 height 223
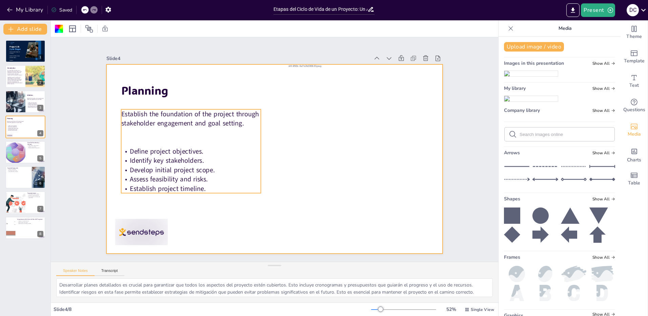
click at [230, 119] on span "Establish the foundation of the project through stakeholder engagement and goal…" at bounding box center [204, 92] width 137 height 56
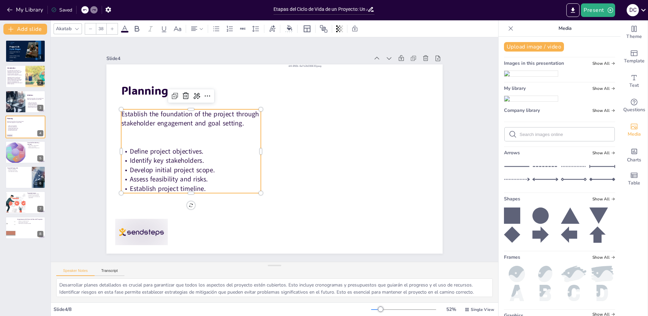
click at [238, 122] on span "Establish the foundation of the project through stakeholder engagement and goal…" at bounding box center [198, 99] width 139 height 43
click at [242, 123] on p "Establish the foundation of the project through stakeholder engagement and goal…" at bounding box center [194, 110] width 141 height 33
click at [241, 121] on p "Establish the foundation of the project through stakeholder engagement and goal…" at bounding box center [191, 118] width 140 height 19
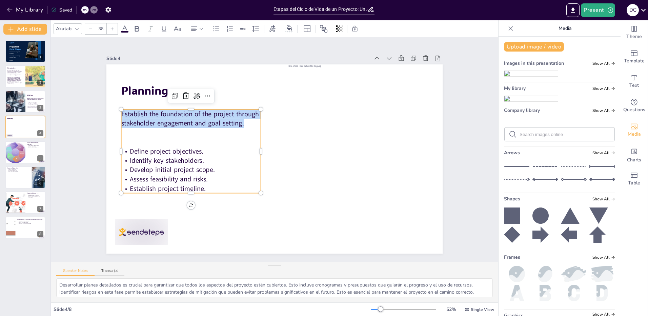
drag, startPoint x: 244, startPoint y: 123, endPoint x: 115, endPoint y: 115, distance: 129.4
click at [115, 115] on div "Planning Establish the foundation of the project through stakeholder engagement…" at bounding box center [272, 158] width 368 height 255
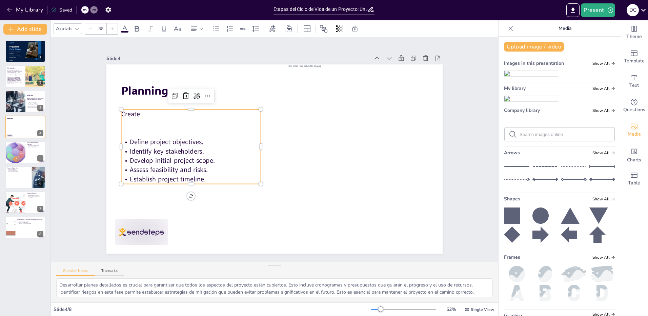
click at [135, 142] on p "Define project objectives." at bounding box center [192, 133] width 140 height 24
click at [19, 100] on div at bounding box center [15, 101] width 34 height 23
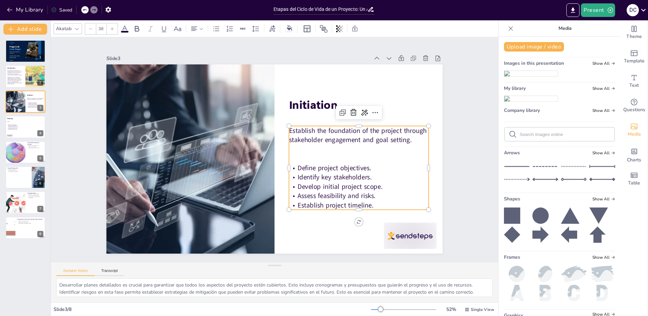
click at [323, 159] on span "Establish the foundation of the project through stakeholder engagement and goal…" at bounding box center [306, 227] width 47 height 137
type input "48"
click at [315, 101] on span "Initiation" at bounding box center [322, 113] width 50 height 24
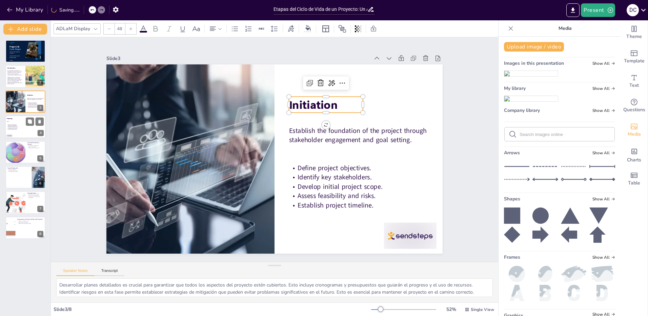
click at [14, 126] on p "Develop initial project scope." at bounding box center [15, 126] width 17 height 1
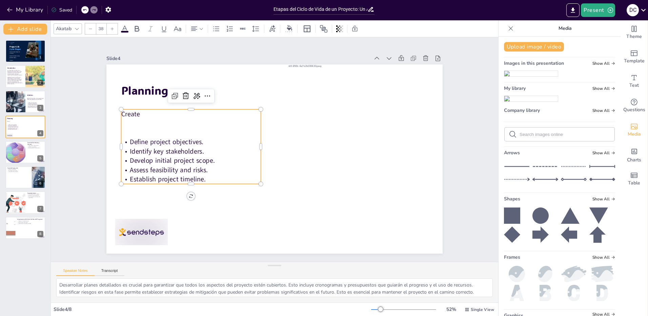
click at [175, 119] on p at bounding box center [230, 74] width 110 height 100
click at [139, 110] on p "Create" at bounding box center [200, 97] width 139 height 38
click at [139, 110] on p "Create" at bounding box center [191, 113] width 140 height 9
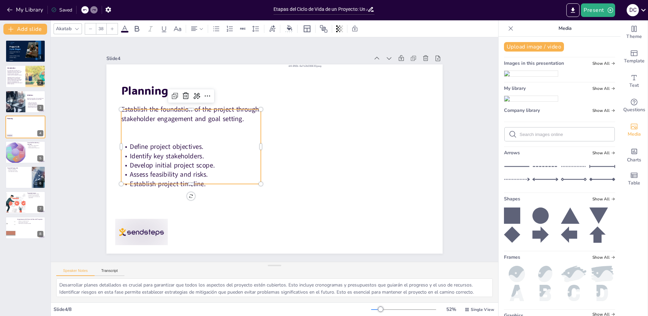
click at [142, 112] on span "Establish the foundation of the project through stakeholder engagement and goal…" at bounding box center [190, 114] width 138 height 18
click at [85, 9] on icon at bounding box center [84, 10] width 3 height 2
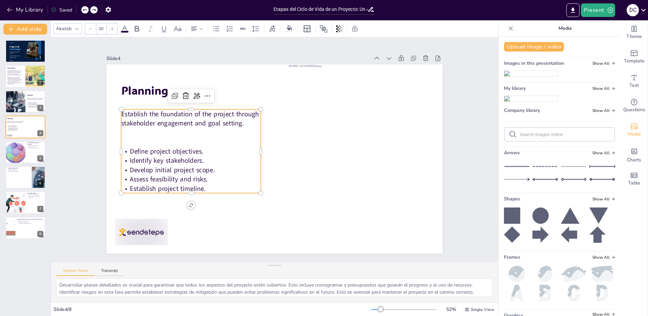
click at [87, 11] on icon at bounding box center [85, 10] width 4 height 4
click at [240, 117] on p "Establish the foundation of the project through stakeholder engagement and goal…" at bounding box center [191, 118] width 140 height 19
click at [244, 119] on p "Establish the foundation of the project through stakeholder engagement and goal…" at bounding box center [269, 60] width 74 height 135
click at [245, 119] on p "Establish the foundation of the project through stakeholder engagement and goal…" at bounding box center [191, 118] width 140 height 19
click at [240, 121] on p "Establish the foundation of the project through stakeholder engagement and goal…" at bounding box center [191, 119] width 140 height 19
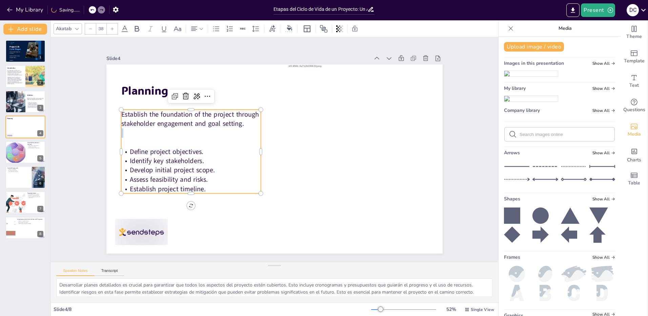
click at [240, 121] on p "Establish the foundation of the project through stakeholder engagement and goal…" at bounding box center [191, 119] width 140 height 19
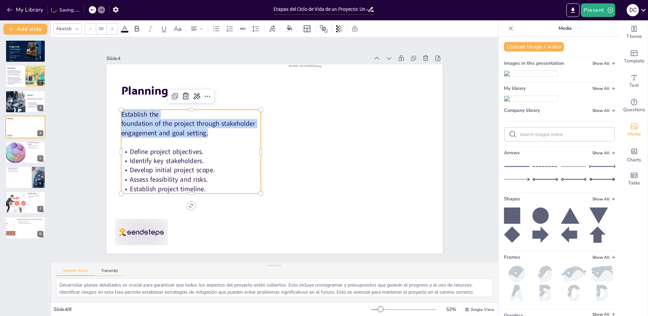
drag, startPoint x: 220, startPoint y: 133, endPoint x: 118, endPoint y: 109, distance: 105.4
click at [118, 109] on div "Planning Establish the foundation of the project through stakeholder engagement…" at bounding box center [274, 158] width 336 height 189
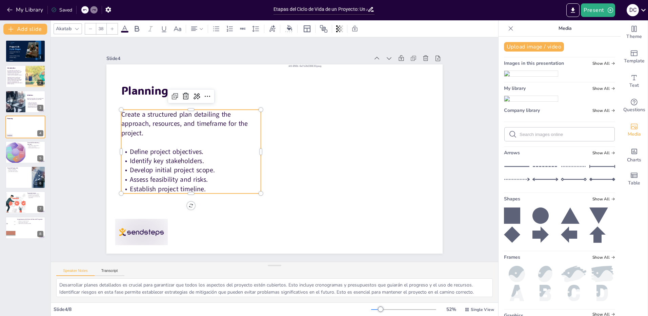
click at [207, 150] on p "Define project objectives." at bounding box center [191, 151] width 140 height 9
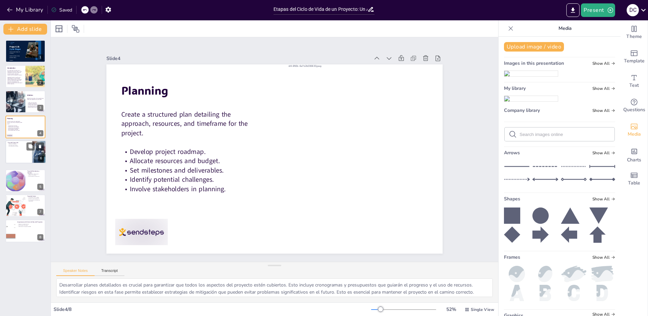
drag, startPoint x: 16, startPoint y: 181, endPoint x: 17, endPoint y: 152, distance: 28.8
click at [17, 152] on div at bounding box center [26, 152] width 40 height 22
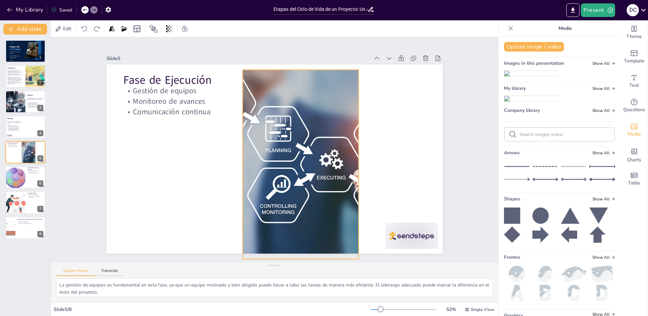
drag, startPoint x: 385, startPoint y: 163, endPoint x: 290, endPoint y: 171, distance: 95.9
click at [286, 170] on div at bounding box center [310, 176] width 312 height 262
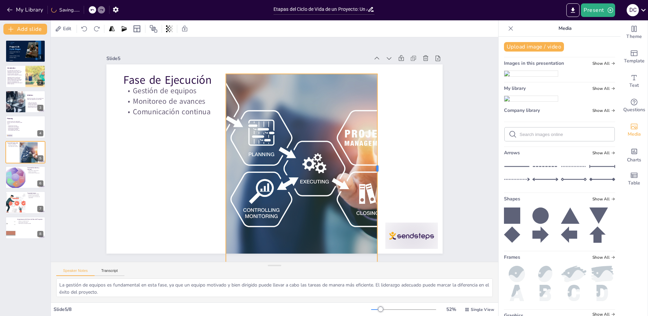
drag, startPoint x: 337, startPoint y: 166, endPoint x: 373, endPoint y: 172, distance: 36.2
click at [373, 172] on div at bounding box center [377, 179] width 25 height 189
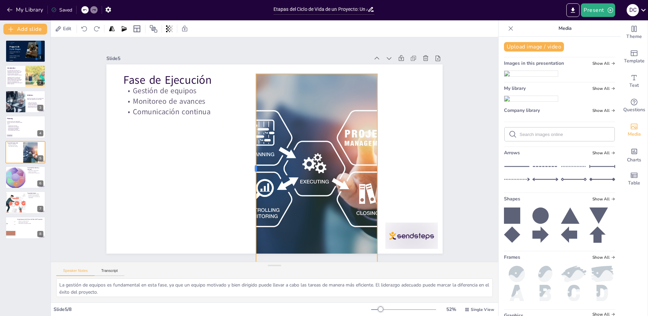
drag, startPoint x: 220, startPoint y: 166, endPoint x: 250, endPoint y: 172, distance: 30.8
click at [250, 172] on div at bounding box center [249, 161] width 64 height 182
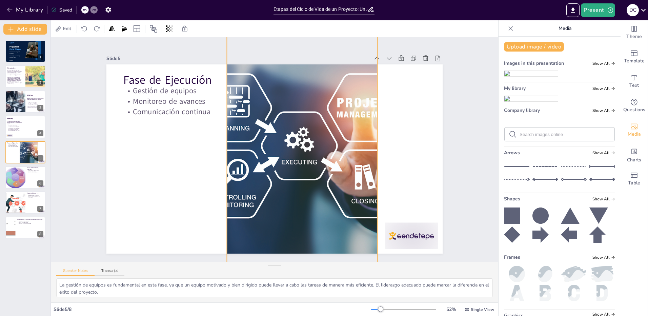
drag, startPoint x: 251, startPoint y: 72, endPoint x: 248, endPoint y: 95, distance: 23.6
click at [221, 54] on div "Slide 5 Fase de Ejecución Gestión de equipos Monitoreo de avances Comunicación …" at bounding box center [274, 154] width 336 height 200
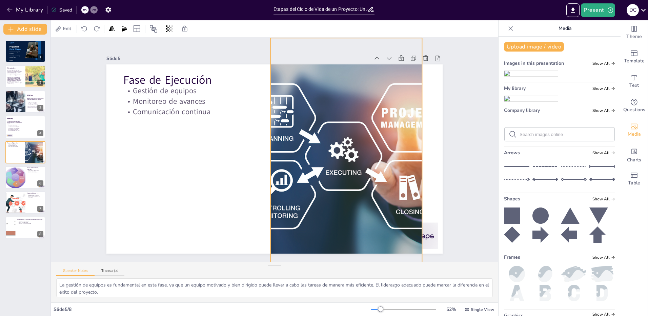
drag, startPoint x: 291, startPoint y: 146, endPoint x: 256, endPoint y: 127, distance: 39.7
click at [319, 145] on div at bounding box center [324, 161] width 356 height 270
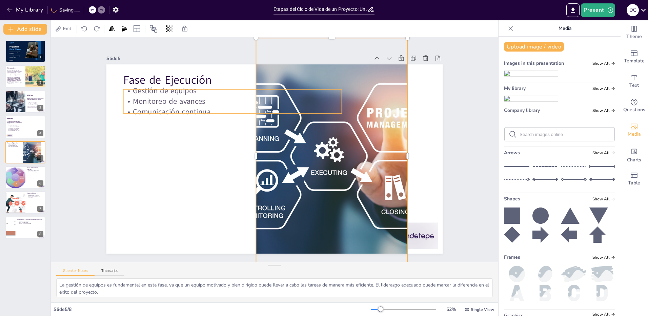
click at [166, 106] on p "Comunicación continua" at bounding box center [232, 111] width 219 height 11
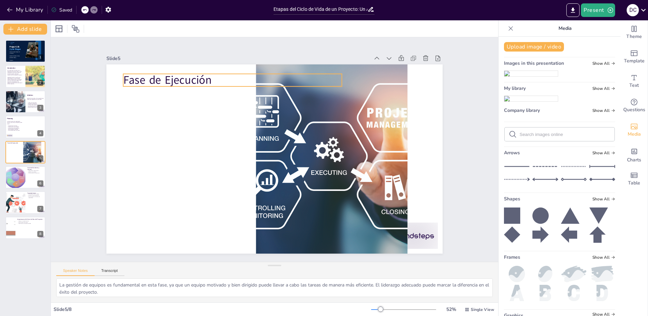
click at [157, 78] on p "Fase de Ejecución" at bounding box center [239, 76] width 219 height 39
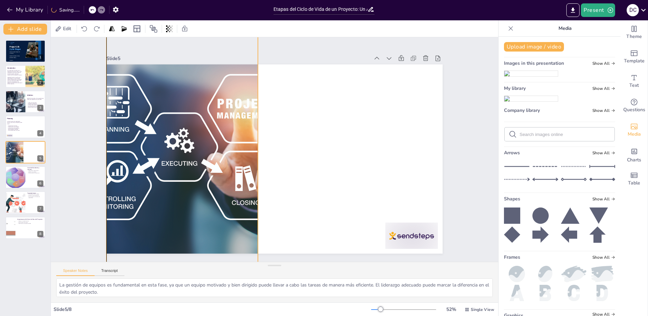
drag, startPoint x: 331, startPoint y: 149, endPoint x: 200, endPoint y: 140, distance: 131.8
click at [200, 140] on div at bounding box center [161, 147] width 333 height 236
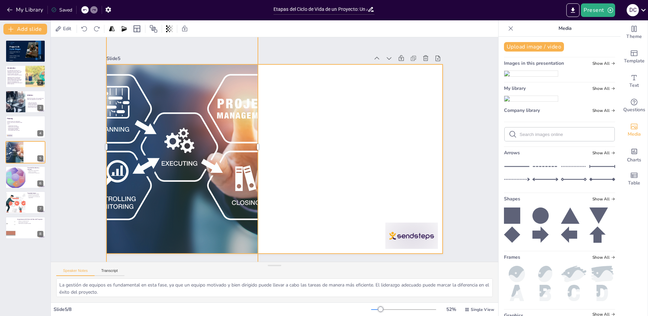
click at [322, 136] on div at bounding box center [274, 158] width 354 height 223
click at [9, 122] on span "Create a structured plan detailing the approach, resources, and timeframe for t…" at bounding box center [14, 122] width 15 height 3
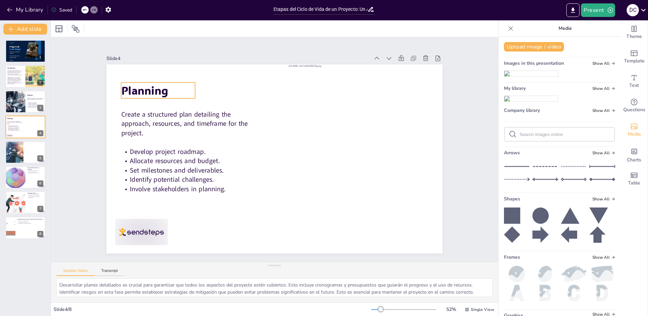
click at [141, 76] on span "Planning" at bounding box center [159, 64] width 49 height 24
click at [31, 149] on button at bounding box center [30, 147] width 8 height 8
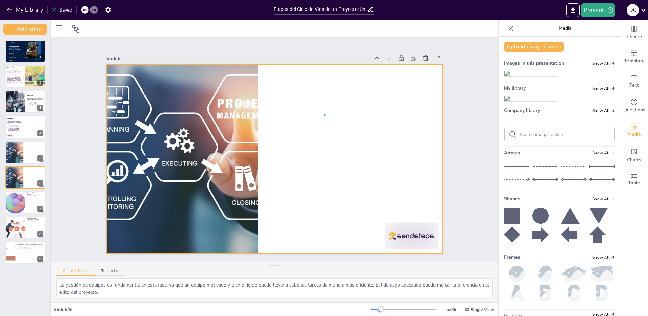
click at [326, 116] on div at bounding box center [268, 156] width 376 height 365
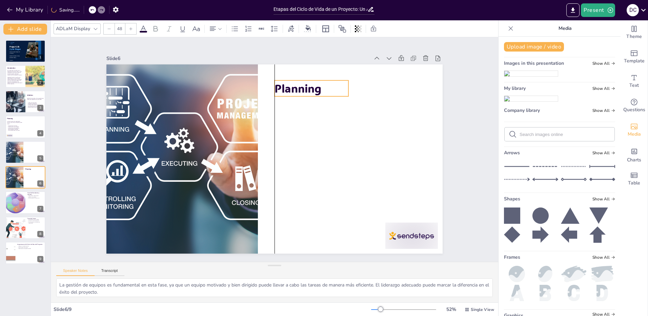
drag, startPoint x: 153, startPoint y: 86, endPoint x: 305, endPoint y: 85, distance: 152.5
click at [318, 109] on span "Planning" at bounding box center [337, 132] width 39 height 47
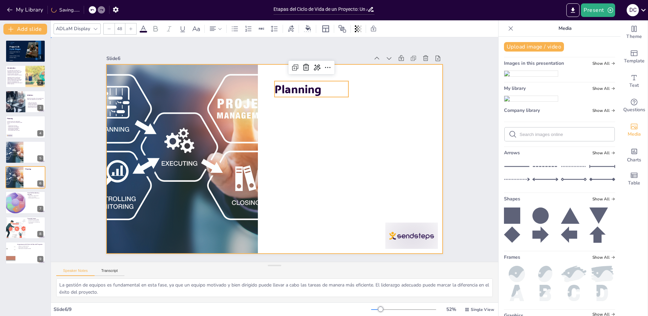
click at [312, 137] on div at bounding box center [274, 158] width 354 height 223
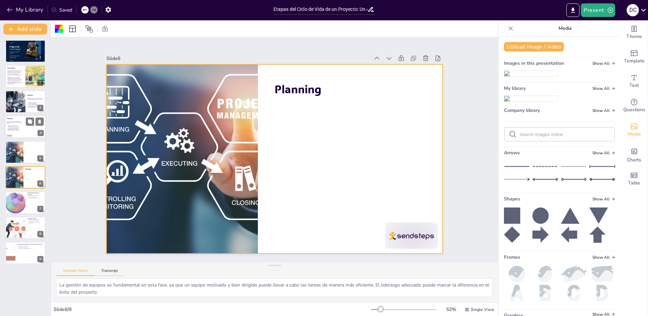
click at [12, 127] on span "Allocate resources and budget." at bounding box center [13, 126] width 11 height 1
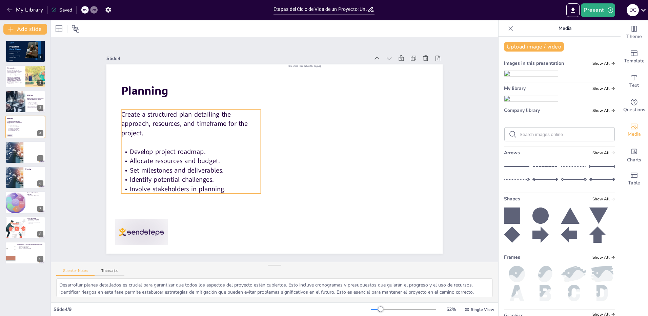
click at [149, 165] on span "Set milestones and deliverables." at bounding box center [177, 169] width 94 height 9
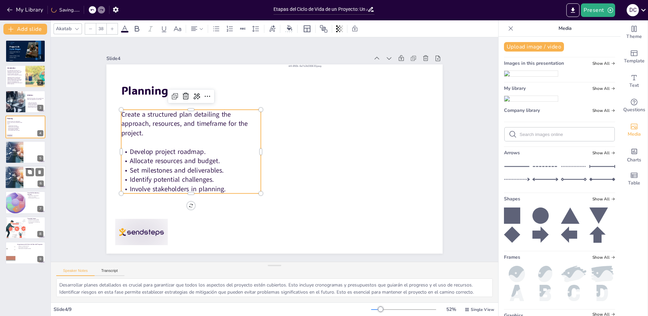
click at [14, 176] on div at bounding box center [12, 175] width 40 height 29
type textarea "La gestión de equipos es fundamental en esta fase, ya que un equipo motivado y …"
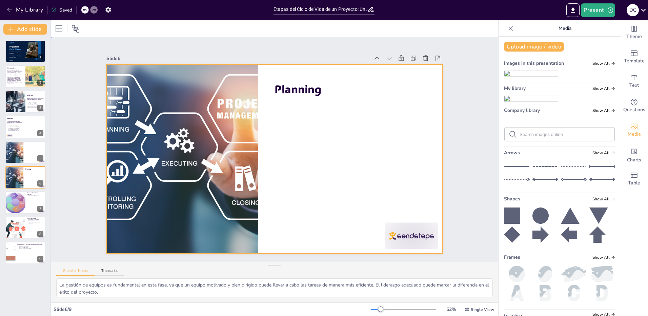
click at [357, 137] on div at bounding box center [267, 155] width 365 height 376
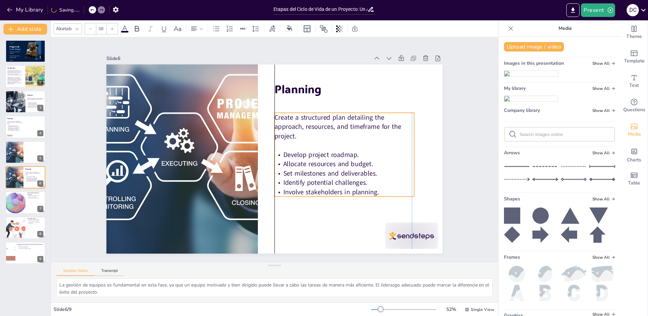
drag, startPoint x: 312, startPoint y: 139, endPoint x: 341, endPoint y: 136, distance: 29.0
click at [341, 136] on p "Create a structured plan detailing the approach, resources, and timeframe for t…" at bounding box center [344, 127] width 140 height 28
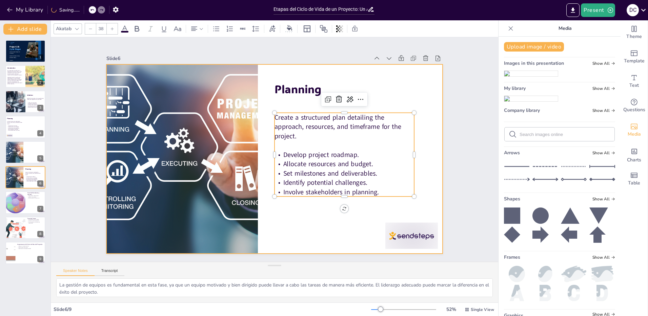
click at [369, 92] on div at bounding box center [274, 158] width 336 height 189
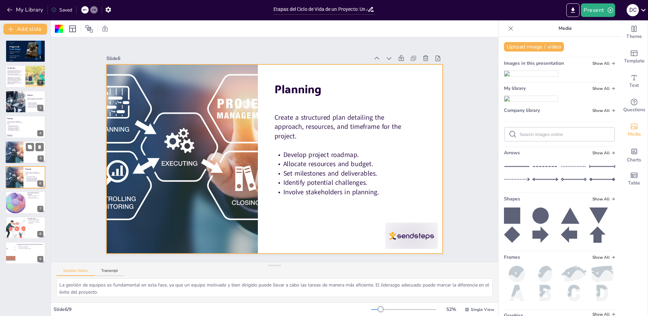
click at [20, 150] on div at bounding box center [12, 150] width 40 height 29
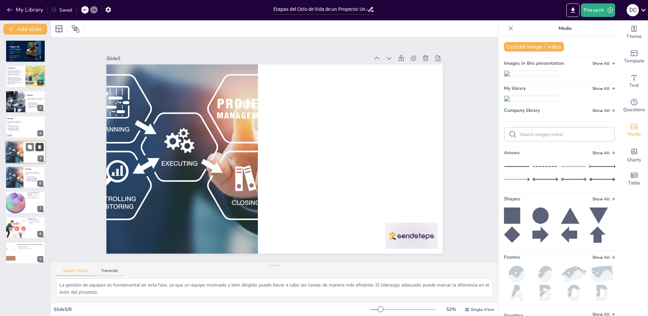
click at [41, 147] on icon at bounding box center [39, 146] width 5 height 5
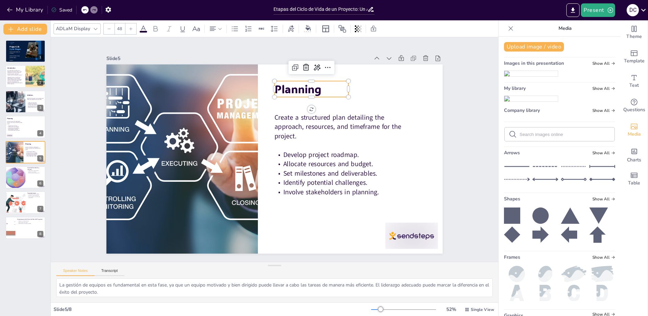
click at [291, 91] on span "Planning" at bounding box center [304, 92] width 48 height 20
click at [307, 89] on span "Planning" at bounding box center [310, 95] width 49 height 24
click at [307, 89] on span "Planning" at bounding box center [297, 88] width 47 height 15
click at [328, 149] on span "Planning" at bounding box center [335, 172] width 15 height 47
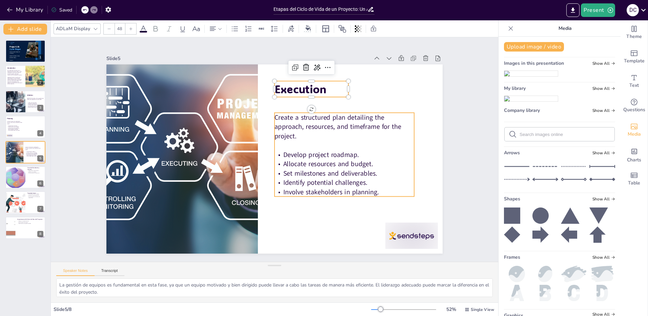
click at [316, 134] on p "Create a structured plan detailing the approach, resources, and timeframe for t…" at bounding box center [347, 134] width 142 height 42
type input "38"
click at [299, 141] on p at bounding box center [344, 153] width 140 height 24
click at [297, 136] on p "Create a structured plan detailing the approach, resources, and timeframe for t…" at bounding box center [344, 127] width 140 height 28
click at [298, 135] on p "Create a structured plan detailing the approach, resources, and timeframe for t…" at bounding box center [347, 134] width 142 height 42
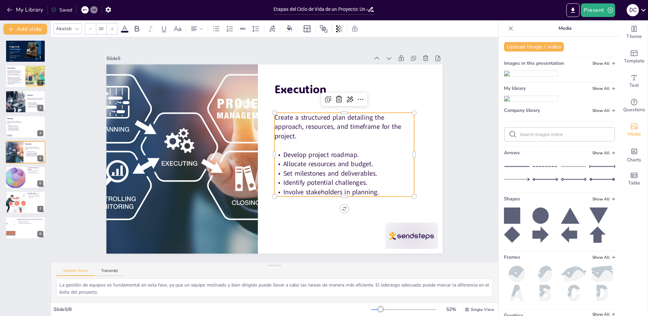
click at [289, 132] on span "Create a structured plan detailing the approach, resources, and timeframe for t…" at bounding box center [341, 136] width 128 height 44
click at [293, 134] on p "Create a structured plan detailing the approach, resources, and timeframe for t…" at bounding box center [344, 127] width 140 height 28
click at [290, 134] on span "Create a structured plan detailing the approach, resources, and timeframe for t…" at bounding box center [340, 129] width 128 height 32
click at [295, 134] on p "Create a structured plan detailing the approach, resources, and timeframe for t…" at bounding box center [347, 134] width 142 height 42
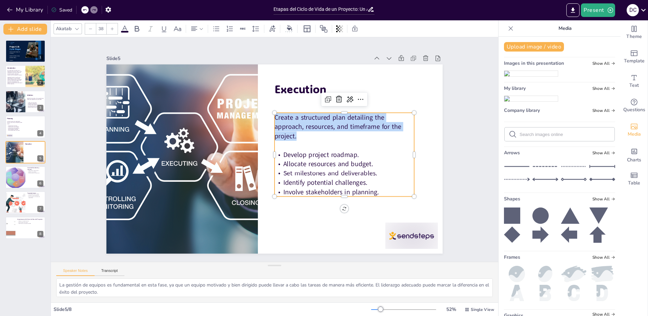
drag, startPoint x: 297, startPoint y: 134, endPoint x: 271, endPoint y: 115, distance: 32.1
click at [278, 116] on p "Create a structured plan detailing the approach, resources, and timeframe for t…" at bounding box center [347, 157] width 139 height 82
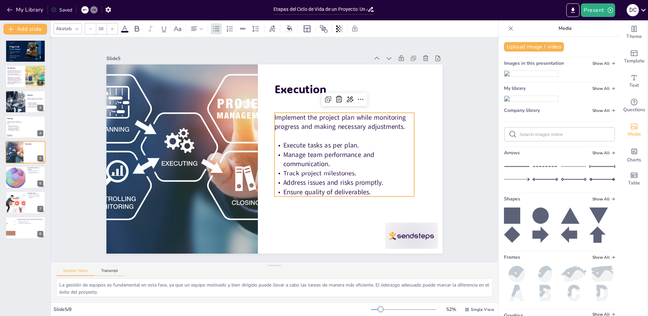
click at [468, 115] on div "Slide 1 Project Life Cycle Stages Sendsteps Editor Course: Project Design and E…" at bounding box center [274, 149] width 444 height 494
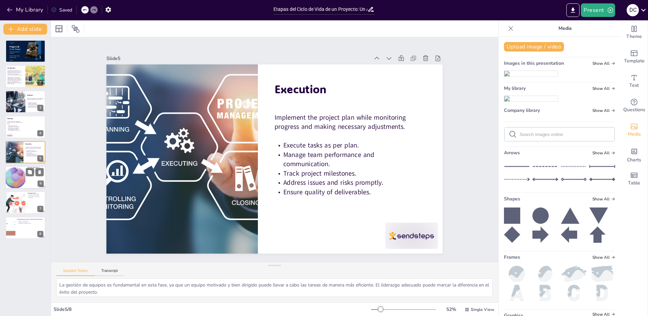
click at [14, 177] on div at bounding box center [15, 177] width 23 height 23
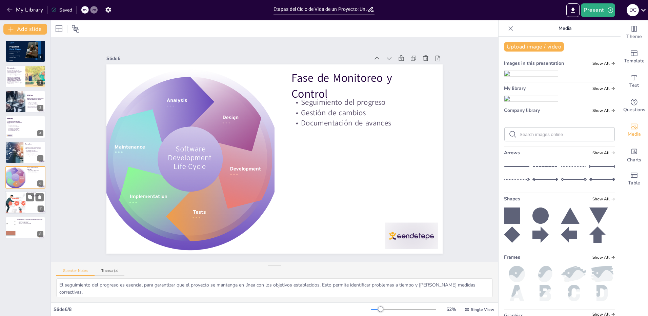
click at [18, 202] on div at bounding box center [15, 202] width 35 height 23
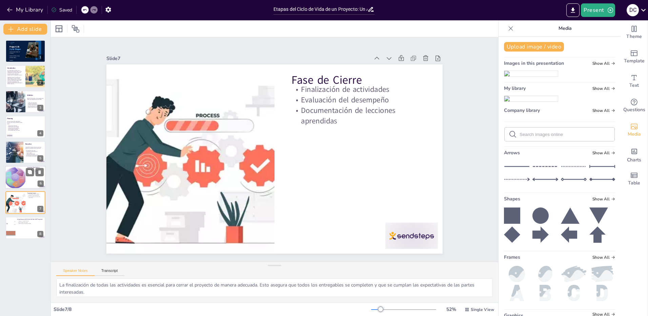
click at [11, 176] on div at bounding box center [15, 177] width 23 height 23
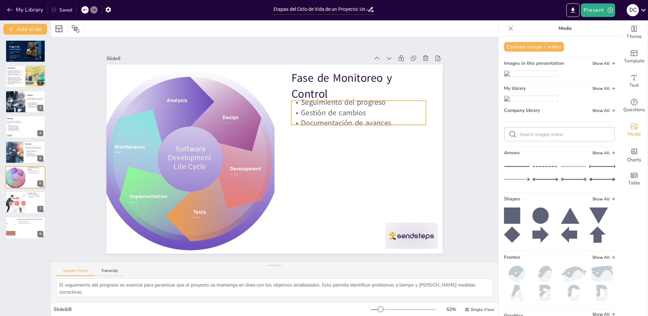
click at [337, 120] on p "Documentación de avances" at bounding box center [360, 132] width 135 height 24
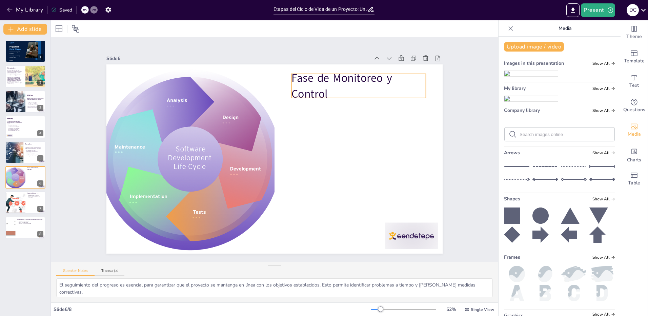
click at [346, 82] on p "Fase de Monitoreo y Control" at bounding box center [370, 104] width 138 height 59
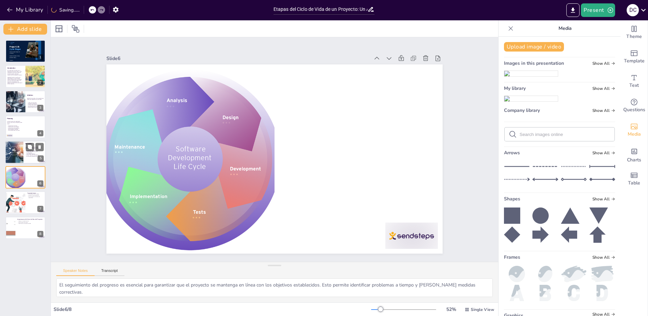
click at [11, 150] on div at bounding box center [12, 150] width 40 height 29
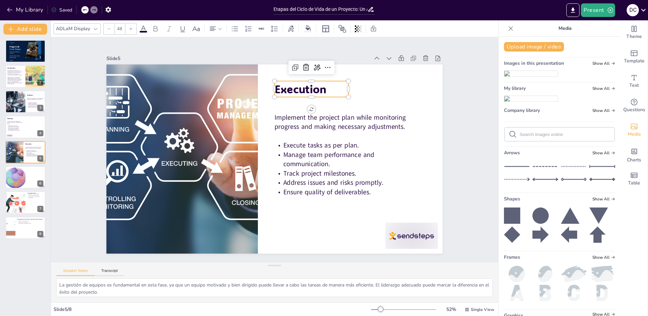
click at [285, 90] on span "Execution" at bounding box center [300, 88] width 52 height 15
click at [21, 180] on div at bounding box center [15, 177] width 23 height 23
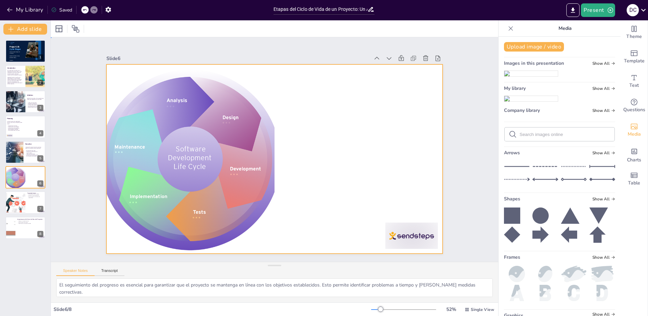
click at [339, 147] on div at bounding box center [272, 159] width 368 height 255
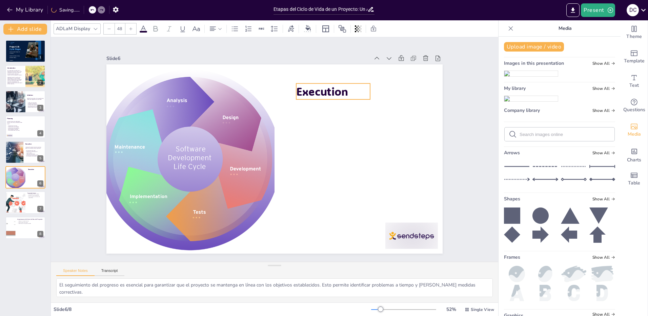
drag, startPoint x: 296, startPoint y: 87, endPoint x: 318, endPoint y: 90, distance: 21.8
click at [318, 90] on span "Execution" at bounding box center [322, 91] width 52 height 15
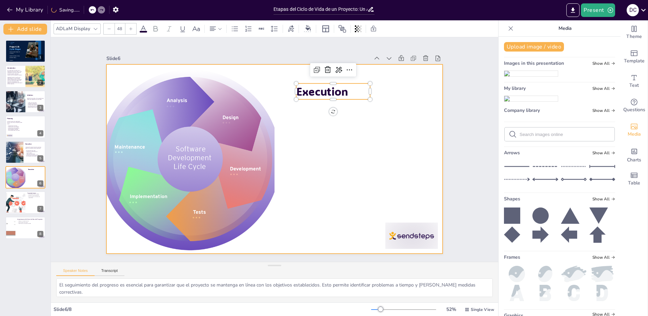
click at [329, 139] on div at bounding box center [274, 158] width 336 height 189
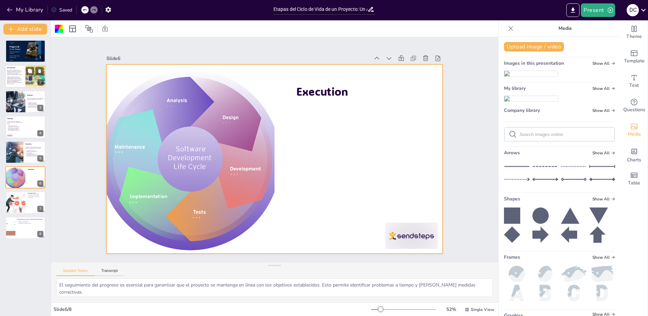
click at [17, 80] on span "Managing a project is more than just following steps; it’s about adapting, maki…" at bounding box center [14, 81] width 15 height 8
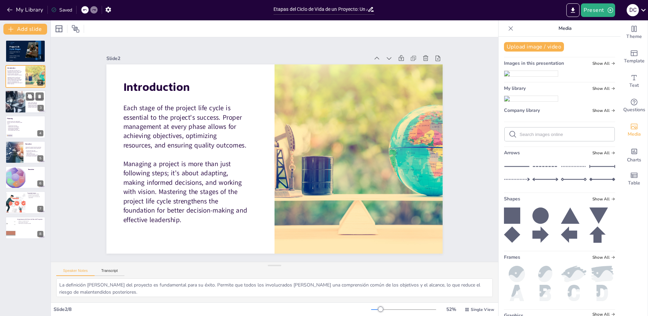
click at [11, 100] on div at bounding box center [15, 101] width 34 height 23
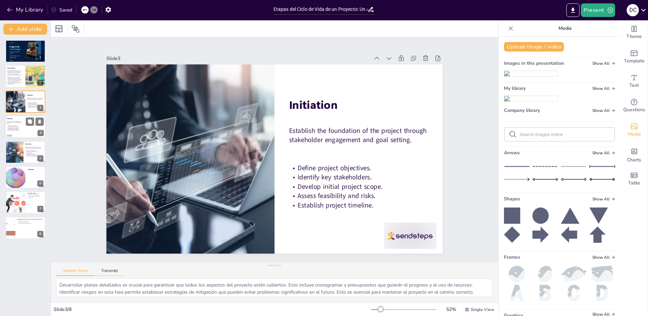
click at [14, 124] on p "Create a structured plan detailing the approach, resources, and timeframe for t…" at bounding box center [15, 122] width 17 height 3
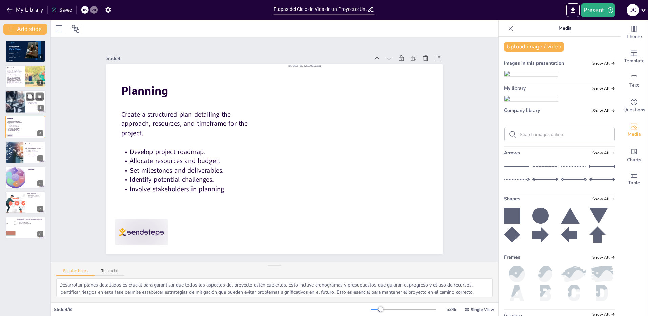
click at [14, 107] on div at bounding box center [15, 101] width 34 height 23
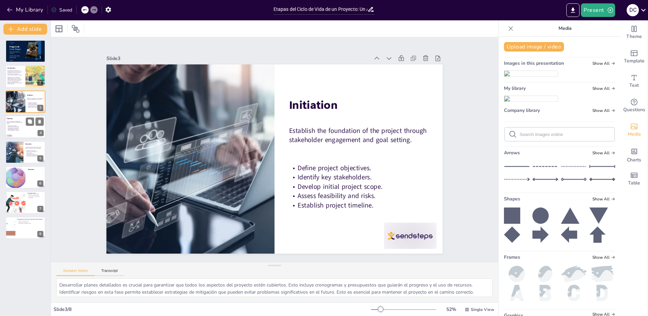
click at [14, 125] on span "Develop project roadmap." at bounding box center [12, 125] width 9 height 1
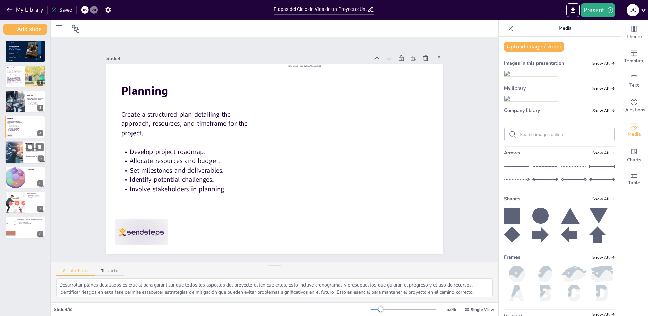
click at [16, 152] on div at bounding box center [12, 150] width 40 height 29
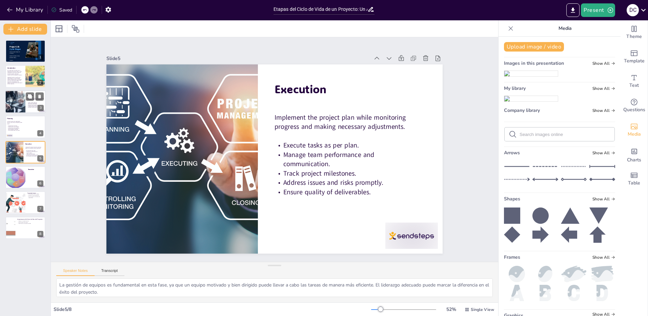
click at [13, 101] on div at bounding box center [15, 101] width 34 height 23
type textarea "Desarrollar planes detallados es crucial para garantizar que todos los aspectos…"
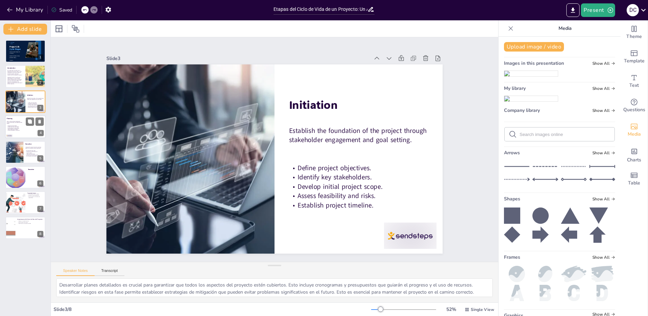
click at [15, 129] on span "Identify potential challenges." at bounding box center [13, 129] width 10 height 1
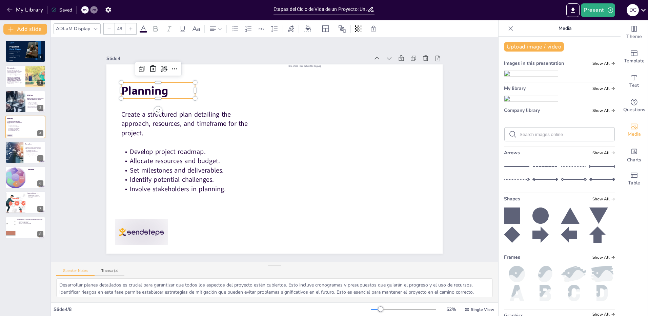
click at [151, 67] on span "Planning" at bounding box center [169, 53] width 49 height 28
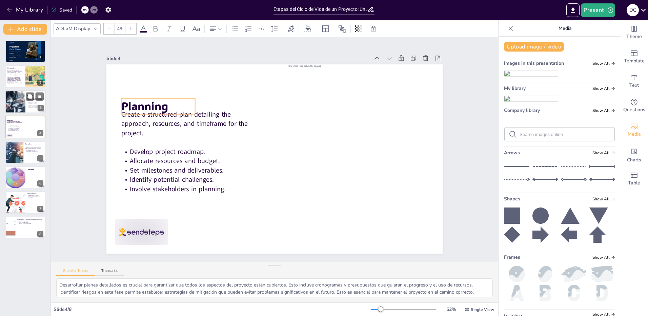
click at [14, 103] on div at bounding box center [15, 101] width 34 height 23
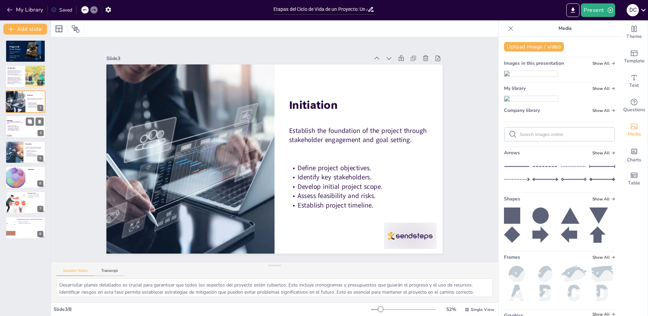
click at [12, 126] on span "Allocate resources and budget." at bounding box center [13, 126] width 11 height 1
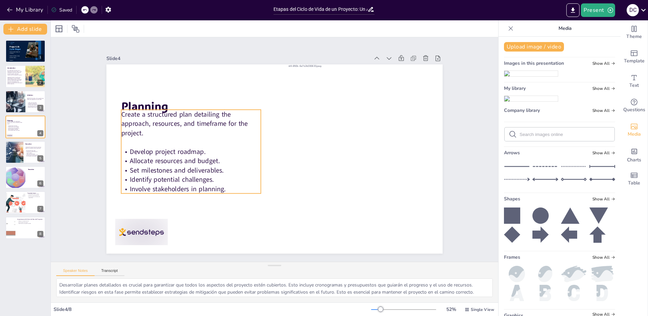
click at [236, 150] on p "Develop project roadmap." at bounding box center [191, 143] width 140 height 24
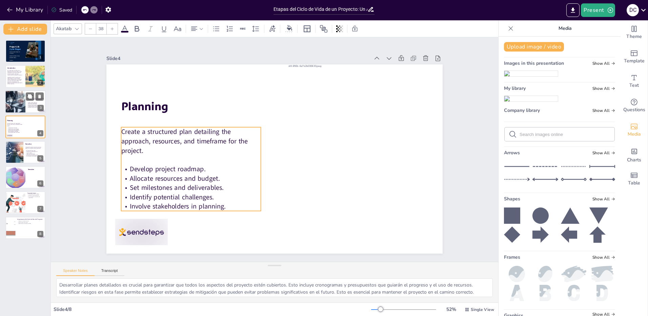
click at [20, 98] on div at bounding box center [15, 101] width 34 height 23
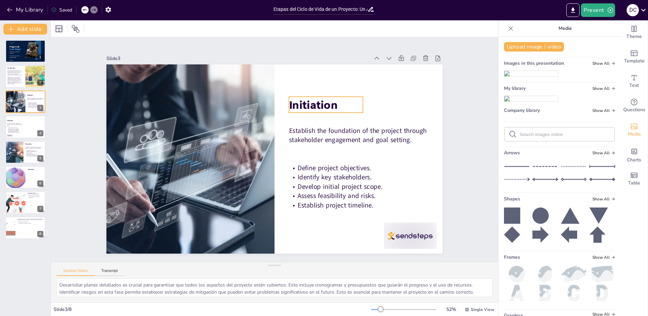
click at [304, 101] on span "Initiation" at bounding box center [322, 113] width 50 height 24
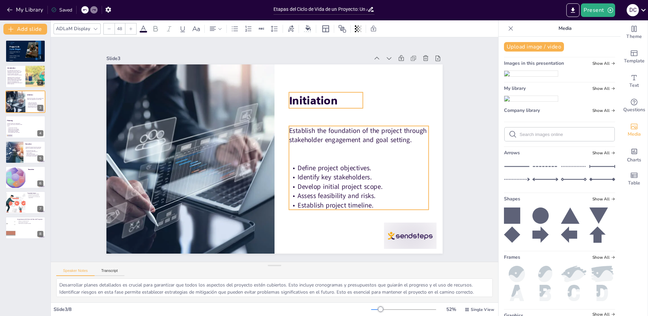
type input "38"
click at [347, 137] on span "Establish the foundation of the project through stakeholder engagement and goal…" at bounding box center [358, 142] width 139 height 31
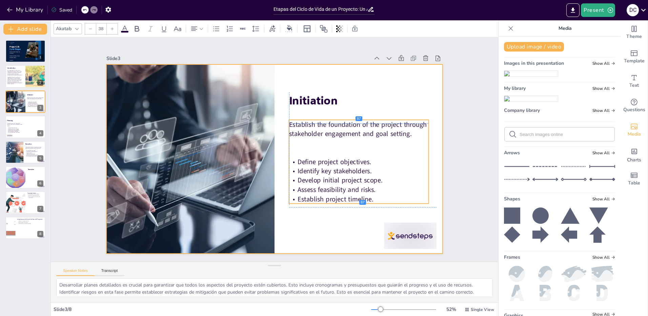
click at [328, 228] on div at bounding box center [274, 158] width 354 height 223
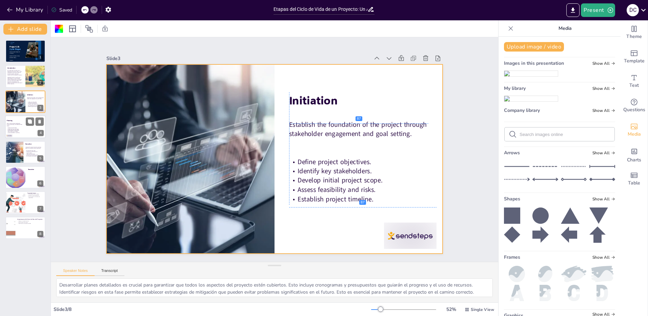
click at [19, 123] on span "Create a structured plan detailing the approach, resources, and timeframe for t…" at bounding box center [14, 124] width 15 height 3
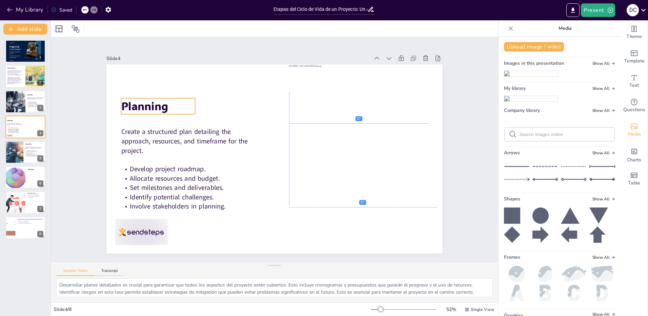
click at [148, 105] on span "Planning" at bounding box center [144, 106] width 47 height 15
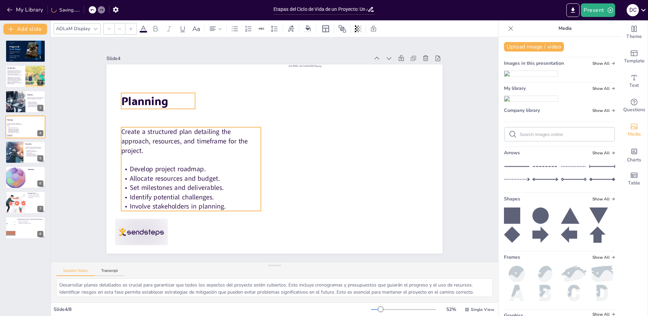
type input "38"
click at [145, 134] on span "Create a structured plan detailing the approach, resources, and timeframe for t…" at bounding box center [184, 141] width 127 height 28
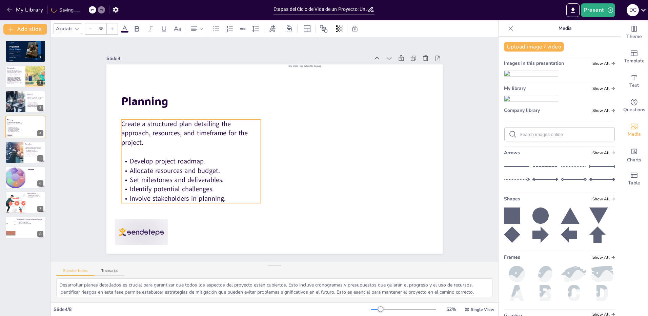
click at [77, 142] on div "Slide 1 Project Life Cycle Stages Sendsteps Editor Course: Project Design and E…" at bounding box center [274, 149] width 447 height 224
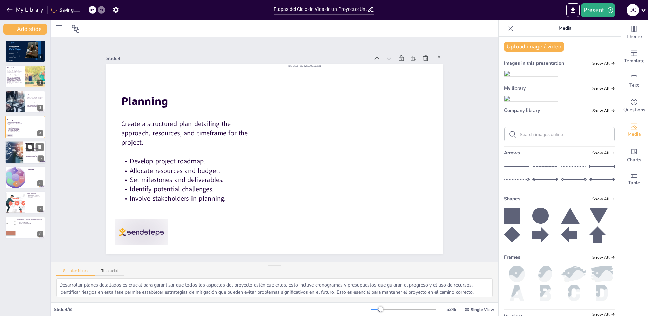
click at [26, 147] on button at bounding box center [30, 147] width 8 height 8
type textarea "La gestión de equipos es fundamental en esta fase, ya que un equipo motivado y …"
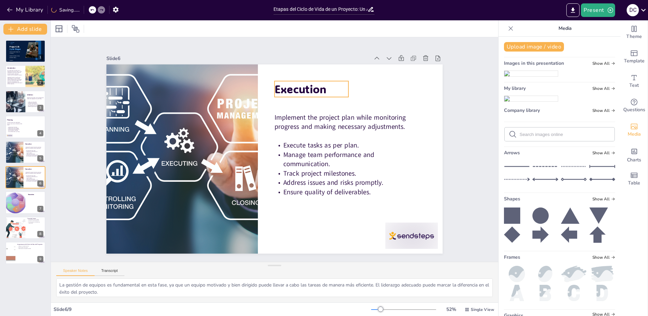
click at [315, 84] on span "Execution" at bounding box center [300, 88] width 52 height 15
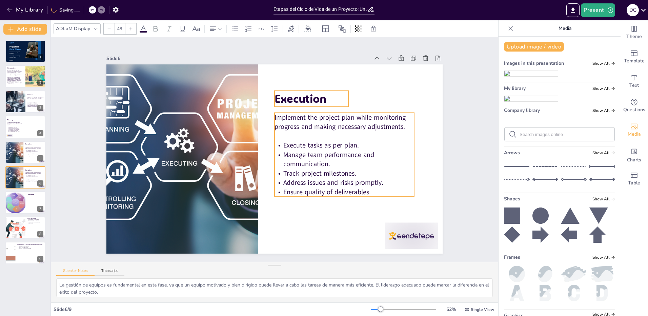
type input "38"
click at [321, 117] on span "Implement the project plan while monitoring progress and making necessary adjus…" at bounding box center [344, 136] width 132 height 45
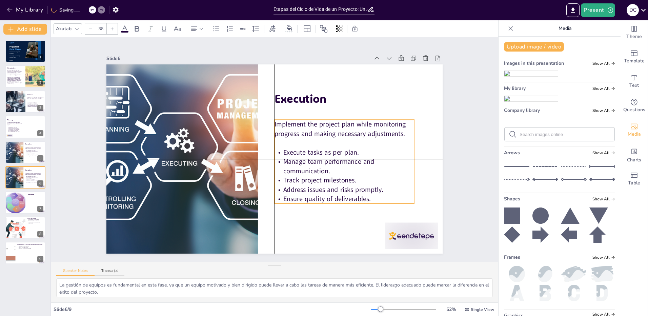
click at [459, 86] on div "Slide 1 Project Life Cycle Stages Sendsteps Editor Course: Project Design and E…" at bounding box center [274, 149] width 447 height 224
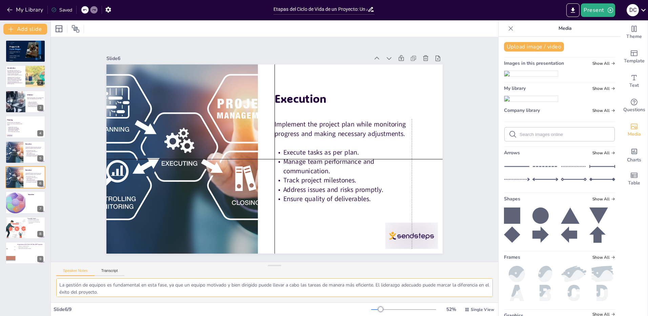
click at [319, 281] on textarea "La gestión de equipos es fundamental en esta fase, ya que un equipo motivado y …" at bounding box center [274, 287] width 436 height 19
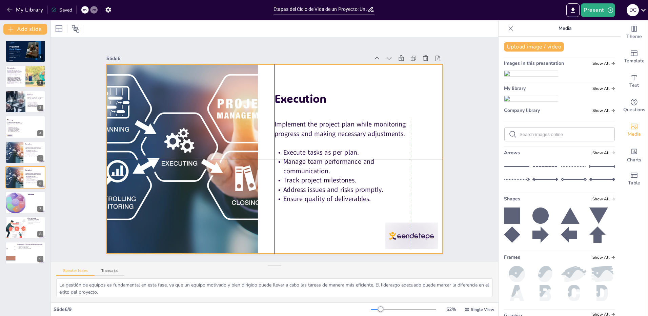
click at [298, 176] on span "Track project milestones." at bounding box center [319, 180] width 73 height 9
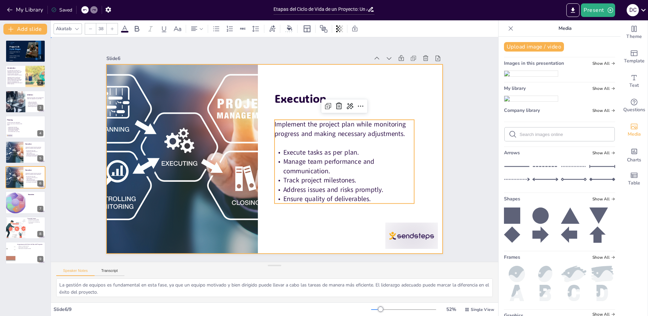
click at [345, 93] on div at bounding box center [274, 158] width 354 height 223
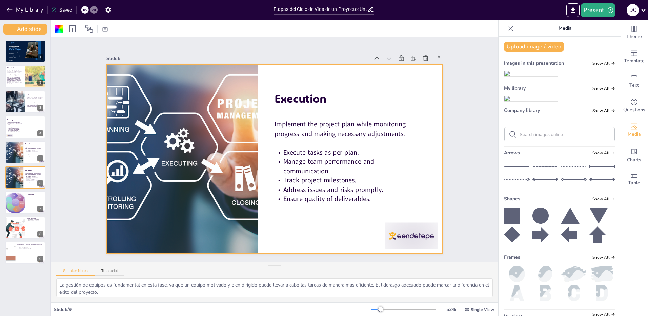
click at [478, 110] on div "Slide 1 Project Life Cycle Stages Sendsteps Editor Course: Project Design and E…" at bounding box center [274, 150] width 468 height 270
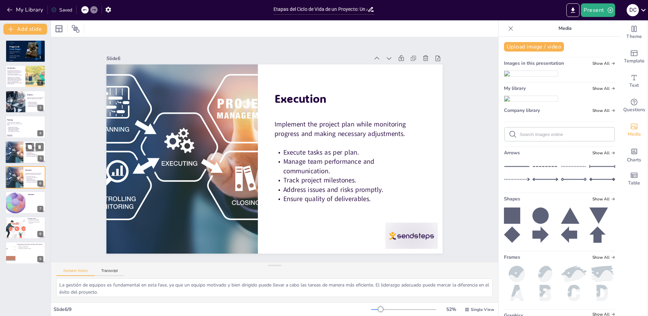
click at [14, 154] on div at bounding box center [12, 150] width 40 height 29
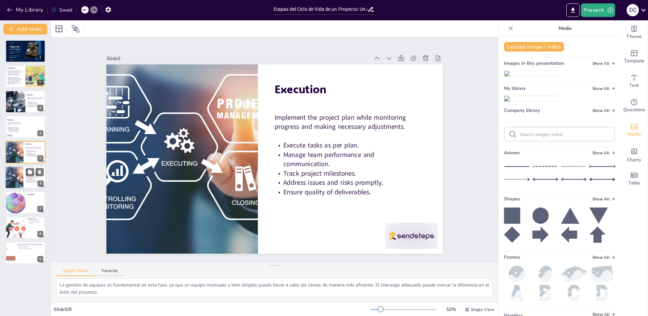
click at [19, 179] on div at bounding box center [12, 175] width 40 height 29
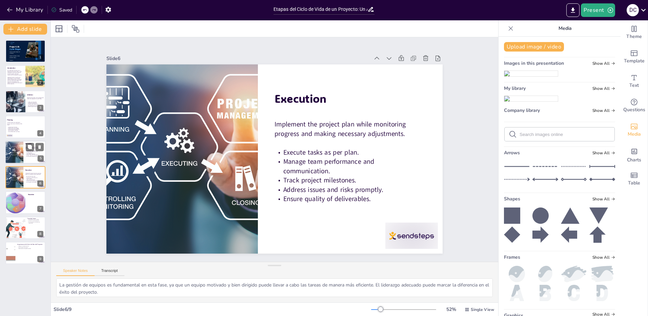
click at [19, 149] on div at bounding box center [12, 150] width 40 height 29
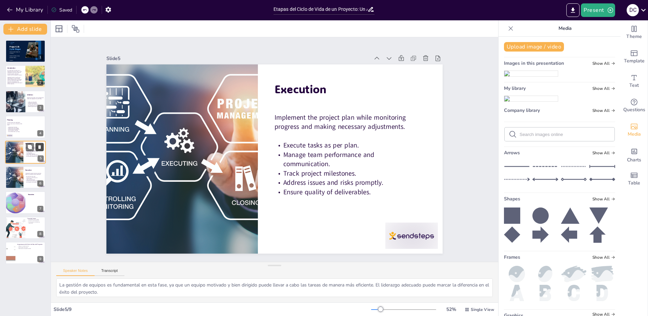
click at [41, 147] on icon at bounding box center [39, 147] width 3 height 4
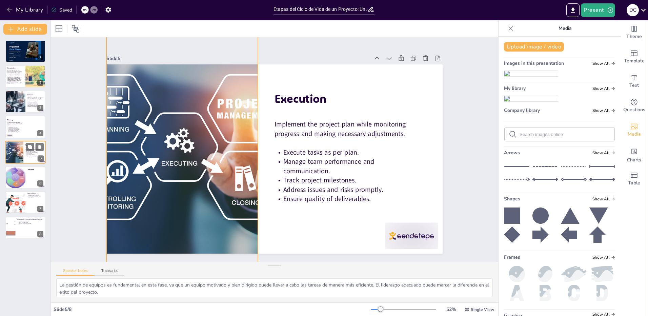
click at [11, 150] on div at bounding box center [12, 150] width 40 height 29
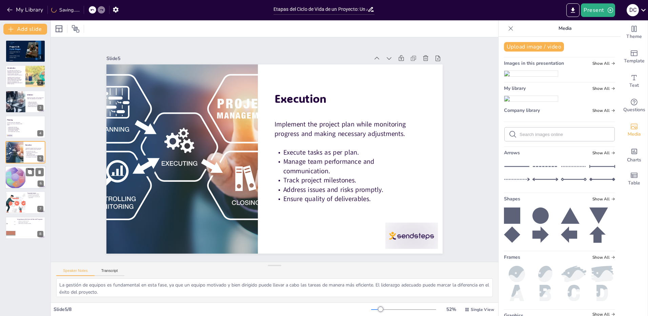
click at [20, 178] on div at bounding box center [15, 177] width 23 height 23
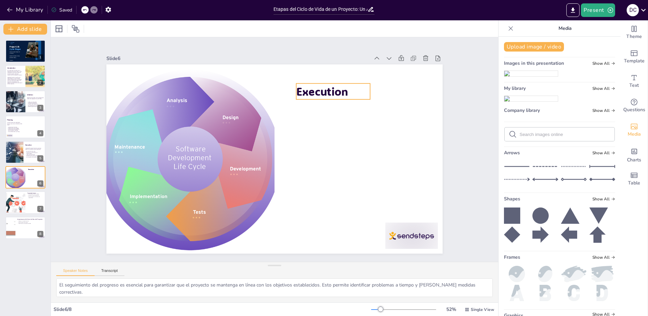
click at [317, 90] on span "Execution" at bounding box center [333, 102] width 54 height 25
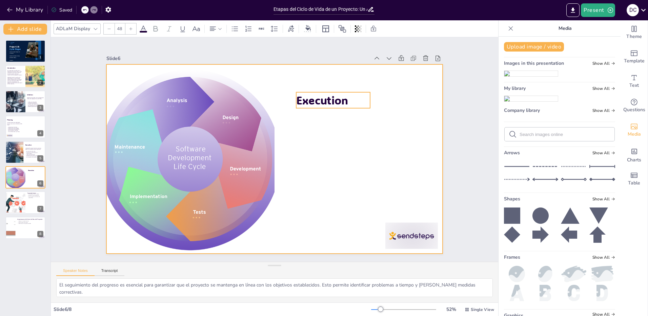
click at [353, 136] on div at bounding box center [272, 158] width 368 height 255
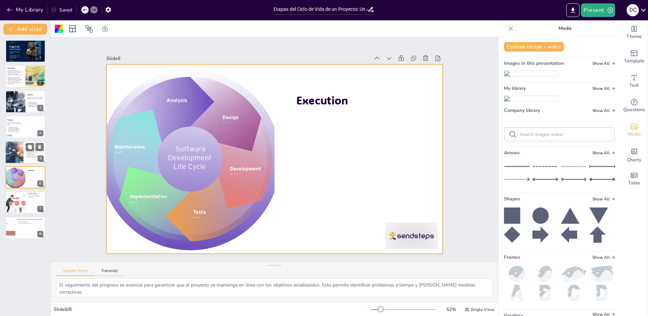
click at [9, 149] on div at bounding box center [12, 150] width 40 height 29
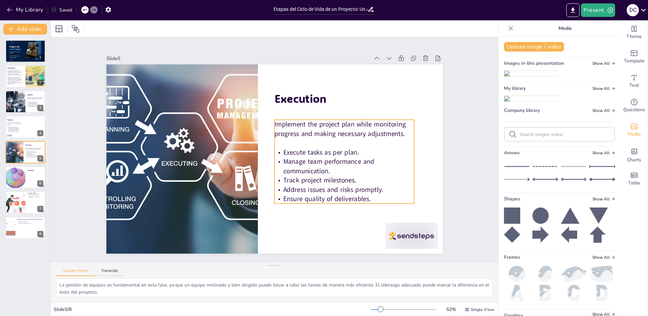
click at [320, 176] on span "Track project milestones." at bounding box center [319, 180] width 73 height 9
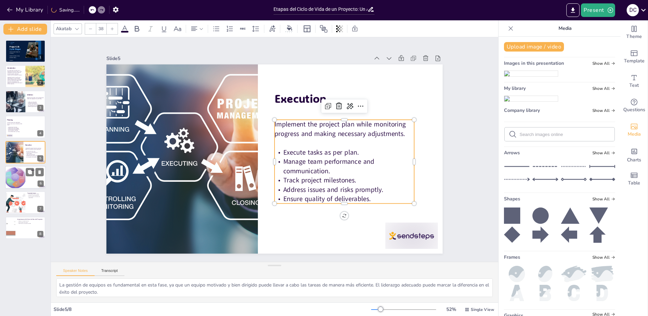
click at [22, 176] on div at bounding box center [15, 177] width 23 height 23
type textarea "El seguimiento del progreso es esencial para garantizar que el proyecto se mant…"
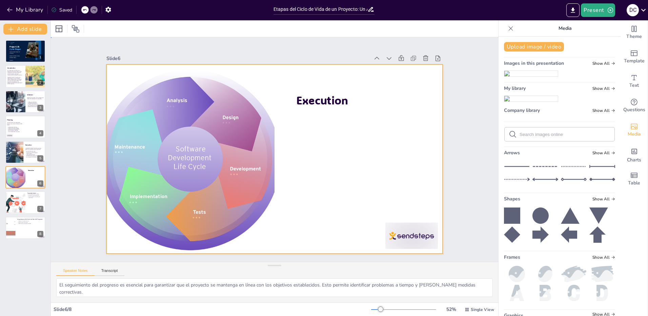
click at [343, 159] on div at bounding box center [274, 158] width 354 height 223
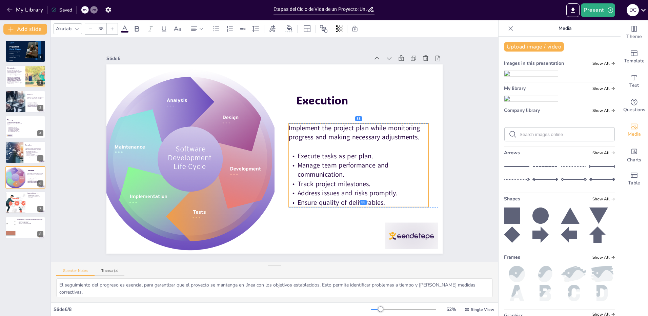
drag, startPoint x: 326, startPoint y: 152, endPoint x: 339, endPoint y: 152, distance: 13.6
click at [340, 154] on span "Execute tasks as per plan." at bounding box center [334, 162] width 76 height 17
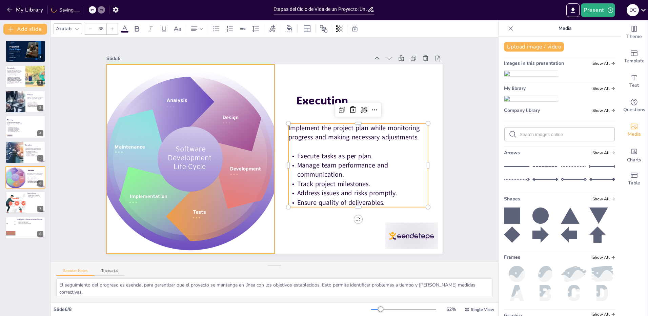
click at [228, 135] on div at bounding box center [191, 158] width 192 height 189
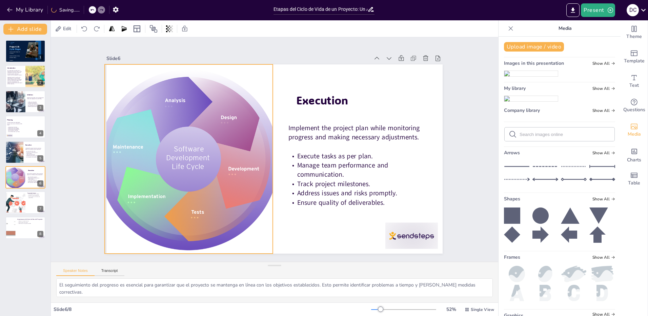
click at [256, 88] on div at bounding box center [189, 158] width 192 height 189
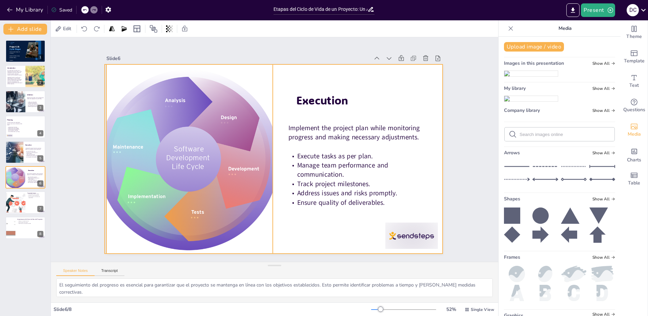
click at [309, 228] on div at bounding box center [274, 158] width 354 height 223
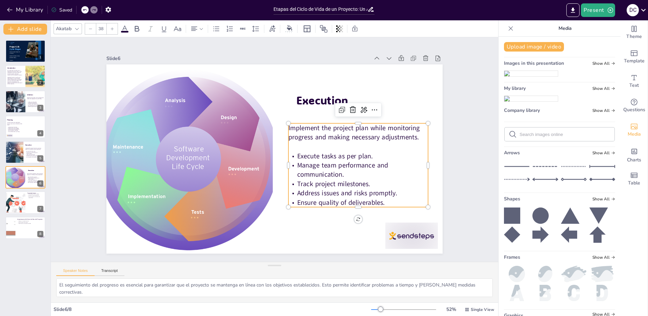
click at [346, 168] on p "Manage team performance and communication." at bounding box center [358, 170] width 140 height 19
click at [310, 98] on span "Execution" at bounding box center [327, 105] width 53 height 20
click at [350, 126] on span "Implement the project plan while monitoring progress and making necessary adjus…" at bounding box center [355, 141] width 133 height 32
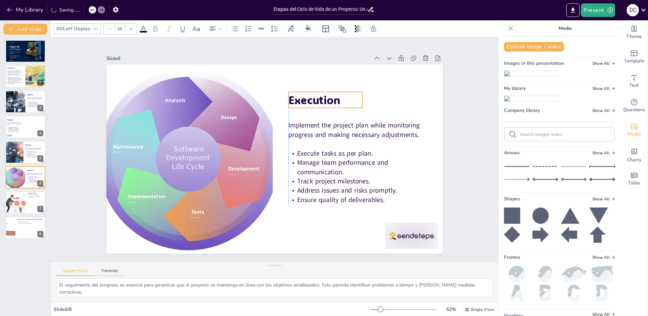
click at [319, 95] on span "Execution" at bounding box center [314, 99] width 52 height 15
type input "38"
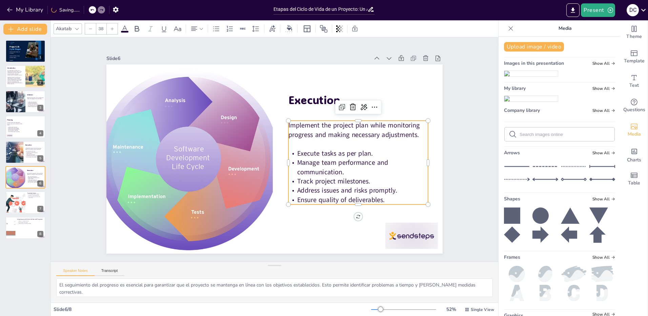
click at [351, 121] on span "Implement the project plan while monitoring progress and making necessary adjus…" at bounding box center [353, 130] width 131 height 18
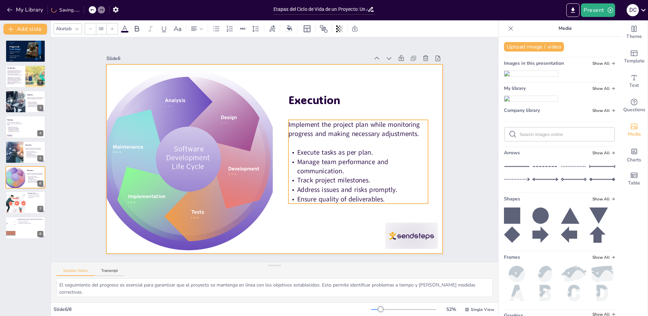
click at [306, 225] on div at bounding box center [274, 158] width 354 height 223
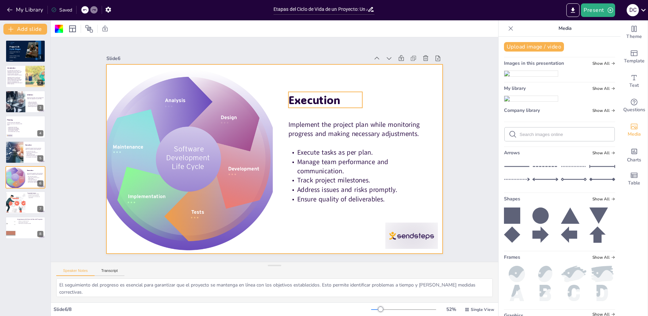
click at [318, 95] on span "Execution" at bounding box center [319, 104] width 53 height 20
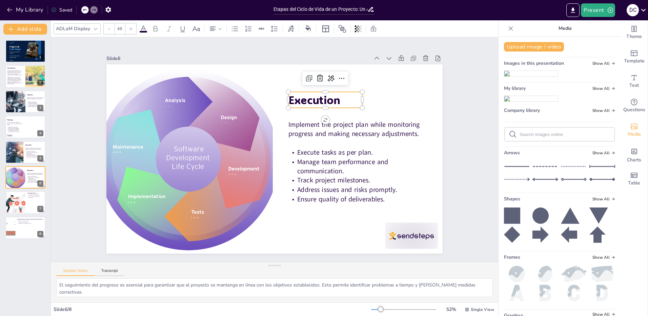
click at [323, 97] on span "Execution" at bounding box center [324, 108] width 54 height 25
click at [323, 97] on span "Execution" at bounding box center [319, 104] width 53 height 20
click at [323, 99] on span "Execution" at bounding box center [328, 114] width 54 height 30
click at [341, 117] on div at bounding box center [274, 158] width 354 height 223
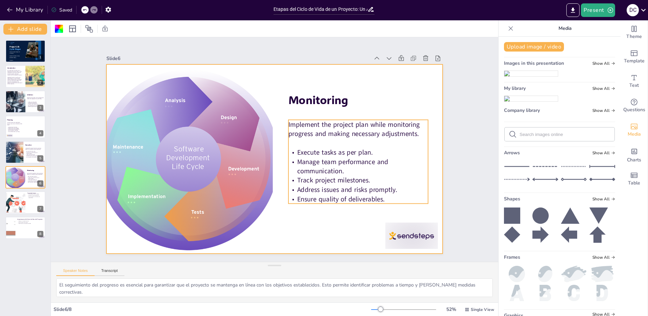
click at [353, 122] on span "Implement the project plan while monitoring progress and making necessary adjus…" at bounding box center [353, 129] width 131 height 18
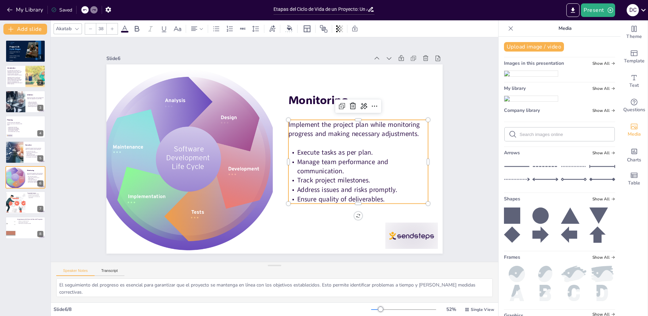
click at [415, 131] on p "Implement the project plan while monitoring progress and making necessary adjus…" at bounding box center [359, 137] width 141 height 33
click at [408, 137] on p "Implement the project plan while monitoring progress and making necessary adjus…" at bounding box center [350, 190] width 116 height 107
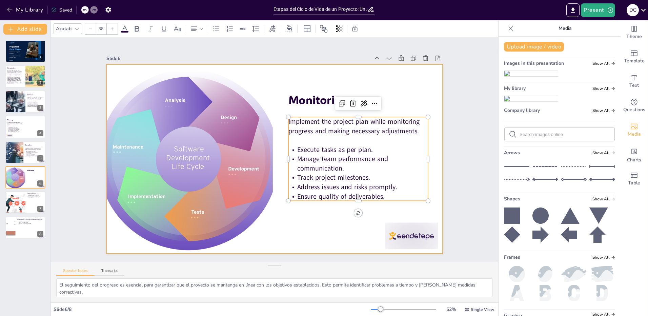
click at [415, 83] on div at bounding box center [274, 158] width 336 height 189
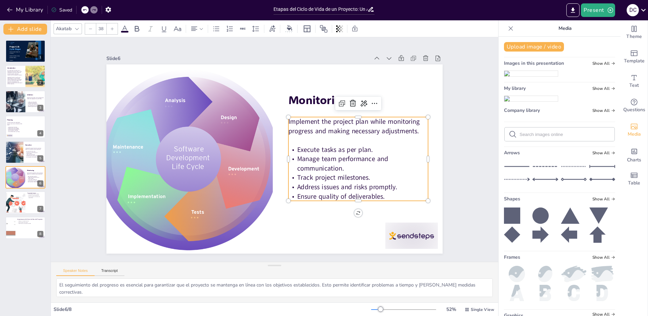
click at [349, 157] on p at bounding box center [316, 222] width 65 height 131
click at [393, 129] on span "Implement the project plan while monitoring progress and making necessary adjus…" at bounding box center [353, 127] width 131 height 18
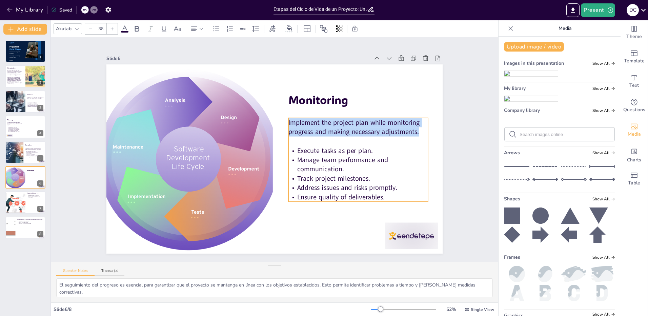
click at [393, 129] on span "Implement the project plan while monitoring progress and making necessary adjus…" at bounding box center [356, 136] width 133 height 32
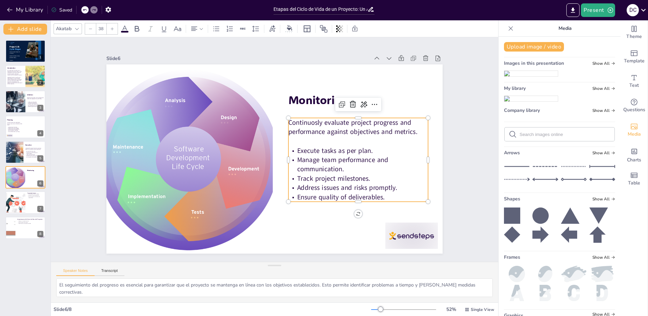
click at [390, 148] on p "Execute tasks as per plan." at bounding box center [358, 159] width 140 height 24
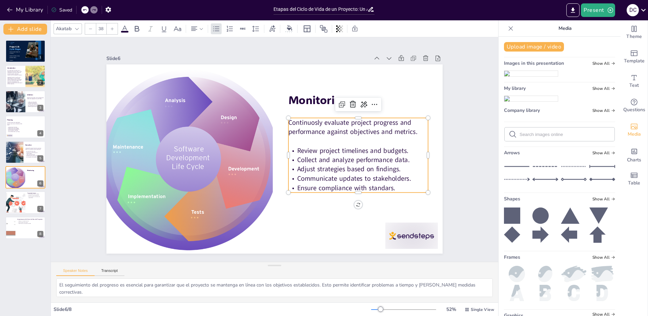
click at [464, 151] on div "Slide 1 Project Life Cycle Stages Sendsteps Editor Course: Project Design and E…" at bounding box center [274, 149] width 447 height 224
click at [384, 186] on span "Ensure compliance with standars." at bounding box center [341, 194] width 99 height 19
click at [451, 180] on div "Slide 1 Project Life Cycle Stages Sendsteps Editor Course: Project Design and E…" at bounding box center [275, 149] width 394 height 246
click at [355, 185] on span "Ensure compliance with standars." at bounding box center [346, 187] width 98 height 9
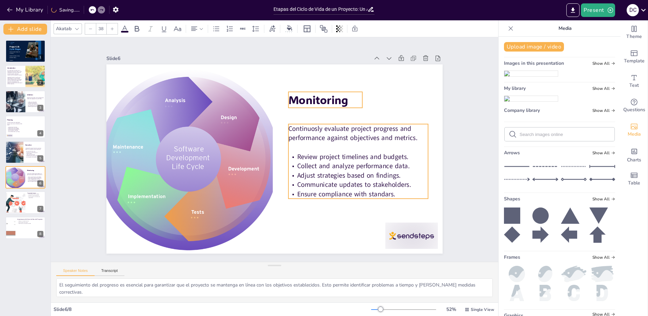
type input "48"
click at [321, 94] on span "Monitoring" at bounding box center [318, 99] width 60 height 15
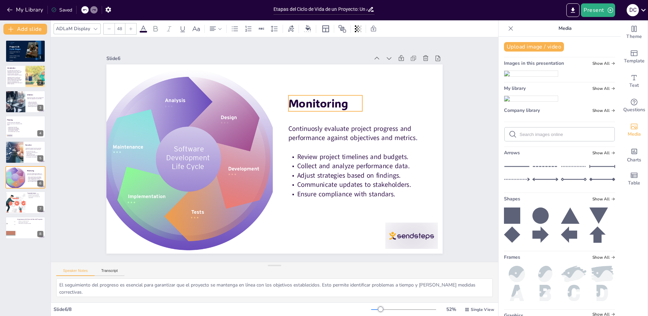
click at [461, 122] on div "Slide 1 Project Life Cycle Stages Sendsteps Editor Course: Project Design and E…" at bounding box center [274, 149] width 447 height 224
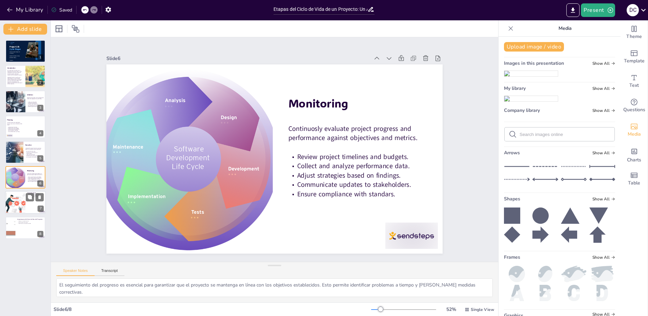
click at [21, 202] on div at bounding box center [15, 202] width 35 height 23
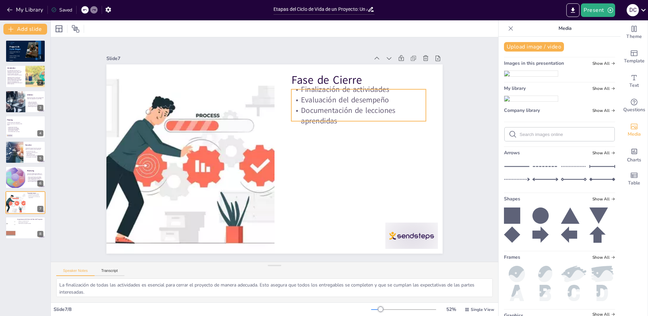
click at [326, 114] on p "Documentación de lecciones aprendidas" at bounding box center [362, 124] width 136 height 35
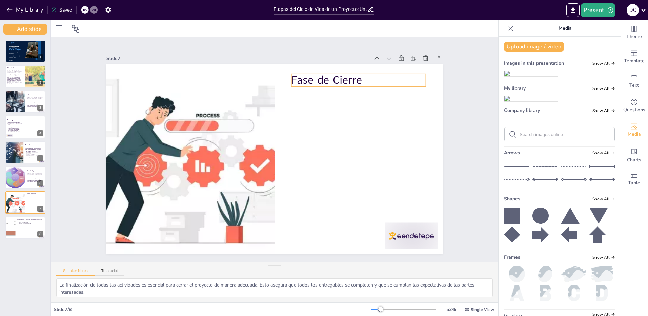
click at [315, 79] on p "Fase de Cierre" at bounding box center [365, 90] width 135 height 30
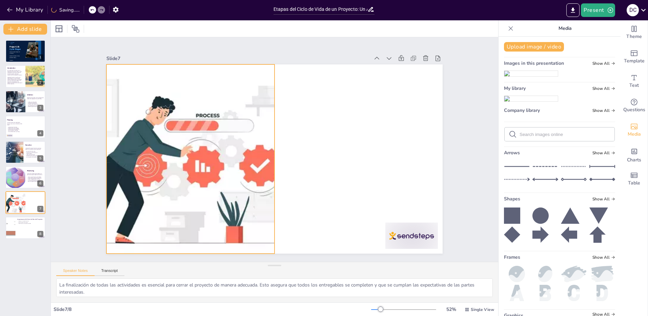
click at [234, 155] on div at bounding box center [190, 150] width 302 height 218
click at [381, 134] on div at bounding box center [271, 159] width 378 height 284
click at [187, 142] on div at bounding box center [190, 158] width 284 height 189
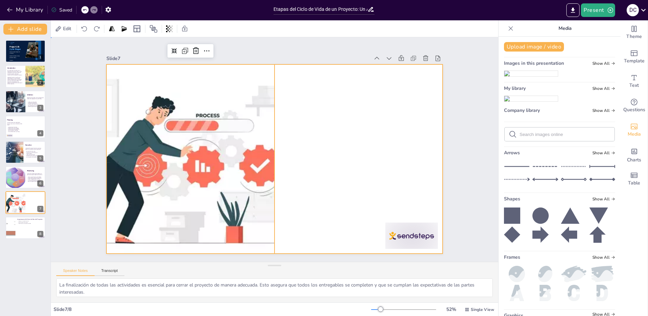
click at [350, 143] on div at bounding box center [274, 158] width 336 height 189
click at [15, 150] on div at bounding box center [12, 150] width 40 height 29
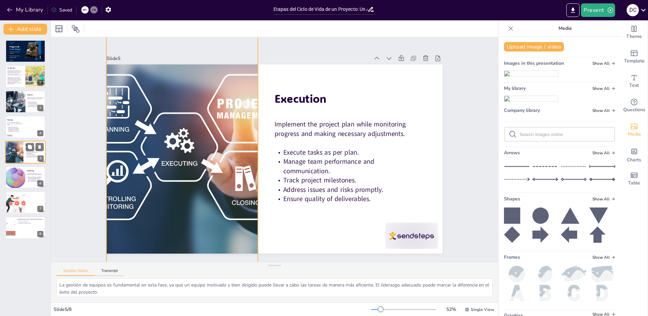
click at [18, 146] on div at bounding box center [12, 150] width 40 height 29
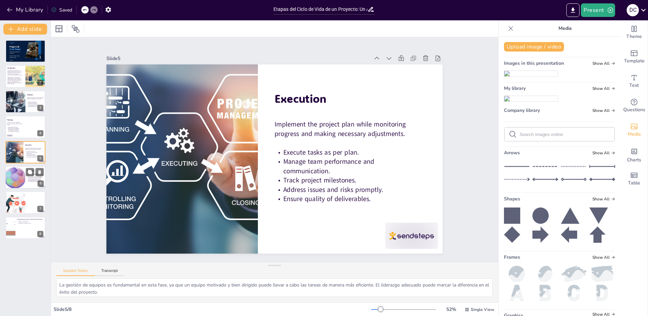
click at [14, 176] on div at bounding box center [14, 177] width 23 height 23
type textarea "El seguimiento del progreso es esencial para garantizar que el proyecto se mant…"
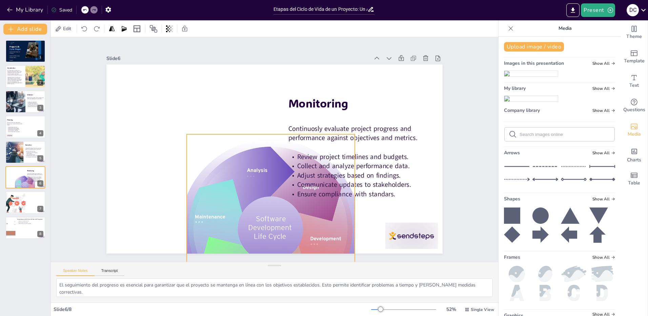
drag, startPoint x: 227, startPoint y: 155, endPoint x: 303, endPoint y: 140, distance: 78.1
click at [288, 213] on div at bounding box center [271, 228] width 192 height 189
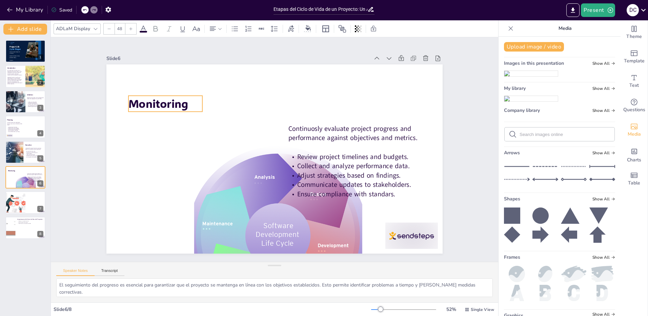
drag, startPoint x: 318, startPoint y: 105, endPoint x: 158, endPoint y: 105, distance: 160.0
click at [158, 102] on span "Monitoring" at bounding box center [163, 91] width 61 height 21
click at [161, 103] on span "Monitoring" at bounding box center [163, 93] width 61 height 21
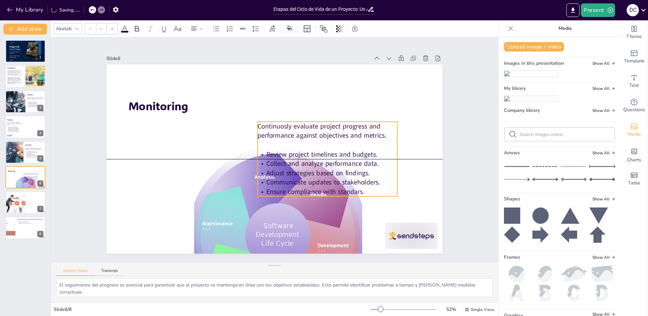
type input "38"
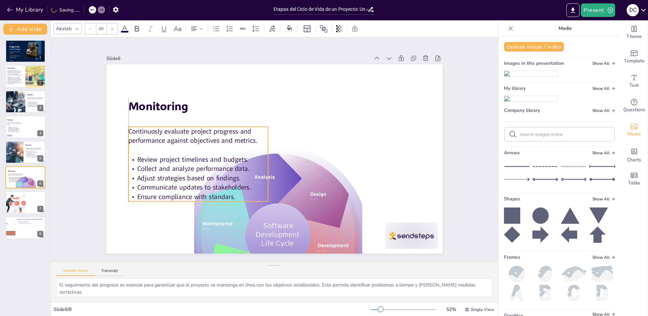
drag, startPoint x: 276, startPoint y: 142, endPoint x: 185, endPoint y: 145, distance: 90.2
click at [279, 145] on p at bounding box center [347, 125] width 136 height 52
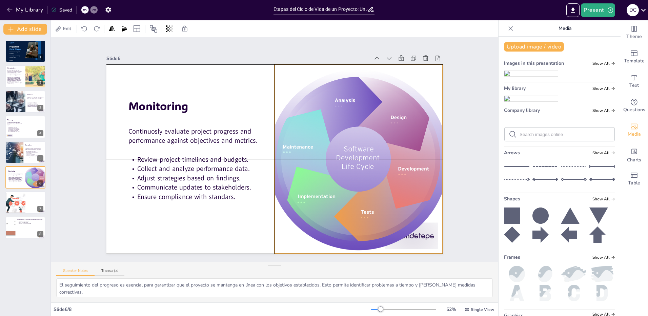
drag, startPoint x: 313, startPoint y: 174, endPoint x: 380, endPoint y: 104, distance: 95.9
click at [380, 104] on div at bounding box center [354, 176] width 227 height 225
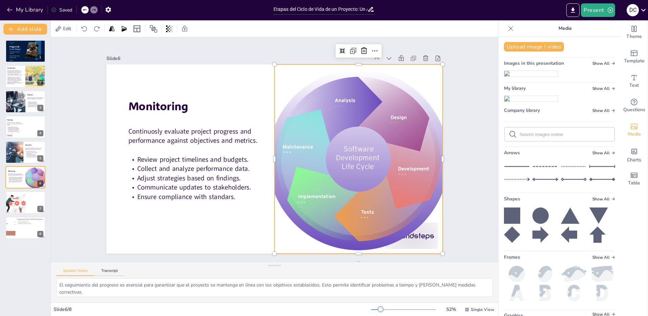
click at [423, 233] on div at bounding box center [359, 158] width 192 height 189
click at [415, 239] on div at bounding box center [359, 158] width 192 height 189
click at [476, 197] on div "Slide 1 Project Life Cycle Stages Sendsteps Editor Course: Project Design and E…" at bounding box center [274, 149] width 447 height 224
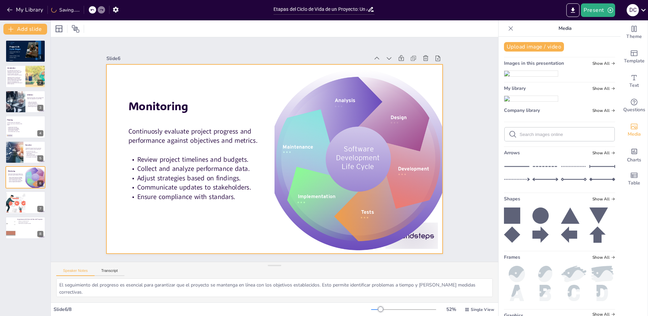
click at [235, 231] on div at bounding box center [274, 158] width 336 height 189
click at [416, 230] on div at bounding box center [359, 158] width 192 height 189
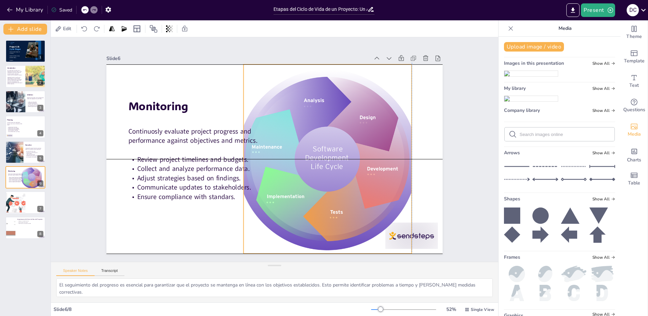
drag, startPoint x: 382, startPoint y: 188, endPoint x: 422, endPoint y: 217, distance: 49.0
click at [366, 189] on div at bounding box center [326, 164] width 211 height 208
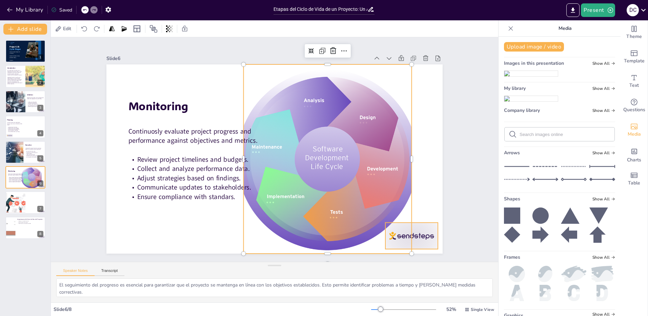
click at [420, 233] on div at bounding box center [401, 249] width 55 height 32
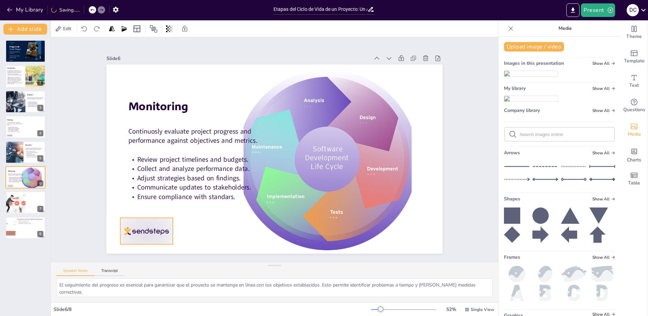
drag, startPoint x: 237, startPoint y: 229, endPoint x: 151, endPoint y: 228, distance: 86.4
click at [151, 228] on div at bounding box center [146, 231] width 53 height 26
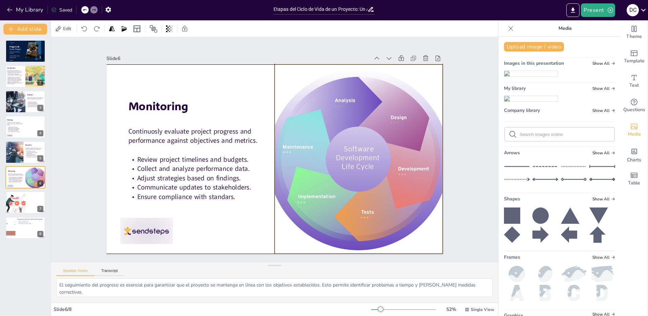
drag, startPoint x: 366, startPoint y: 177, endPoint x: 441, endPoint y: 176, distance: 74.2
click at [389, 176] on div at bounding box center [359, 158] width 192 height 189
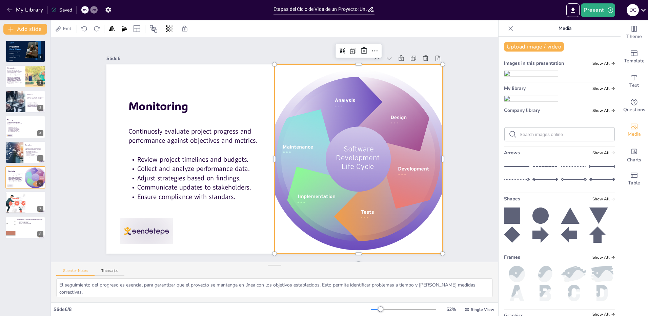
click at [465, 175] on div "Slide 1 Project Life Cycle Stages Sendsteps Editor Course: Project Design and E…" at bounding box center [274, 150] width 468 height 270
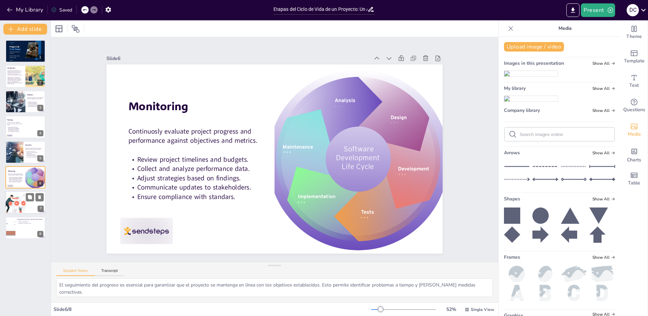
click at [12, 202] on div at bounding box center [15, 202] width 35 height 23
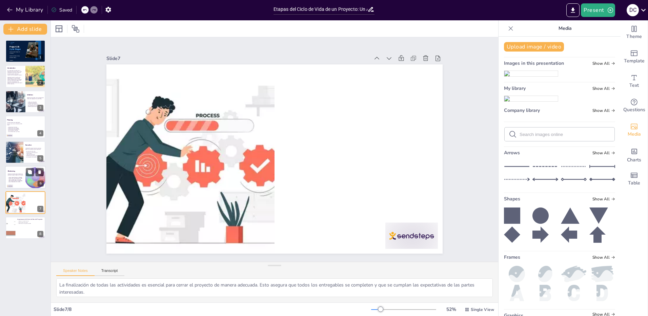
click at [11, 178] on span "Collect and analyze performance data." at bounding box center [16, 178] width 14 height 1
type textarea "El seguimiento del progreso es esencial para garantizar que el proyecto se mant…"
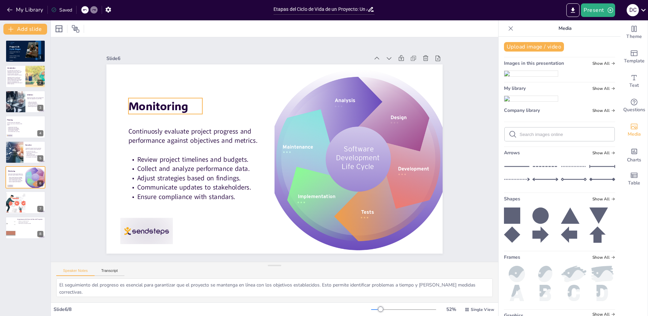
click at [173, 96] on span "Monitoring" at bounding box center [169, 82] width 61 height 27
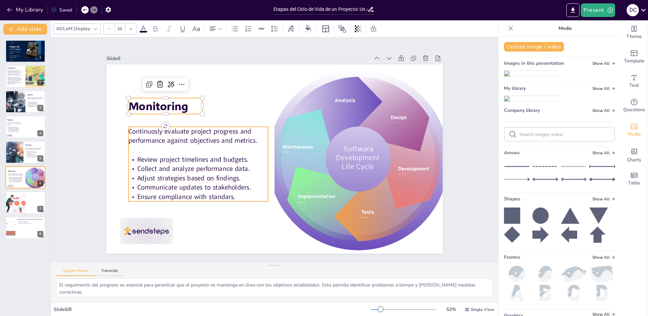
click at [190, 152] on span "Review project timelines and budgets." at bounding box center [192, 142] width 111 height 32
click at [147, 104] on span "Monitoring" at bounding box center [163, 93] width 61 height 21
type input "38"
click at [186, 159] on span "Review project timelines and budgets." at bounding box center [192, 159] width 111 height 9
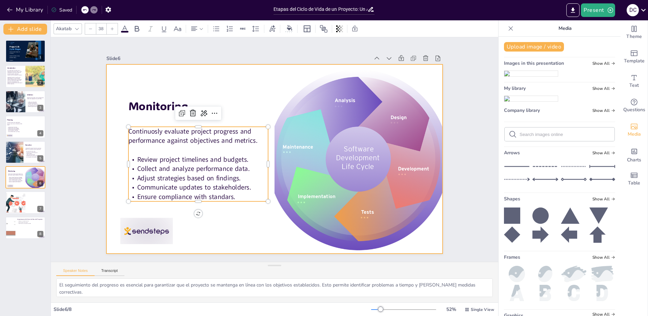
click at [229, 93] on div at bounding box center [272, 158] width 368 height 255
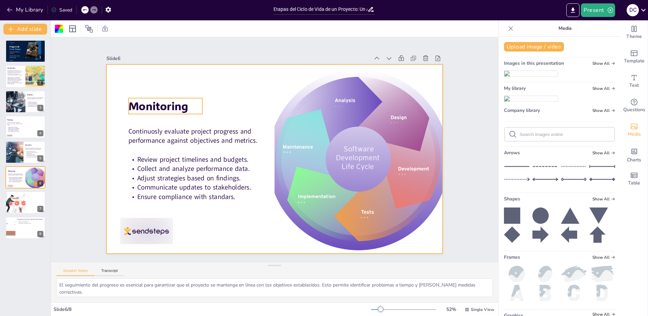
click at [143, 106] on span "Monitoring" at bounding box center [158, 105] width 60 height 15
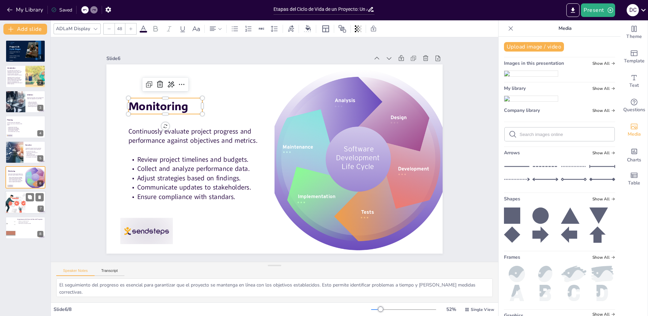
click at [19, 201] on div at bounding box center [15, 202] width 35 height 23
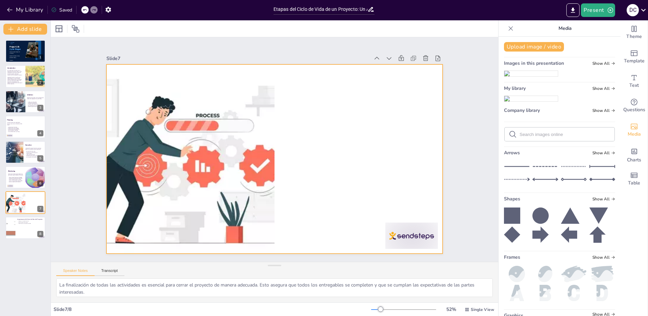
click at [360, 131] on div at bounding box center [274, 158] width 354 height 223
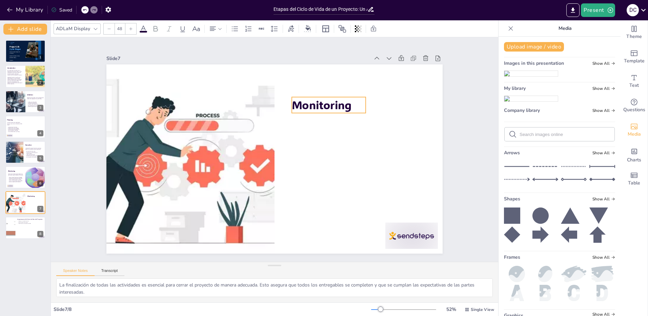
drag, startPoint x: 175, startPoint y: 105, endPoint x: 338, endPoint y: 104, distance: 163.3
click at [338, 104] on span "Monitoring" at bounding box center [326, 110] width 61 height 21
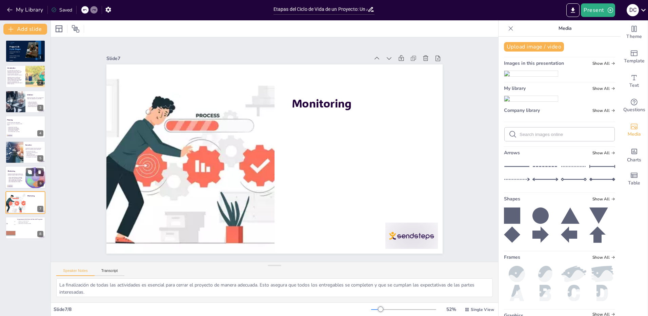
click at [12, 176] on p at bounding box center [16, 176] width 17 height 1
type textarea "El seguimiento del progreso es esencial para garantizar que el proyecto se mant…"
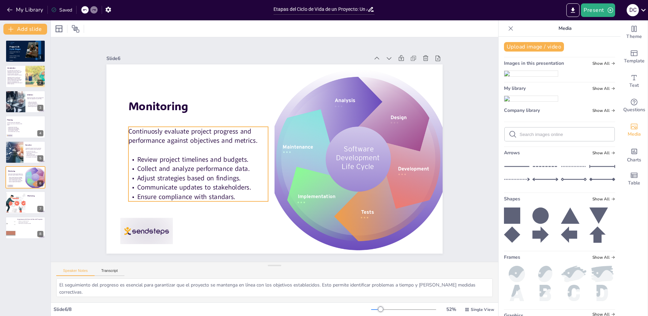
click at [179, 169] on span "Collect and analyze performance data." at bounding box center [191, 159] width 113 height 21
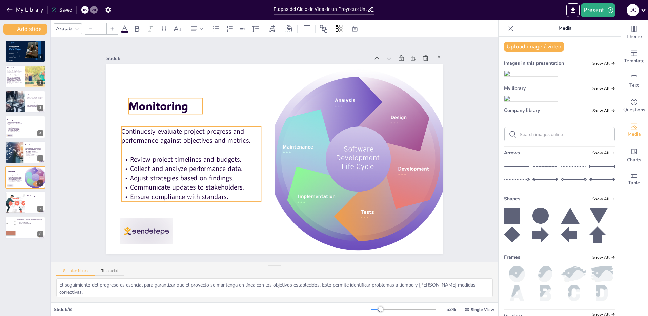
click at [157, 96] on span "Monitoring" at bounding box center [169, 82] width 61 height 27
type input "48"
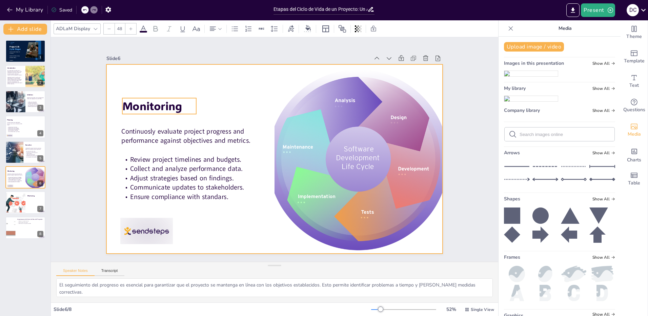
click at [164, 81] on div at bounding box center [274, 158] width 354 height 223
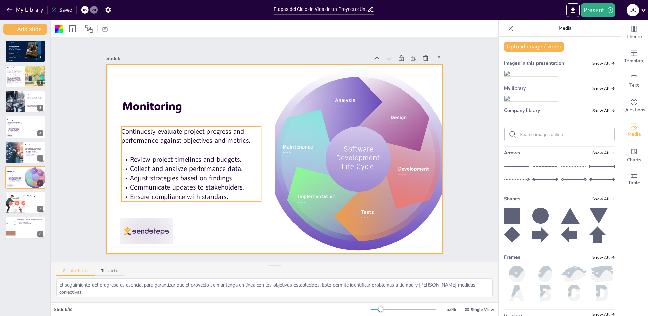
click at [178, 162] on span "Collect and analyze performance data." at bounding box center [185, 140] width 110 height 43
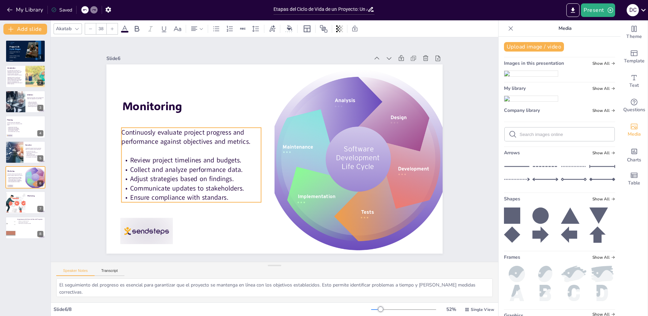
click at [228, 147] on p at bounding box center [192, 142] width 140 height 24
click at [18, 206] on div at bounding box center [15, 202] width 35 height 23
type textarea "La finalización de todas las actividades es esencial para cerrar el proyecto de…"
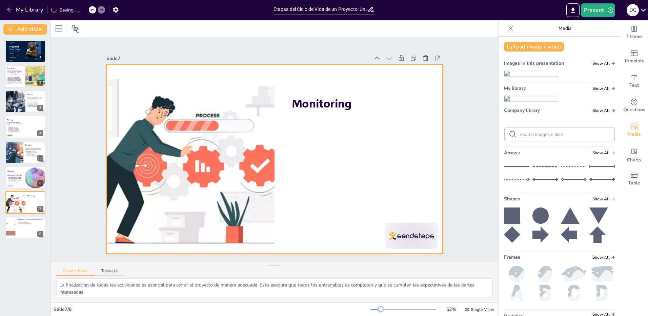
click at [384, 165] on div at bounding box center [274, 158] width 354 height 223
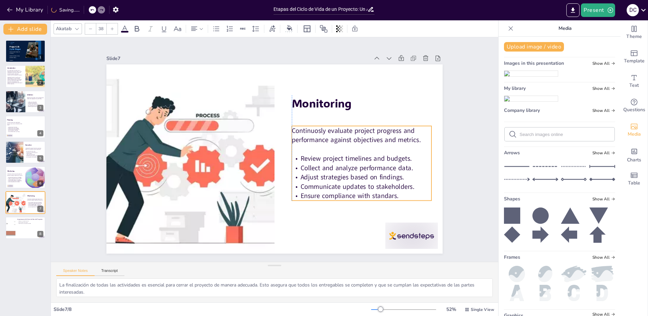
drag, startPoint x: 195, startPoint y: 158, endPoint x: 348, endPoint y: 156, distance: 153.2
click at [348, 156] on span "Review project timelines and budgets." at bounding box center [356, 158] width 111 height 9
type input "48"
click at [308, 108] on span "Monitoring" at bounding box center [326, 108] width 61 height 21
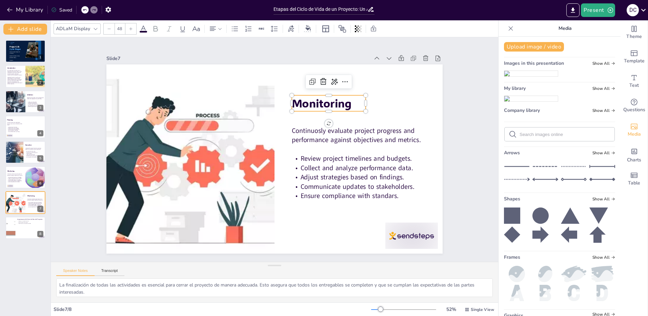
click at [333, 101] on span "Monitoring" at bounding box center [326, 108] width 61 height 21
click at [333, 101] on span "Monitoring" at bounding box center [330, 113] width 61 height 27
drag, startPoint x: 351, startPoint y: 103, endPoint x: 291, endPoint y: 101, distance: 59.3
click at [296, 101] on p "Monitoring" at bounding box center [333, 108] width 75 height 23
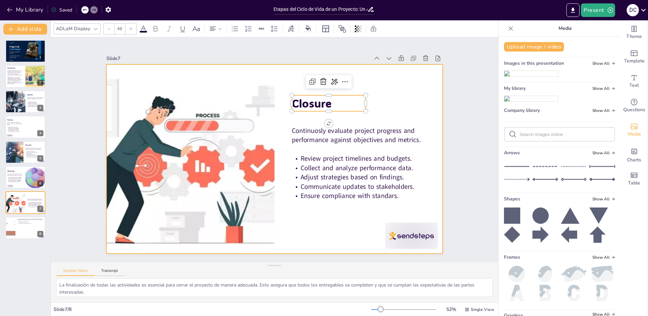
click at [395, 89] on div at bounding box center [274, 158] width 354 height 223
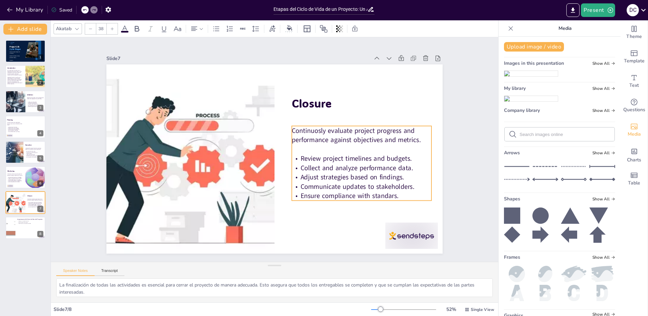
click at [379, 146] on p at bounding box center [361, 158] width 140 height 24
click at [415, 138] on span "Continuosly evaluate project progress and performance against objectives and me…" at bounding box center [356, 152] width 128 height 45
click at [415, 138] on span "Continuosly evaluate project progress and performance against objectives and me…" at bounding box center [354, 160] width 125 height 57
click at [417, 138] on p "Continuosly evaluate project progress and performance against objectives and me…" at bounding box center [362, 153] width 140 height 47
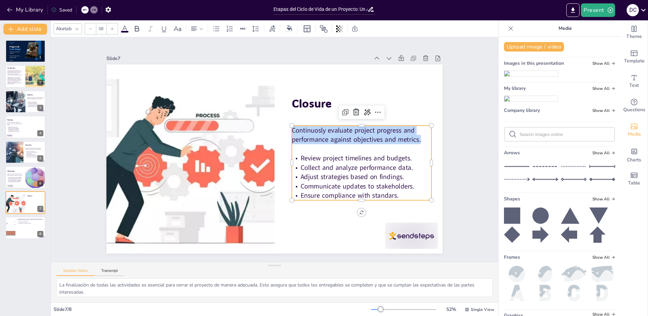
drag, startPoint x: 391, startPoint y: 136, endPoint x: 288, endPoint y: 130, distance: 103.1
click at [292, 130] on p "Continuosly evaluate project progress and performance against objectives and me…" at bounding box center [362, 135] width 140 height 19
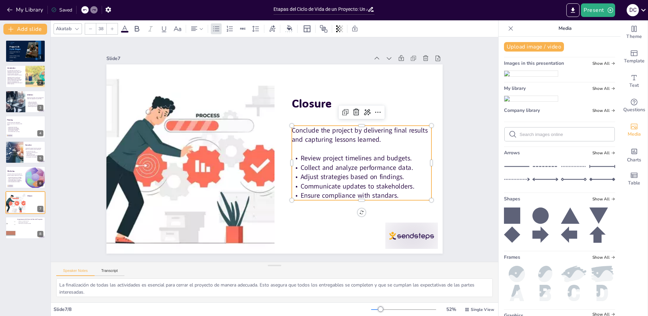
click at [416, 157] on p "Review project timelines and budgets." at bounding box center [358, 176] width 139 height 38
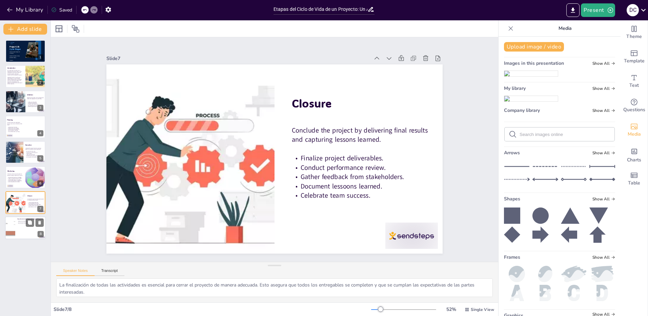
click at [20, 229] on div at bounding box center [25, 227] width 41 height 23
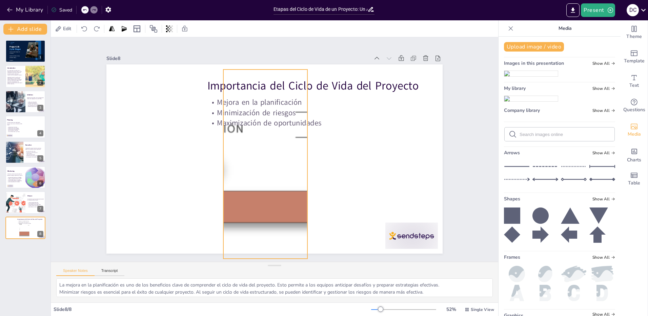
drag, startPoint x: 138, startPoint y: 161, endPoint x: 244, endPoint y: 163, distance: 105.4
click at [244, 163] on div at bounding box center [265, 163] width 631 height 189
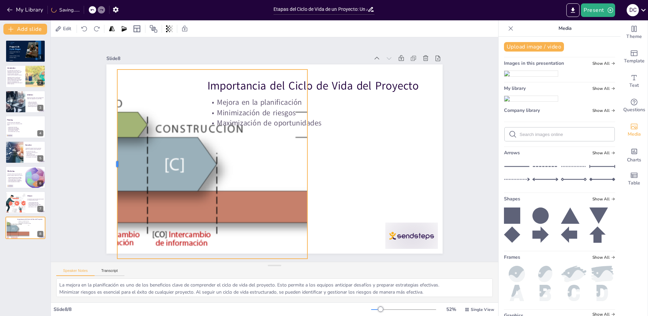
drag, startPoint x: 218, startPoint y: 162, endPoint x: 121, endPoint y: 172, distance: 97.0
click at [112, 164] on div at bounding box center [114, 163] width 5 height 189
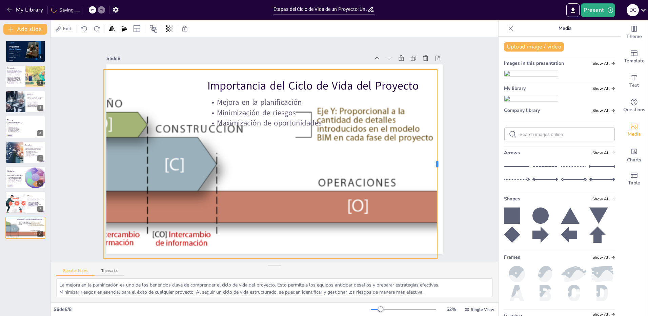
drag, startPoint x: 303, startPoint y: 162, endPoint x: 432, endPoint y: 165, distance: 129.8
click at [437, 165] on div at bounding box center [439, 163] width 5 height 189
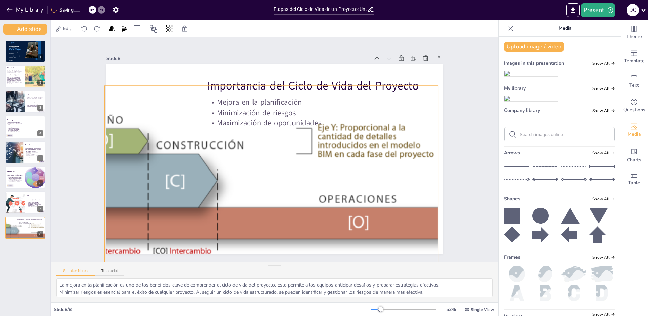
drag, startPoint x: 290, startPoint y: 185, endPoint x: 288, endPoint y: 200, distance: 14.3
click at [288, 200] on div at bounding box center [266, 180] width 631 height 189
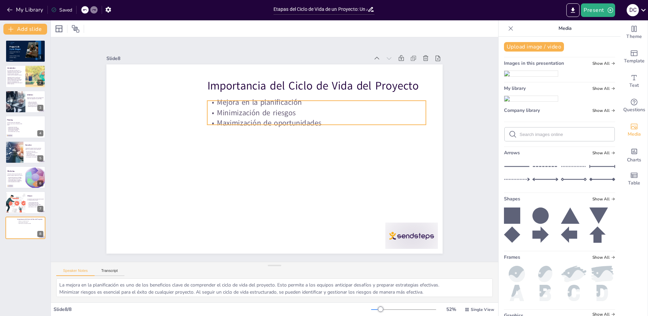
click at [296, 116] on p "Maximización de oportunidades" at bounding box center [324, 142] width 204 height 98
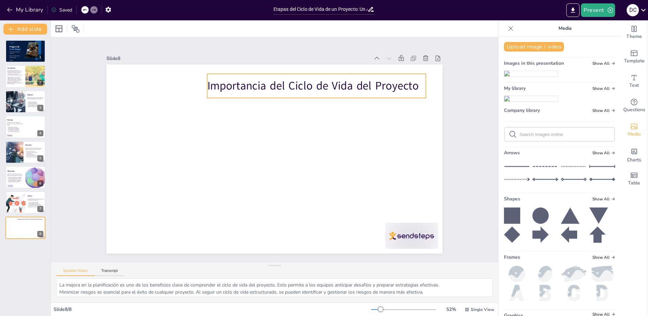
click at [308, 81] on p "Importancia del Ciclo de Vida del Proyecto" at bounding box center [334, 102] width 212 height 83
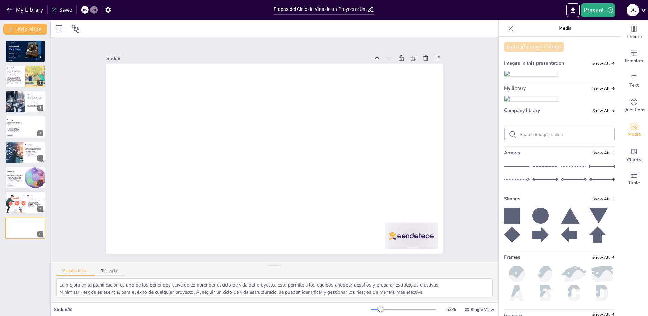
click at [536, 48] on button "Upload image / video" at bounding box center [534, 46] width 60 height 9
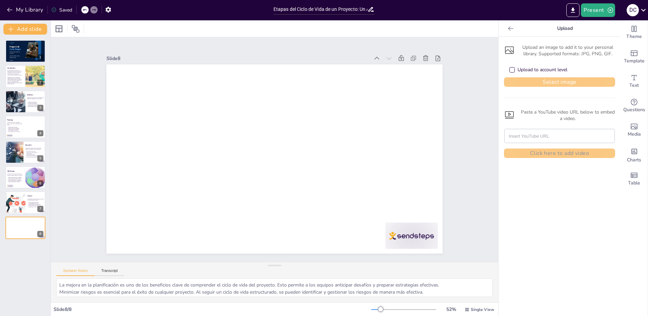
click at [560, 83] on button "Select image" at bounding box center [559, 81] width 111 height 9
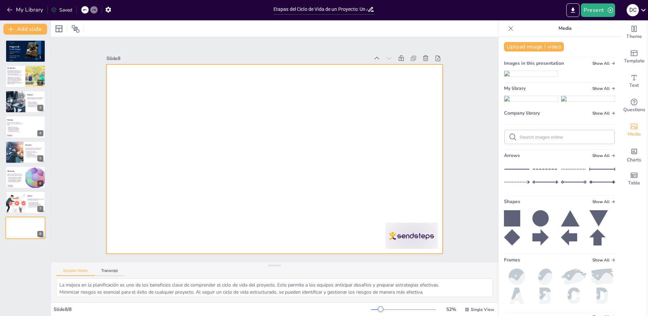
drag, startPoint x: 522, startPoint y: 146, endPoint x: 325, endPoint y: 155, distance: 196.4
click at [325, 155] on div "Document fonts Roboto [PERSON_NAME] Display Akatab Recently used [PERSON_NAME] …" at bounding box center [324, 168] width 648 height 296
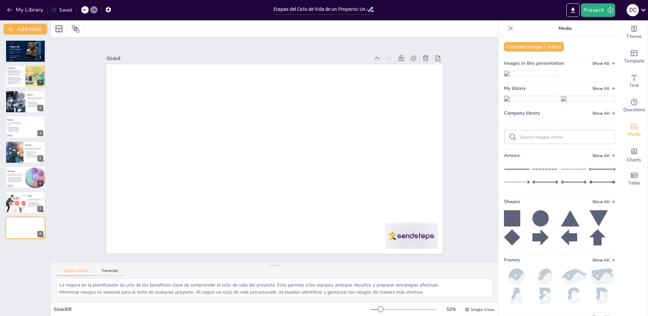
click at [516, 101] on img at bounding box center [531, 98] width 54 height 5
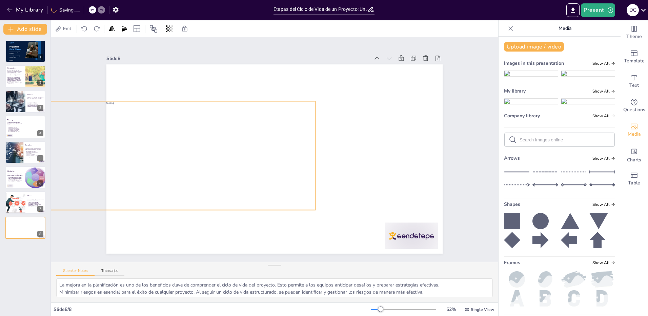
drag, startPoint x: 317, startPoint y: 148, endPoint x: 231, endPoint y: 164, distance: 87.1
click at [231, 164] on div at bounding box center [180, 155] width 269 height 109
drag, startPoint x: 311, startPoint y: 155, endPoint x: 251, endPoint y: 165, distance: 60.8
click at [251, 165] on div at bounding box center [256, 148] width 49 height 102
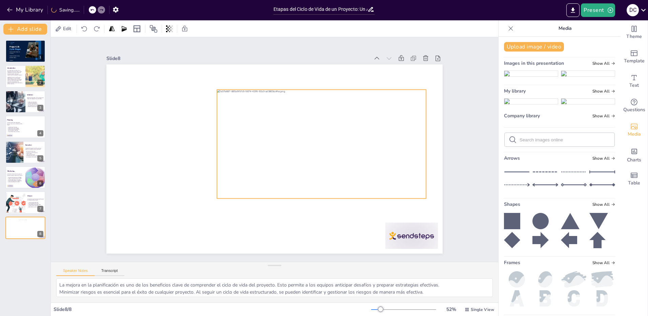
drag, startPoint x: 171, startPoint y: 169, endPoint x: 338, endPoint y: 157, distance: 166.8
click at [338, 157] on div at bounding box center [351, 143] width 269 height 109
drag, startPoint x: 211, startPoint y: 141, endPoint x: 269, endPoint y: 150, distance: 58.2
click at [269, 150] on div at bounding box center [271, 143] width 5 height 109
click at [266, 141] on div at bounding box center [270, 143] width 17 height 109
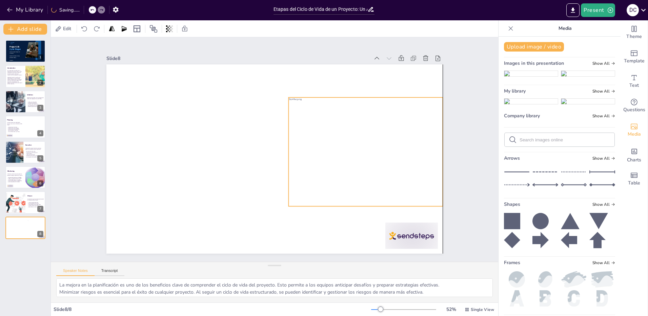
drag, startPoint x: 368, startPoint y: 151, endPoint x: 385, endPoint y: 159, distance: 18.7
click at [385, 159] on div at bounding box center [362, 180] width 289 height 187
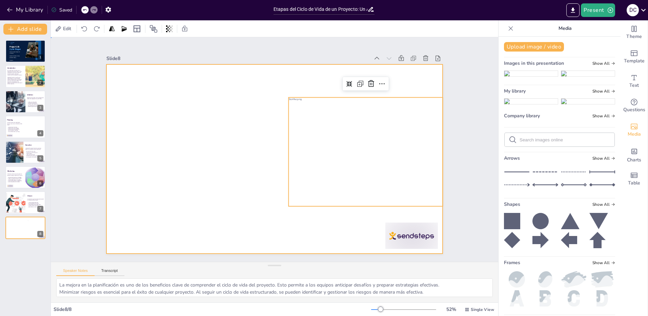
click at [233, 148] on div at bounding box center [272, 158] width 368 height 255
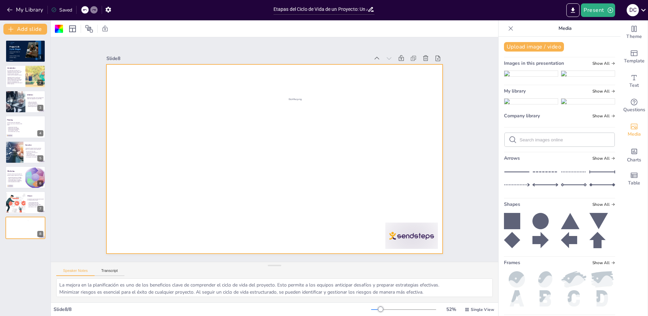
click at [63, 128] on div "Slide 1 Project Life Cycle Stages Sendsteps Editor Course: Project Design and E…" at bounding box center [275, 149] width 484 height 312
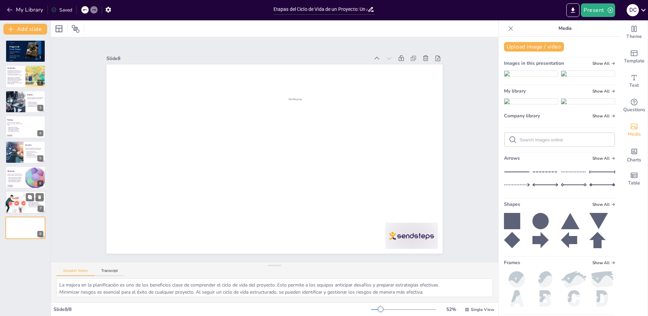
click at [15, 202] on div at bounding box center [15, 202] width 35 height 23
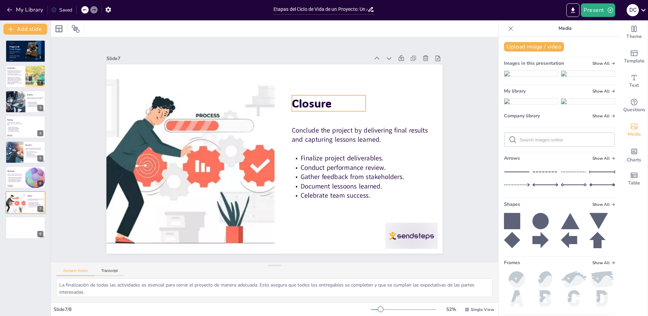
click at [316, 103] on span "Closure" at bounding box center [316, 107] width 41 height 19
click at [15, 225] on div at bounding box center [25, 227] width 41 height 23
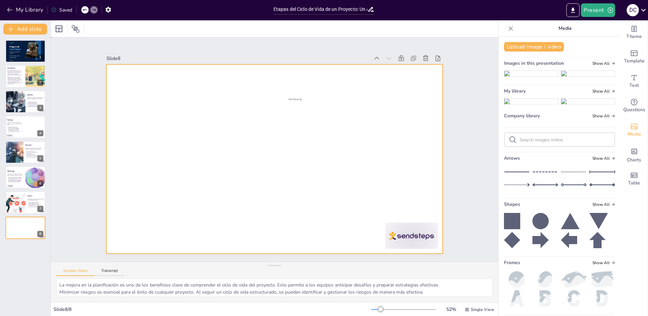
click at [157, 115] on div at bounding box center [274, 158] width 354 height 223
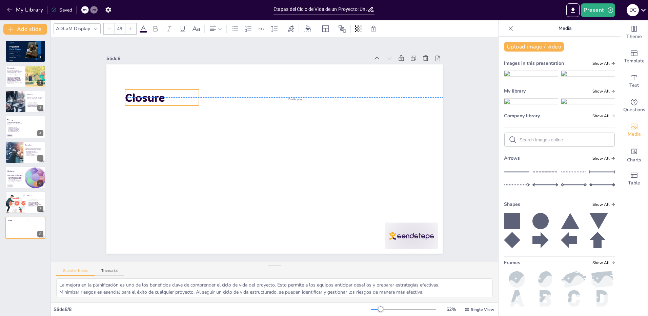
drag, startPoint x: 310, startPoint y: 99, endPoint x: 143, endPoint y: 92, distance: 166.9
click at [143, 92] on span "Closure" at bounding box center [150, 84] width 41 height 19
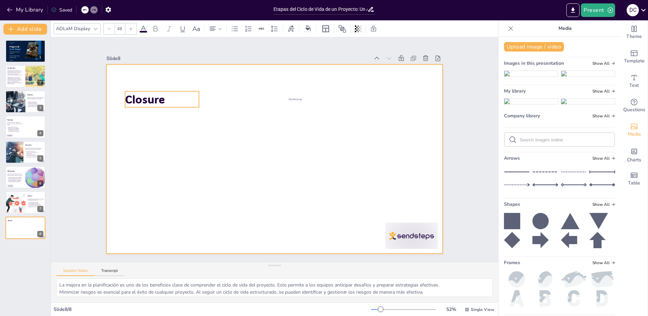
click at [190, 206] on div at bounding box center [270, 158] width 386 height 332
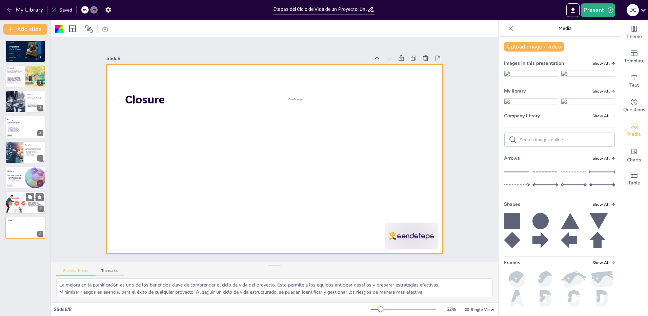
click at [15, 204] on div at bounding box center [15, 202] width 35 height 23
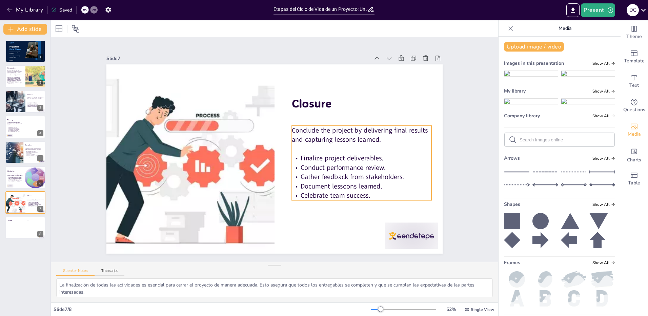
click at [342, 175] on span "Gather feedback from stakeholders." at bounding box center [353, 176] width 104 height 9
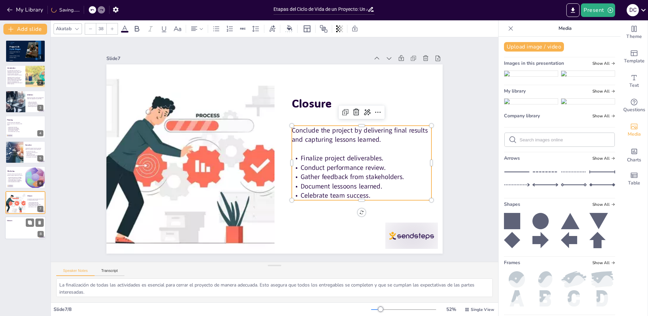
click at [15, 224] on div at bounding box center [25, 227] width 41 height 23
type textarea "La mejora en la planificación es uno de los beneficios clave de comprender el c…"
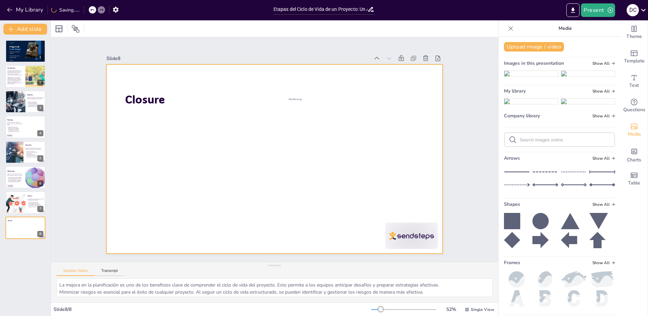
click at [175, 165] on div at bounding box center [273, 158] width 354 height 223
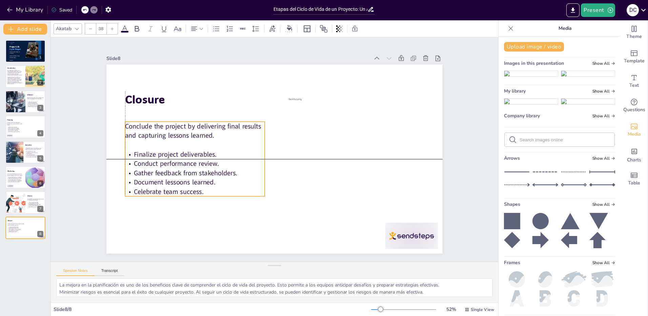
drag, startPoint x: 309, startPoint y: 166, endPoint x: 157, endPoint y: 159, distance: 152.7
click at [157, 159] on span "Conduct performance review." at bounding box center [176, 153] width 86 height 18
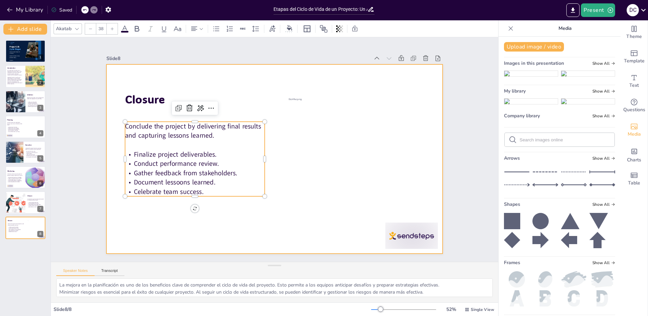
click at [199, 214] on div at bounding box center [272, 158] width 368 height 255
click at [204, 171] on span "Gather feedback from stakeholders." at bounding box center [183, 164] width 104 height 20
click at [204, 171] on span "Gather feedback from stakeholders." at bounding box center [186, 172] width 104 height 9
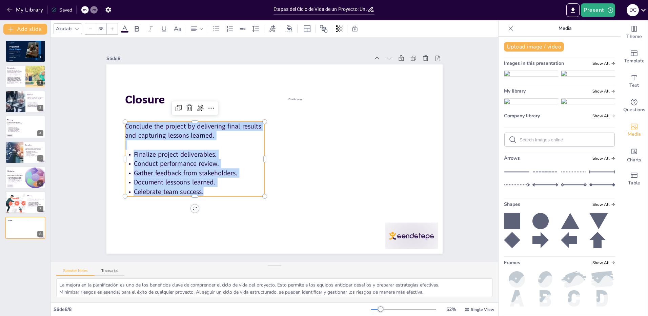
drag, startPoint x: 218, startPoint y: 187, endPoint x: 121, endPoint y: 127, distance: 113.9
click at [121, 127] on div "Conclude the project by delivering final results and capturing lessons learned.…" at bounding box center [195, 142] width 152 height 102
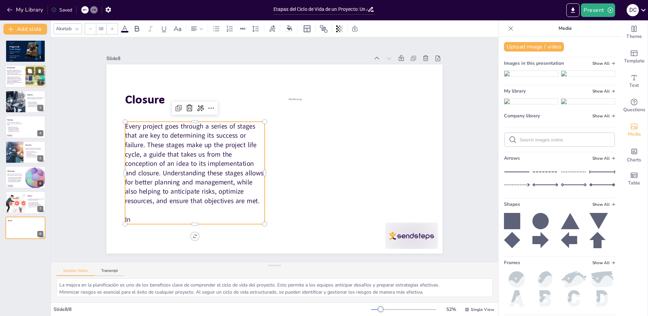
click at [17, 75] on span "Each stage of the project life cycle is essential to the project's success. Pro…" at bounding box center [14, 73] width 15 height 6
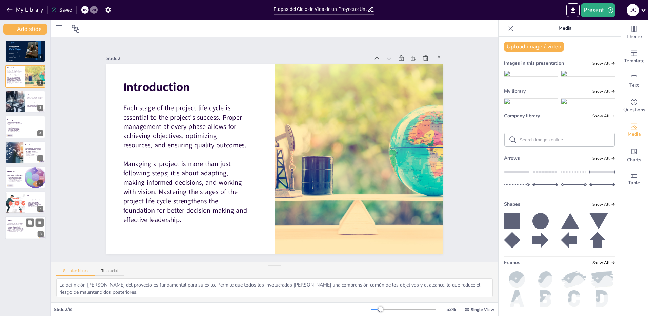
drag, startPoint x: 17, startPoint y: 237, endPoint x: 30, endPoint y: 229, distance: 15.2
click at [17, 237] on div at bounding box center [25, 227] width 41 height 23
type textarea "La mejora en la planificación es uno de los beneficios clave de comprender el c…"
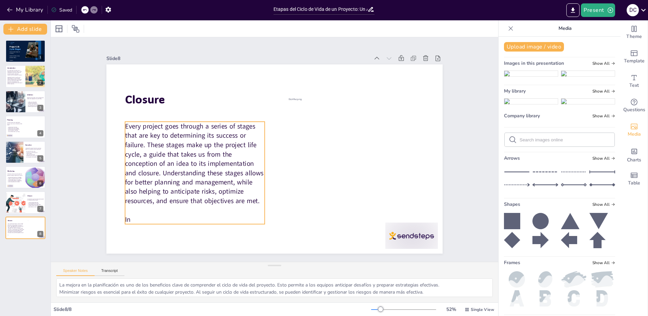
click at [152, 213] on p "In" at bounding box center [182, 201] width 139 height 38
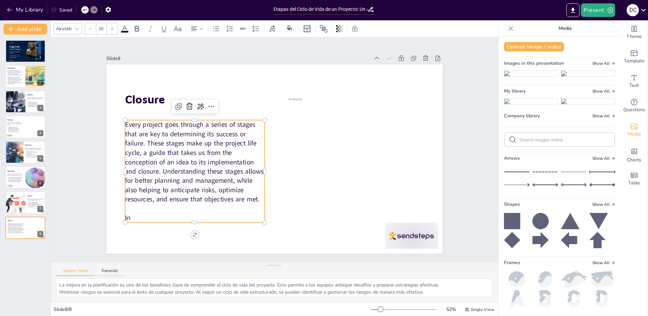
click at [137, 216] on p "In" at bounding box center [188, 209] width 140 height 24
click at [139, 215] on p "In" at bounding box center [188, 209] width 140 height 24
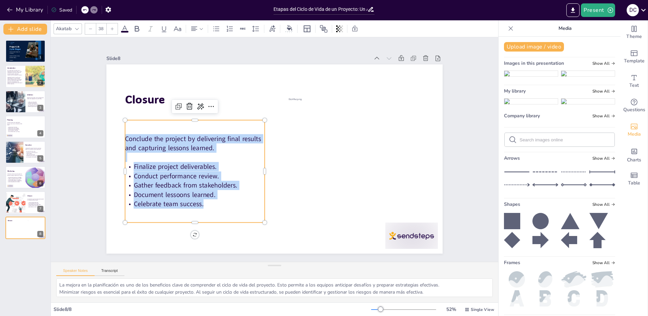
click at [85, 10] on icon at bounding box center [84, 10] width 3 height 2
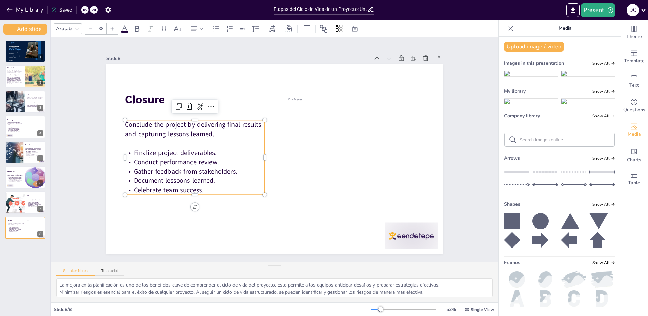
click at [85, 10] on icon at bounding box center [84, 10] width 3 height 2
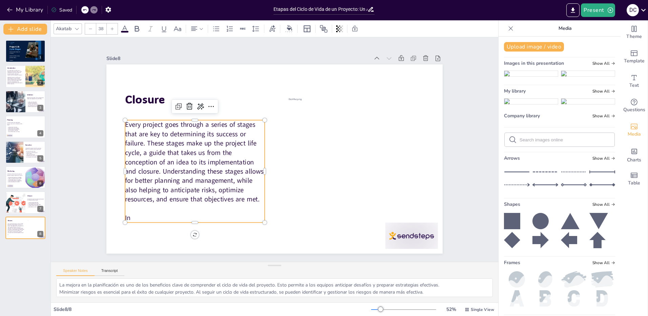
click at [139, 211] on p "In" at bounding box center [173, 179] width 131 height 65
click at [133, 219] on p "In" at bounding box center [188, 209] width 140 height 24
click at [135, 184] on p "In" at bounding box center [171, 125] width 89 height 118
click at [131, 216] on p "In" at bounding box center [188, 209] width 140 height 24
click at [137, 177] on p "In" at bounding box center [176, 114] width 78 height 125
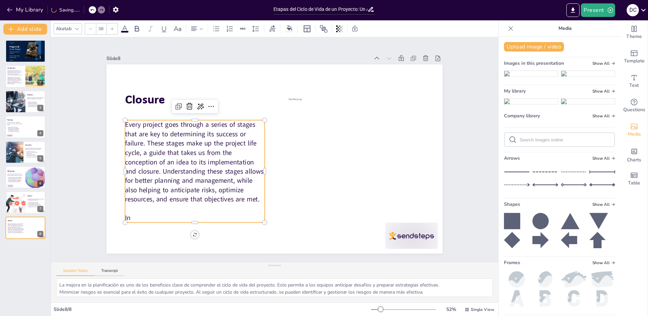
click at [129, 215] on p "In" at bounding box center [195, 217] width 140 height 9
click at [132, 216] on p "In" at bounding box center [195, 217] width 140 height 9
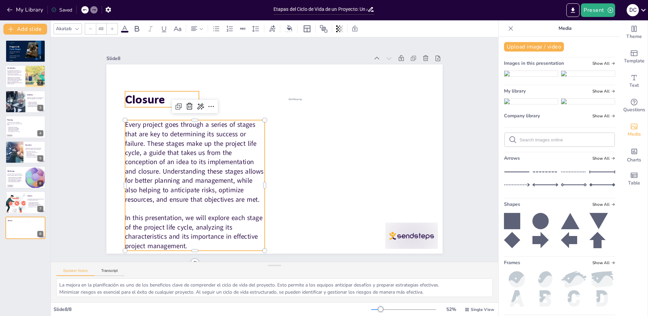
click at [156, 66] on span "Closure" at bounding box center [177, 51] width 42 height 30
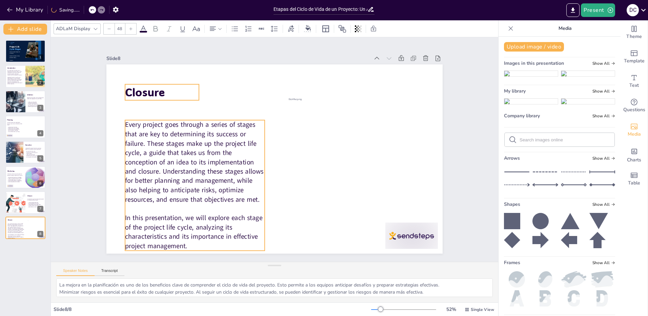
type input "38"
click at [177, 156] on span "Every project goes through a series of stages that are key to determining its s…" at bounding box center [191, 153] width 142 height 97
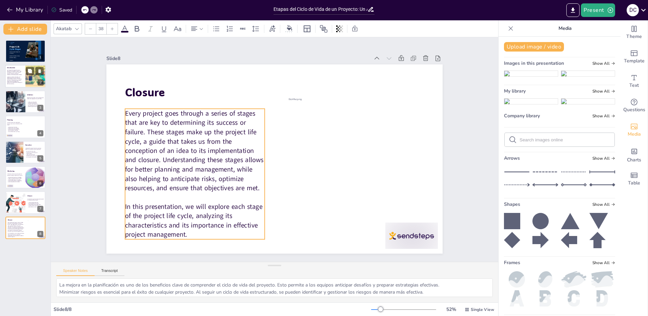
click at [14, 79] on span "Managing a project is more than just following steps; it’s about adapting, maki…" at bounding box center [14, 81] width 15 height 8
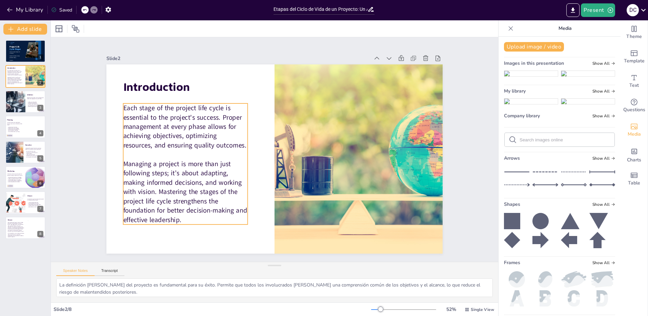
click at [200, 167] on span "Managing a project is more than just following steps; it’s about adapting, maki…" at bounding box center [185, 191] width 124 height 65
click at [20, 228] on span "Every project goes through a series of stages that are key to determining its s…" at bounding box center [15, 227] width 17 height 10
type textarea "La mejora en la planificación es uno de los beneficios clave de comprender el c…"
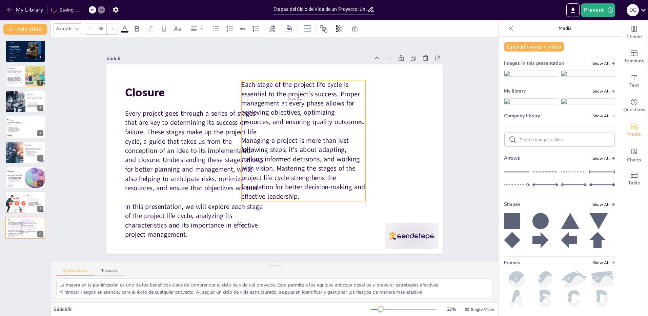
drag, startPoint x: 196, startPoint y: 129, endPoint x: 155, endPoint y: 155, distance: 48.3
click at [316, 106] on span "Each stage of the project life cycle is essential to the project's success. Pro…" at bounding box center [309, 110] width 124 height 71
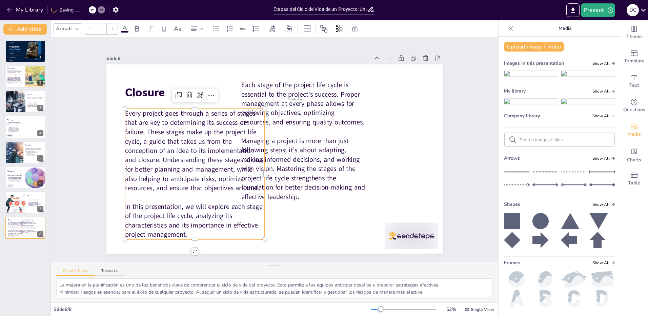
type input "38"
click at [159, 166] on span "Every project goes through a series of stages that are key to determining its s…" at bounding box center [194, 151] width 139 height 84
click at [15, 76] on p at bounding box center [14, 75] width 15 height 1
type textarea "La definición [PERSON_NAME] del proyecto es fundamental para su éxito. Permite …"
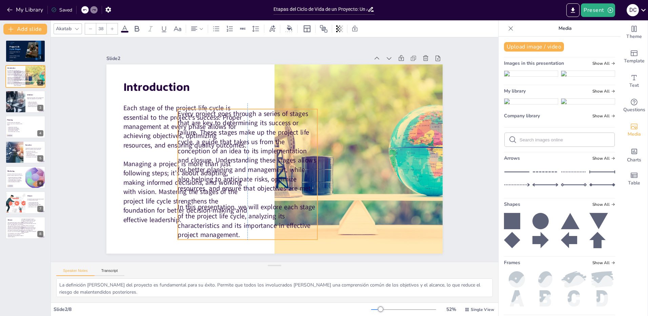
drag, startPoint x: 236, startPoint y: 162, endPoint x: 288, endPoint y: 156, distance: 52.9
click at [289, 156] on span "Every project goes through a series of stages that are key to determining its s…" at bounding box center [243, 145] width 145 height 110
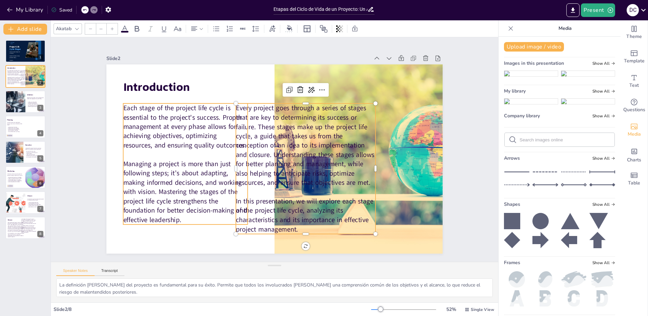
click at [160, 144] on p at bounding box center [195, 109] width 112 height 70
type input "38"
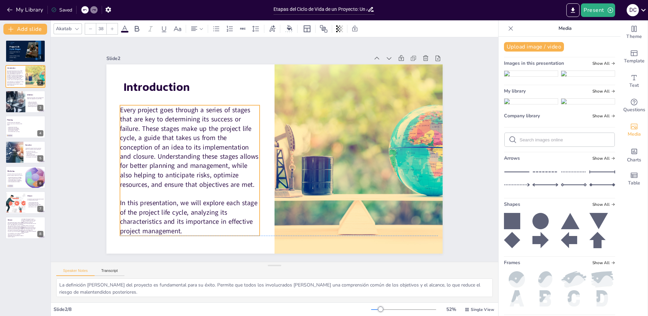
drag, startPoint x: 168, startPoint y: 156, endPoint x: 134, endPoint y: 153, distance: 34.7
click at [134, 153] on span "Every project goes through a series of stages that are key to determining its s…" at bounding box center [188, 137] width 142 height 97
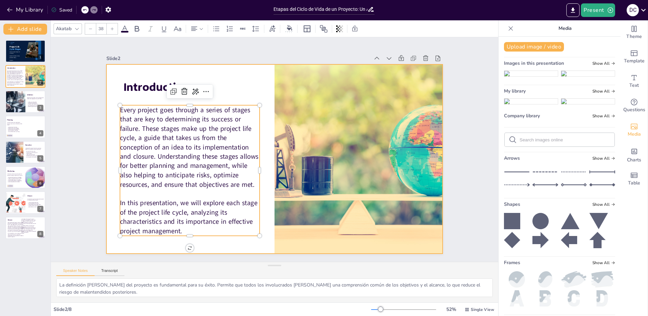
click at [231, 78] on div at bounding box center [274, 158] width 354 height 223
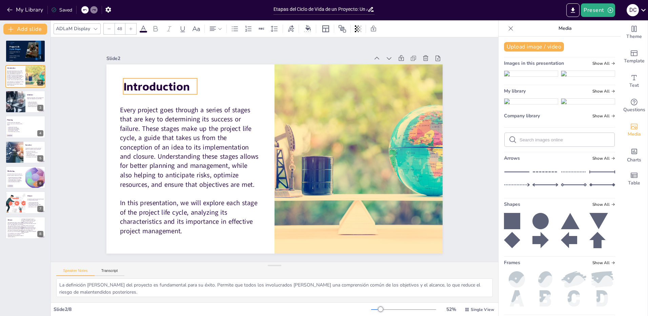
click at [215, 49] on span "Introduction" at bounding box center [243, 19] width 56 height 59
drag, startPoint x: 151, startPoint y: 84, endPoint x: 181, endPoint y: 84, distance: 29.1
click at [222, 71] on span "Introduction" at bounding box center [251, 44] width 59 height 56
click at [86, 107] on div "Slide 1 Project Life Cycle Stages Sendsteps Editor Course: Project Design and E…" at bounding box center [274, 149] width 409 height 281
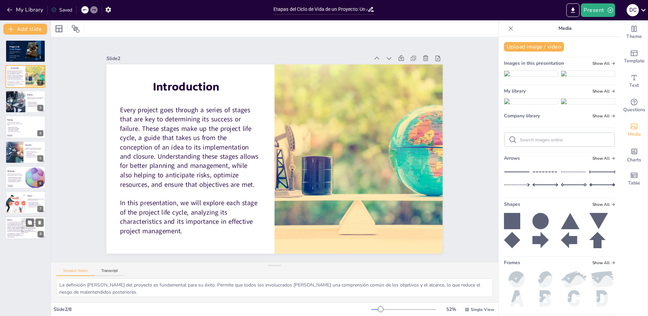
click at [14, 223] on span "Every project goes through a series of stages that are key to determining its s…" at bounding box center [15, 227] width 17 height 10
type textarea "La mejora en la planificación es uno de los beneficios clave de comprender el c…"
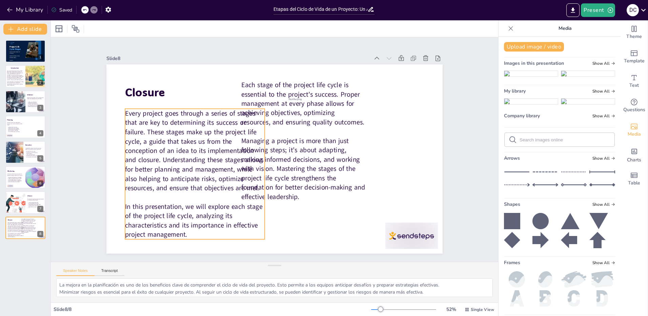
click at [164, 140] on span "Every project goes through a series of stages that are key to determining its s…" at bounding box center [192, 141] width 142 height 97
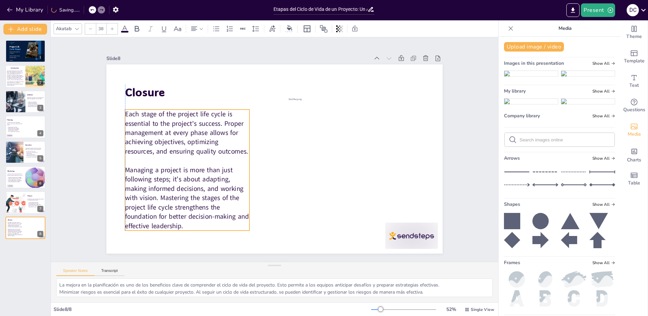
drag, startPoint x: 235, startPoint y: 117, endPoint x: 168, endPoint y: 128, distance: 67.0
click at [168, 128] on span "Each stage of the project life cycle is essential to the project's success. Pro…" at bounding box center [186, 132] width 123 height 46
type input "48"
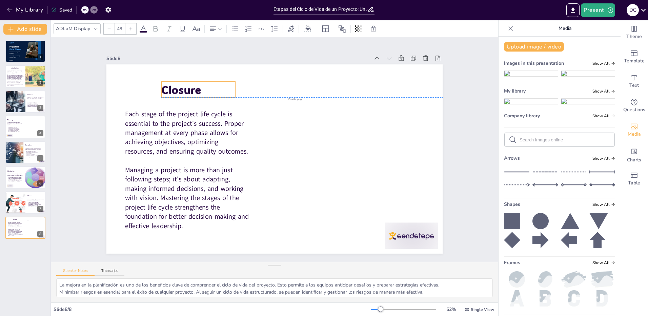
drag, startPoint x: 139, startPoint y: 84, endPoint x: 175, endPoint y: 84, distance: 36.3
click at [175, 84] on span "Closure" at bounding box center [187, 79] width 41 height 19
drag, startPoint x: 231, startPoint y: 88, endPoint x: 202, endPoint y: 89, distance: 28.9
click at [206, 89] on div at bounding box center [208, 90] width 5 height 16
drag, startPoint x: 180, startPoint y: 89, endPoint x: 180, endPoint y: 93, distance: 3.7
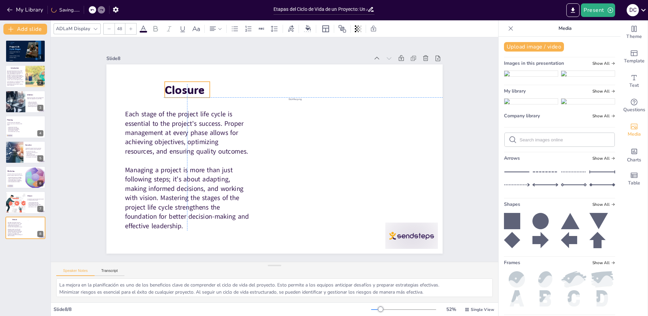
click at [182, 92] on span "Closure" at bounding box center [185, 89] width 40 height 15
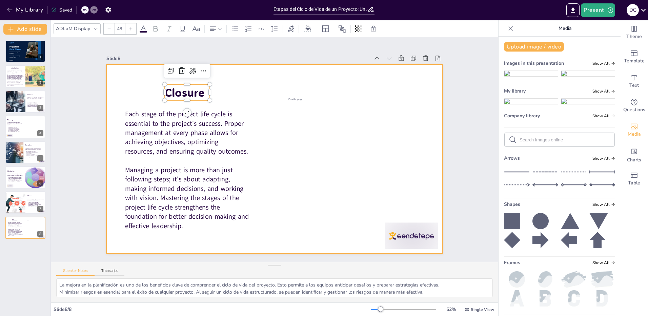
click at [136, 87] on div at bounding box center [272, 158] width 368 height 255
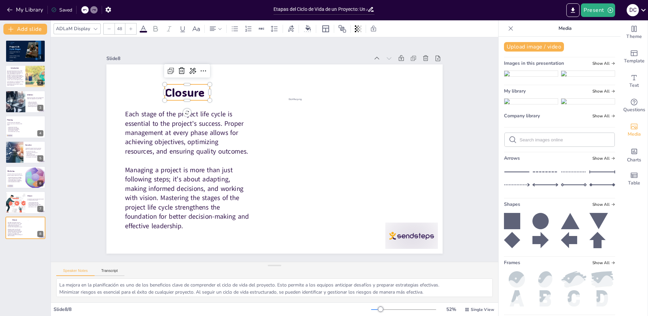
click at [183, 90] on span "Closure" at bounding box center [185, 92] width 40 height 15
drag, startPoint x: 205, startPoint y: 96, endPoint x: 225, endPoint y: 98, distance: 20.1
click at [230, 98] on div at bounding box center [232, 99] width 5 height 31
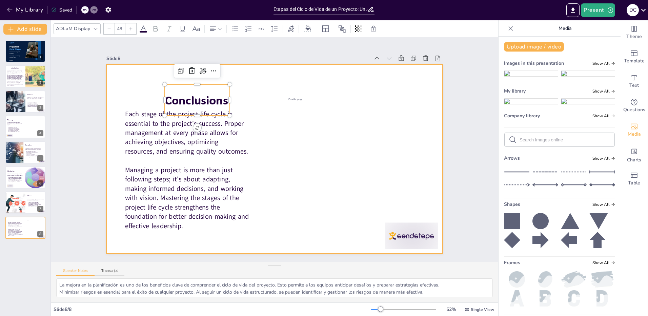
drag, startPoint x: 204, startPoint y: 85, endPoint x: 199, endPoint y: 78, distance: 9.4
click at [199, 78] on div "Each stage of the project life cycle is essential to the project's success. Pro…" at bounding box center [274, 158] width 354 height 223
click at [125, 83] on div at bounding box center [271, 157] width 384 height 309
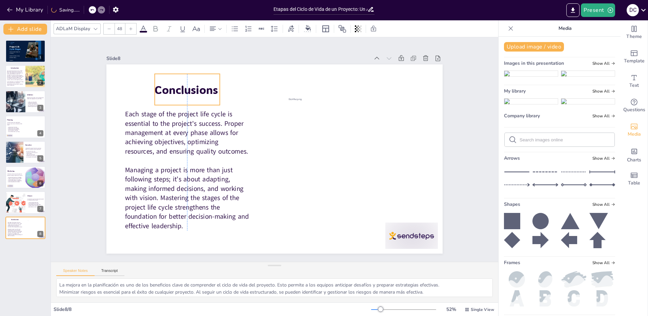
drag, startPoint x: 193, startPoint y: 82, endPoint x: 187, endPoint y: 79, distance: 6.2
click at [187, 79] on p "Conclusions" at bounding box center [201, 72] width 67 height 29
click at [75, 124] on div "Slide 1 Project Life Cycle Stages Sendsteps Editor Course: Project Design and E…" at bounding box center [274, 149] width 447 height 224
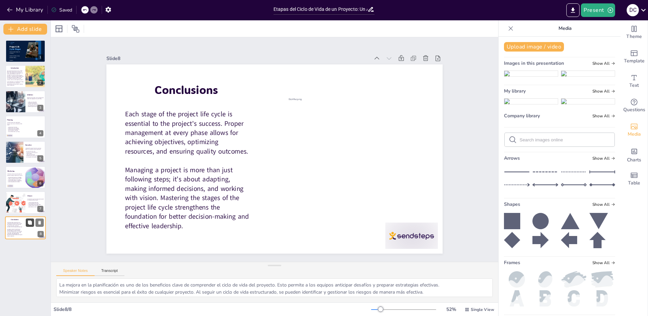
click at [30, 224] on icon at bounding box center [30, 222] width 4 height 4
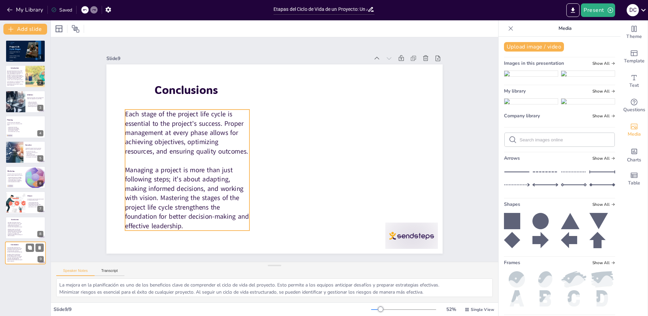
click at [19, 255] on span "Managing a project is more than just following steps; it’s about adapting, maki…" at bounding box center [14, 257] width 15 height 8
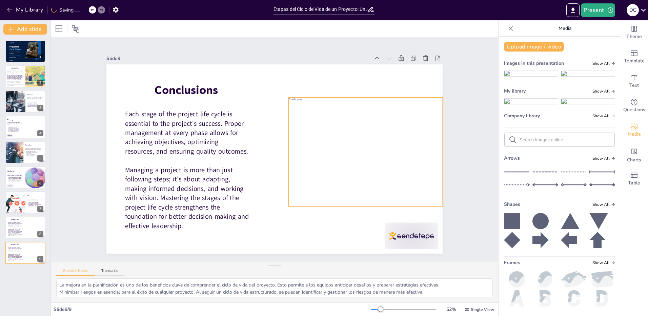
click at [369, 152] on div at bounding box center [367, 151] width 269 height 109
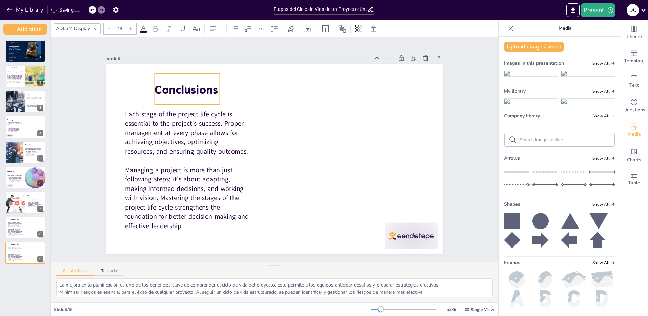
click at [173, 82] on span "Conclusions" at bounding box center [186, 89] width 63 height 15
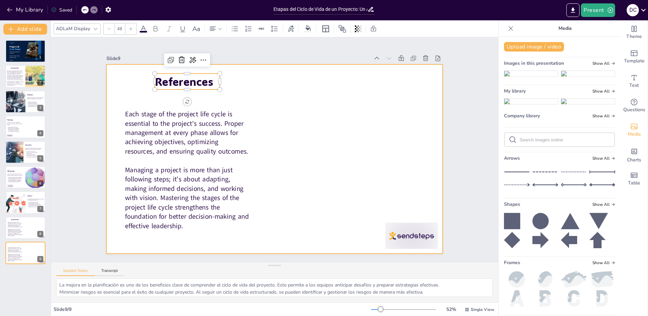
click at [261, 86] on div at bounding box center [274, 158] width 336 height 189
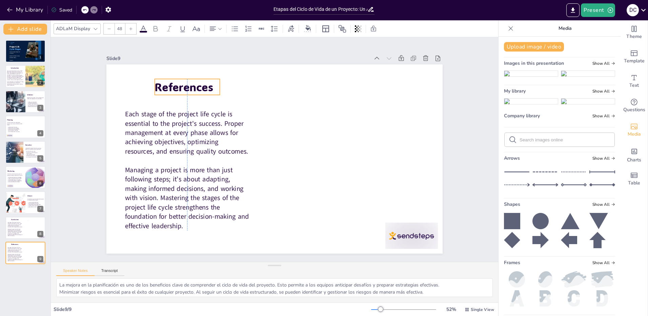
drag, startPoint x: 201, startPoint y: 81, endPoint x: 200, endPoint y: 87, distance: 5.5
click at [200, 87] on span "References" at bounding box center [184, 86] width 59 height 15
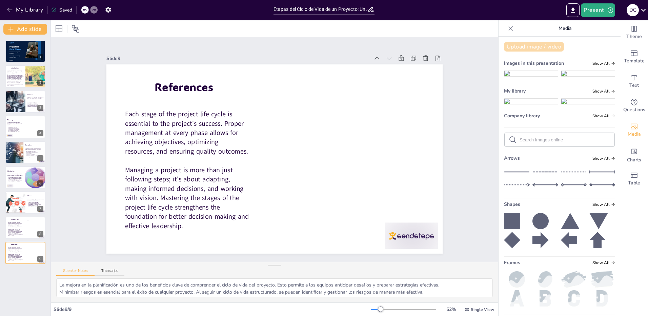
click at [528, 46] on button "Upload image / video" at bounding box center [534, 46] width 60 height 9
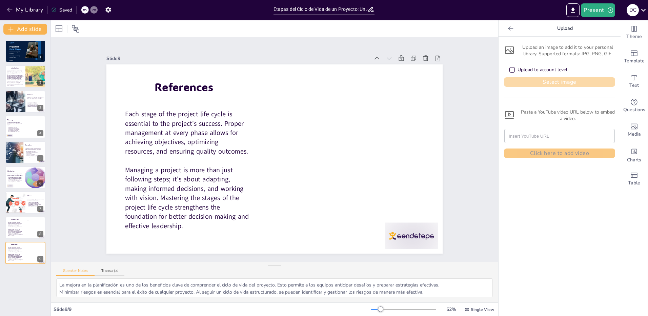
click at [570, 84] on button "Select image" at bounding box center [559, 81] width 111 height 9
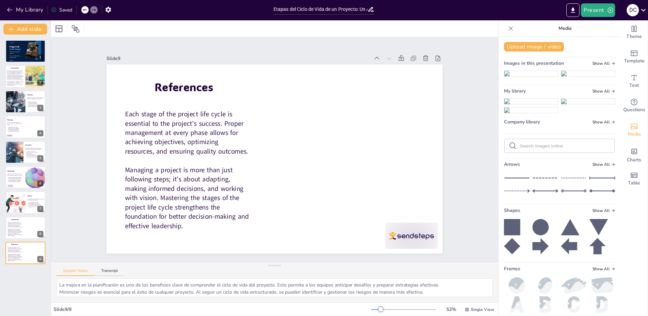
click at [523, 104] on img at bounding box center [531, 101] width 54 height 5
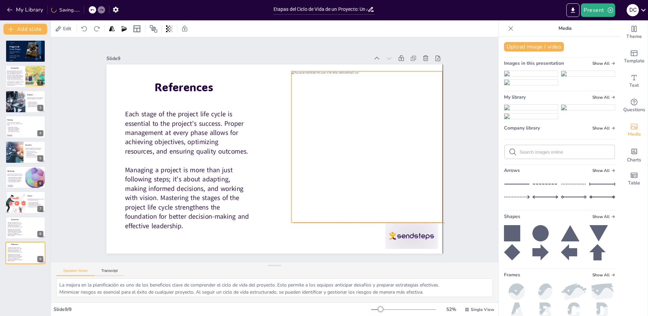
drag, startPoint x: 285, startPoint y: 169, endPoint x: 352, endPoint y: 160, distance: 68.1
click at [352, 160] on div at bounding box center [366, 146] width 151 height 151
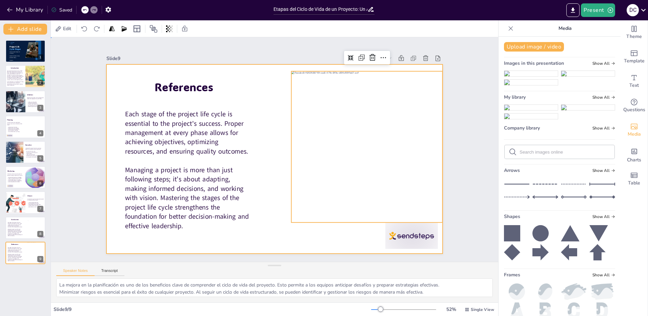
click at [269, 149] on div at bounding box center [274, 158] width 354 height 223
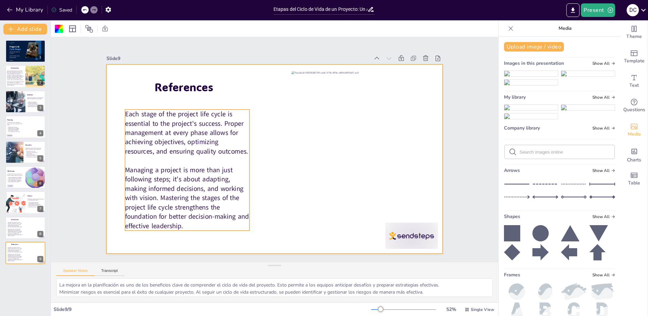
click at [174, 138] on span "Each stage of the project life cycle is essential to the project's success. Pro…" at bounding box center [186, 123] width 123 height 59
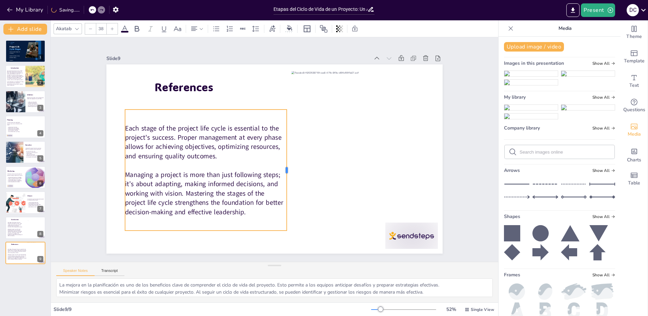
drag, startPoint x: 246, startPoint y: 169, endPoint x: 283, endPoint y: 170, distance: 37.3
click at [287, 170] on div at bounding box center [289, 169] width 5 height 121
click at [213, 116] on div "Each stage of the project life cycle is essential to the project's success. Pro…" at bounding box center [206, 169] width 162 height 121
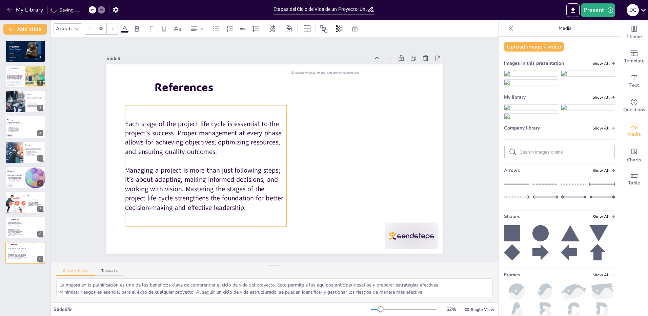
click at [75, 104] on div "Slide 1 Project Life Cycle Stages Sendsteps Editor Course: Project Design and E…" at bounding box center [274, 150] width 468 height 270
click at [240, 197] on span "Managing a project is more than just following steps; it’s about adapting, maki…" at bounding box center [204, 189] width 158 height 46
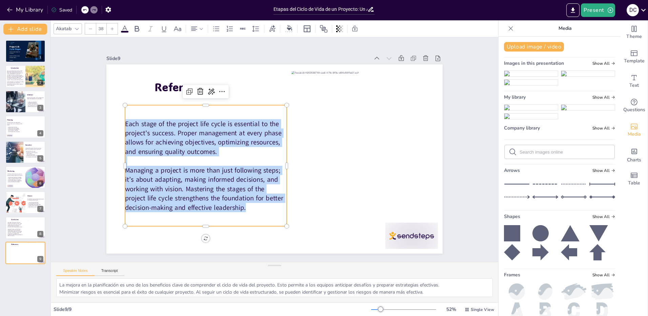
drag, startPoint x: 247, startPoint y: 202, endPoint x: 121, endPoint y: 123, distance: 148.4
click at [125, 123] on div "Each stage of the project life cycle is essential to the project's success. Pro…" at bounding box center [206, 165] width 162 height 93
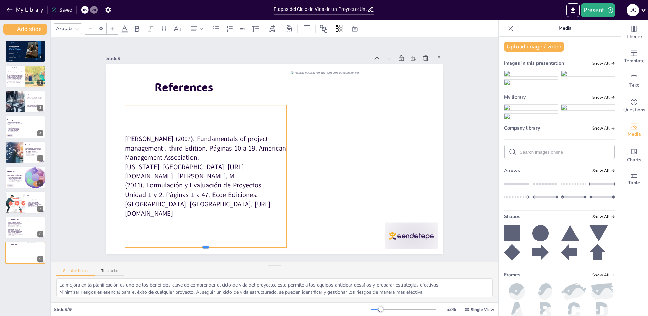
drag, startPoint x: 203, startPoint y: 205, endPoint x: 209, endPoint y: 245, distance: 40.2
click at [209, 247] on div at bounding box center [206, 249] width 162 height 5
click at [249, 172] on p "[PERSON_NAME] (2007). Fundamentals of project management . third Edition. Págin…" at bounding box center [206, 176] width 162 height 84
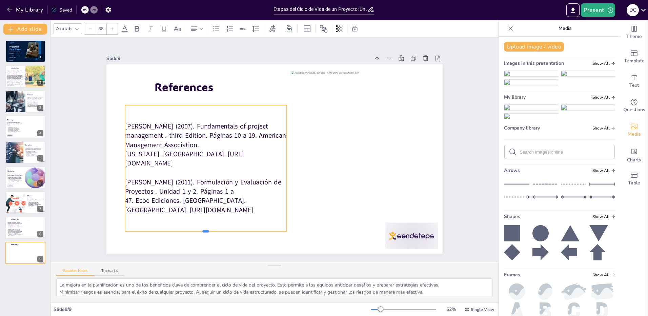
drag, startPoint x: 202, startPoint y: 216, endPoint x: 203, endPoint y: 230, distance: 14.6
click at [203, 231] on div at bounding box center [206, 233] width 162 height 5
click at [126, 114] on p "[PERSON_NAME] (2007). Fundamentals of project management . third Edition. Págin…" at bounding box center [210, 124] width 168 height 94
click at [124, 116] on p "[PERSON_NAME] (2007). Fundamentals of project management . third Edition. Págin…" at bounding box center [208, 130] width 168 height 79
click at [217, 28] on icon at bounding box center [216, 29] width 8 height 8
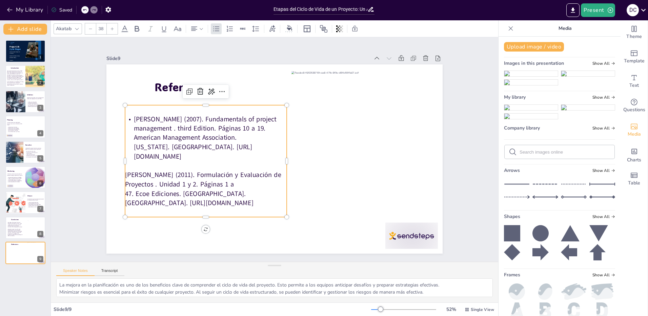
click at [122, 172] on p "[PERSON_NAME] (2011). Formulación y Evaluación de Proyectos . Unidad 1 y 2. Pág…" at bounding box center [199, 174] width 166 height 70
click at [215, 34] on div "Akatab 38" at bounding box center [210, 29] width 313 height 12
click at [218, 28] on icon at bounding box center [216, 29] width 8 height 8
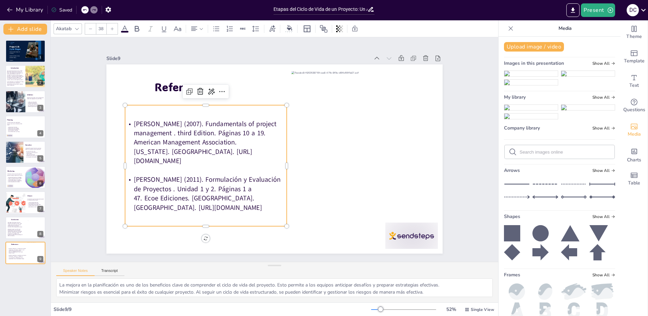
click at [251, 182] on p "[PERSON_NAME] (2011). Formulación y Evaluación de Proyectos . Unidad 1 y 2. Pág…" at bounding box center [206, 193] width 162 height 37
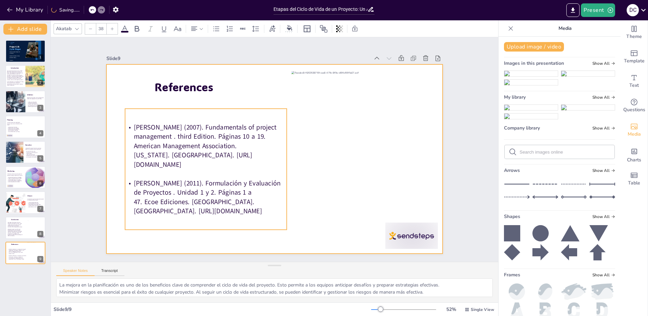
type input "48"
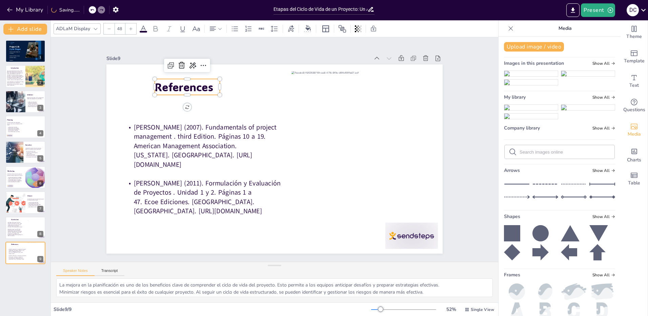
click at [188, 74] on span "References" at bounding box center [217, 55] width 59 height 37
drag, startPoint x: 215, startPoint y: 82, endPoint x: 211, endPoint y: 83, distance: 3.4
click at [229, 83] on div at bounding box center [233, 76] width 8 height 17
drag, startPoint x: 187, startPoint y: 82, endPoint x: 209, endPoint y: 85, distance: 21.5
click at [209, 85] on span "References" at bounding box center [204, 89] width 59 height 15
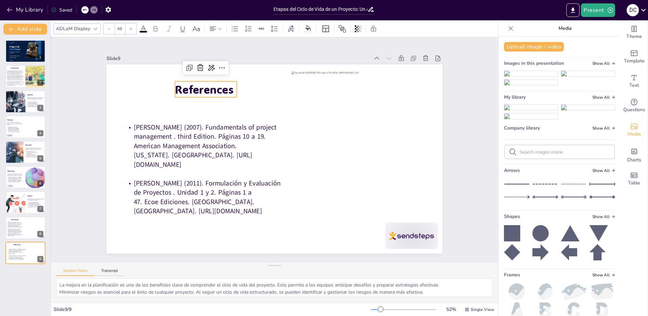
click at [71, 102] on div "Slide 1 Project Life Cycle Stages Sendsteps Editor Course: Project Design and E…" at bounding box center [274, 150] width 468 height 270
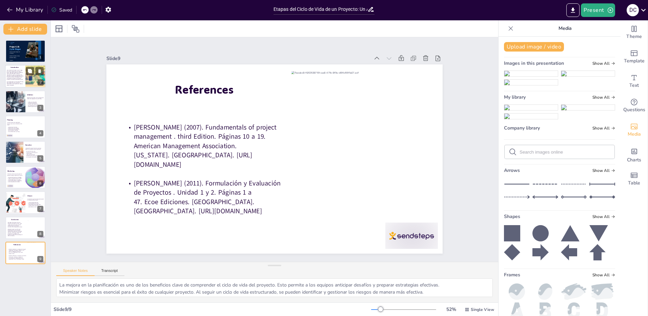
click at [14, 73] on span "Every project goes through a series of stages that are key to determining its s…" at bounding box center [15, 75] width 17 height 10
type textarea "La definición [PERSON_NAME] del proyecto es fundamental para su éxito. Permite …"
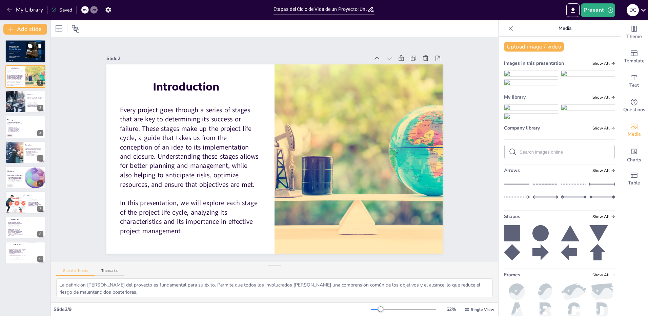
click at [19, 50] on p "Cycle Stages" at bounding box center [15, 49] width 13 height 3
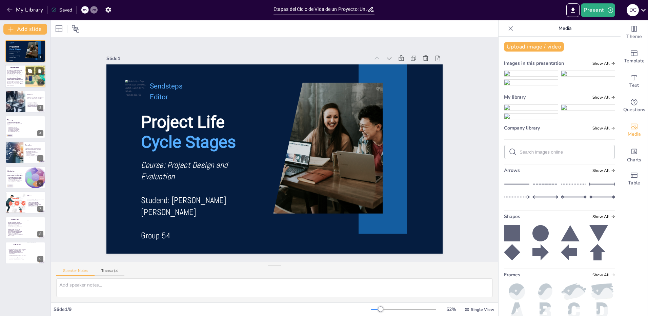
click at [11, 77] on span "Every project goes through a series of stages that are key to determining its s…" at bounding box center [15, 75] width 17 height 10
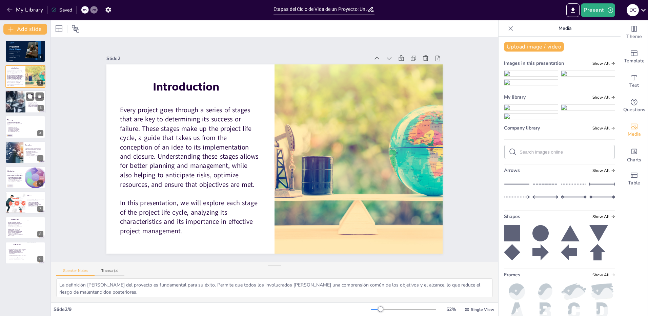
click at [15, 101] on div at bounding box center [15, 101] width 34 height 23
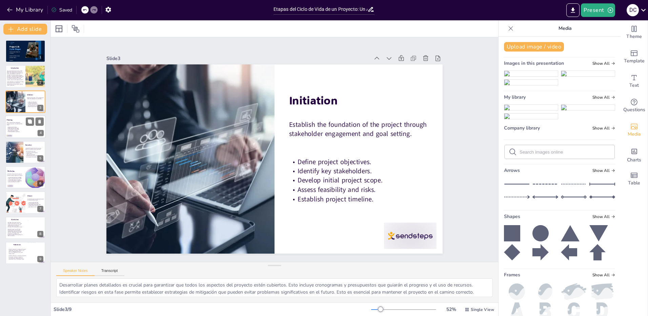
click at [15, 127] on span "Develop project roadmap." at bounding box center [12, 126] width 9 height 1
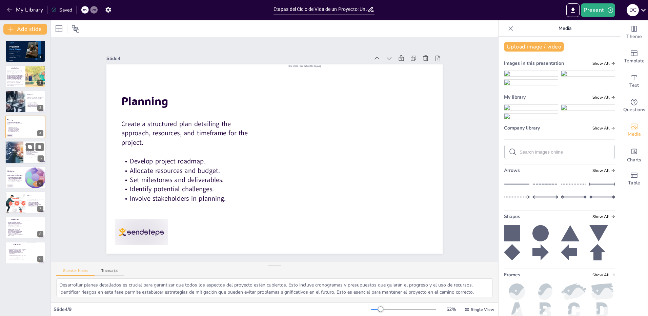
click at [18, 155] on div at bounding box center [12, 150] width 40 height 29
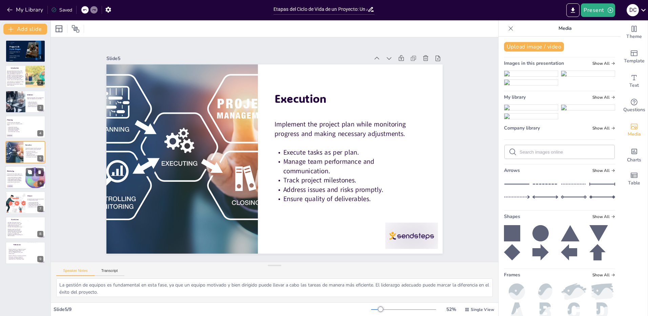
click at [13, 180] on span "Communicate updates to stakeholders." at bounding box center [15, 180] width 14 height 1
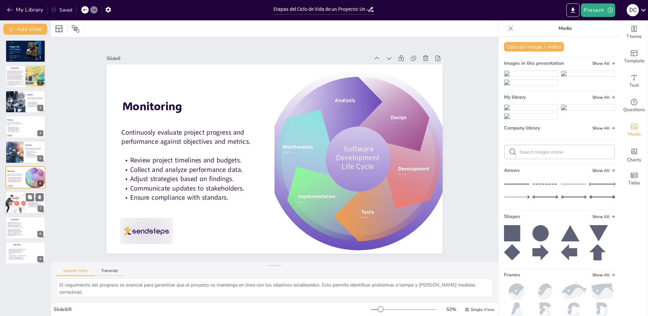
click at [14, 202] on div at bounding box center [15, 202] width 35 height 23
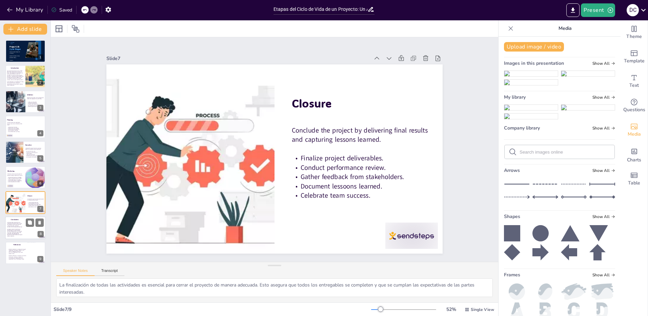
click at [17, 232] on span "Managing a project is more than just following steps; it’s about adapting, maki…" at bounding box center [14, 232] width 15 height 8
type textarea "La mejora en la planificación es uno de los beneficios clave de comprender el c…"
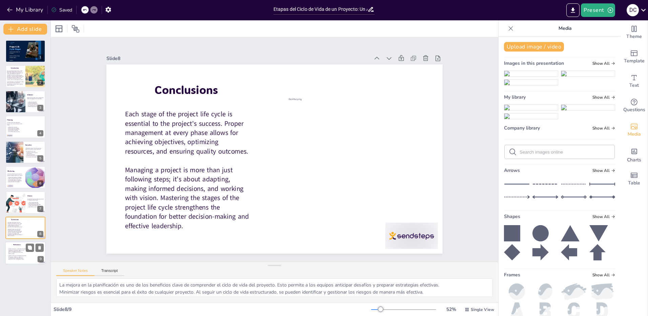
click at [21, 258] on p "[PERSON_NAME] (2011). Formulación y Evaluación de Proyectos . Unidad 1 y 2. Pág…" at bounding box center [17, 257] width 20 height 4
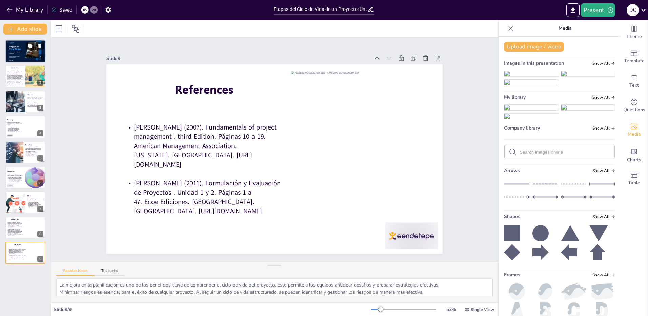
click at [16, 47] on span "Project Life" at bounding box center [14, 47] width 10 height 2
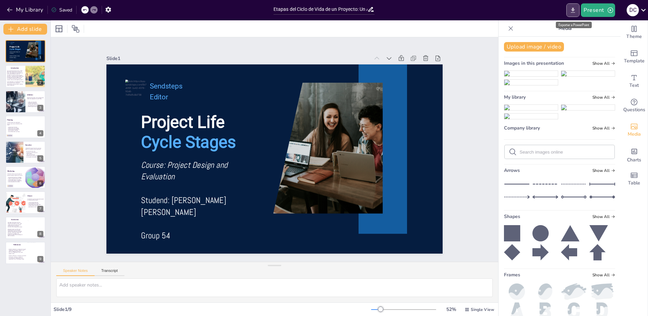
click at [572, 11] on icon "Export to PowerPoint" at bounding box center [572, 10] width 7 height 7
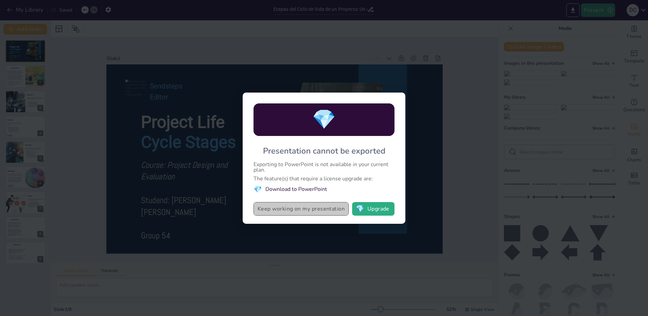
click at [319, 207] on button "Keep working on my presentation" at bounding box center [300, 209] width 95 height 14
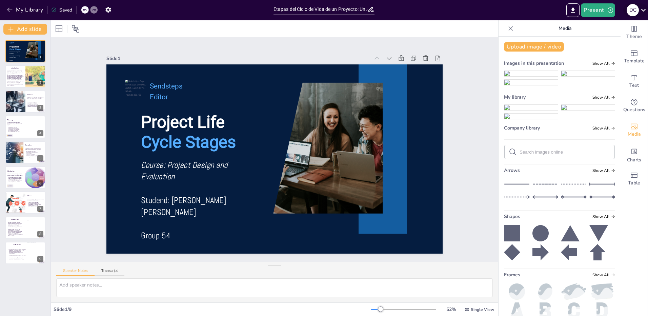
click at [644, 10] on icon at bounding box center [643, 10] width 5 height 3
click at [457, 109] on div at bounding box center [324, 158] width 648 height 316
click at [571, 14] on button "Export to PowerPoint" at bounding box center [572, 10] width 13 height 14
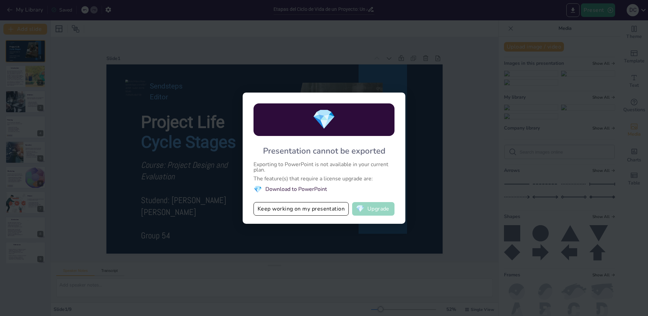
click at [383, 206] on button "💎 Upgrade" at bounding box center [373, 209] width 42 height 14
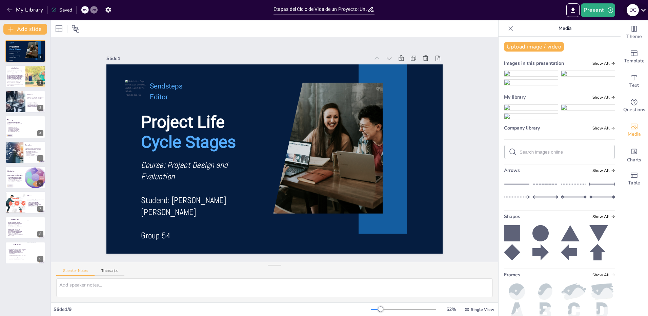
click at [642, 10] on icon at bounding box center [643, 10] width 5 height 3
click at [463, 109] on div at bounding box center [324, 158] width 648 height 316
click at [67, 98] on div "Slide 1 Project Life Cycle Stages Sendsteps Editor Course: Project Design and E…" at bounding box center [274, 150] width 468 height 270
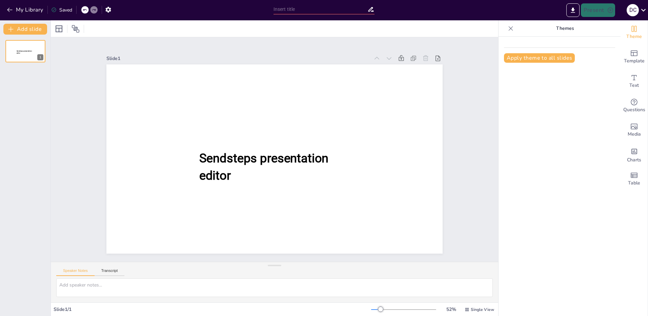
type input "Etapas del Ciclo de Vida de un Proyecto: Un Análisis Detallado"
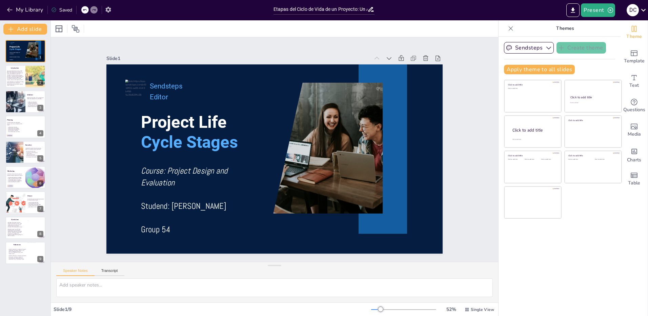
click at [111, 11] on icon "button" at bounding box center [108, 9] width 7 height 7
